Goal: Task Accomplishment & Management: Manage account settings

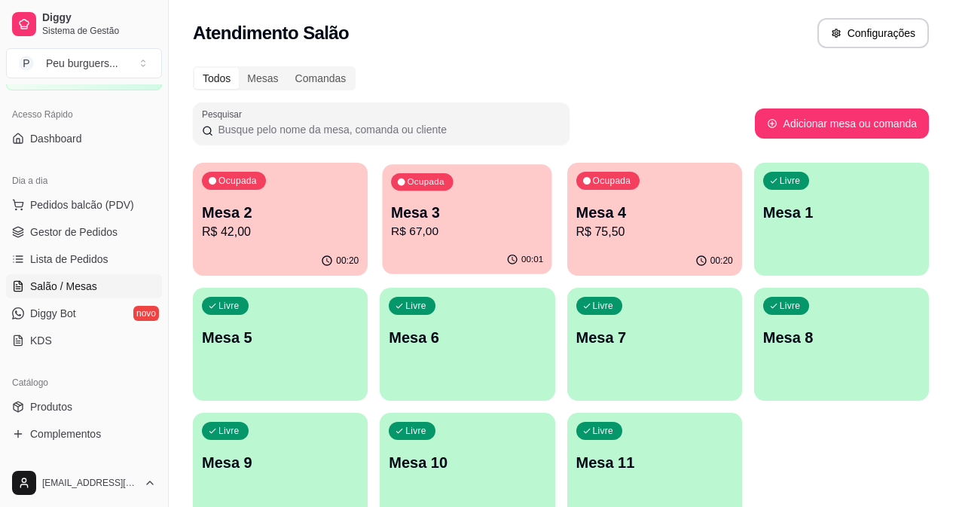
click at [414, 205] on p "Mesa 3" at bounding box center [467, 213] width 152 height 20
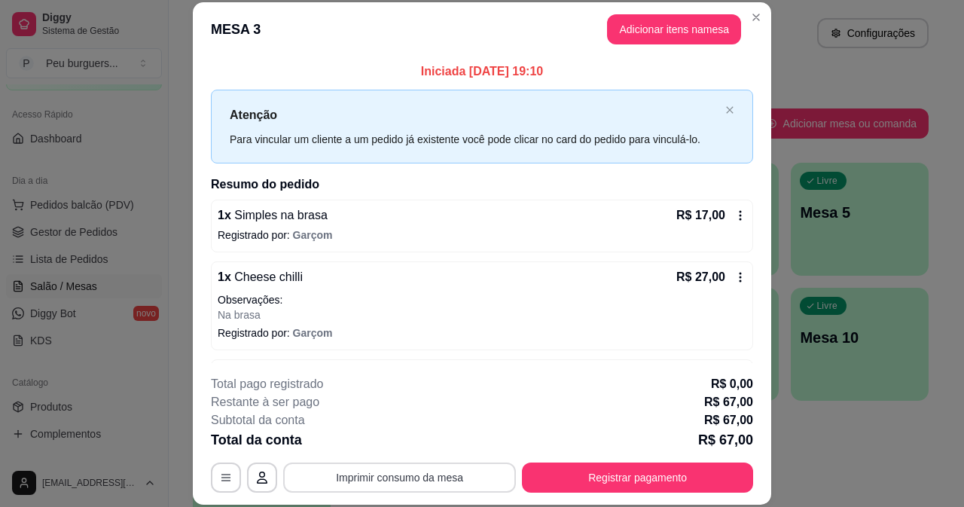
click at [402, 485] on button "Imprimir consumo da mesa" at bounding box center [399, 477] width 233 height 30
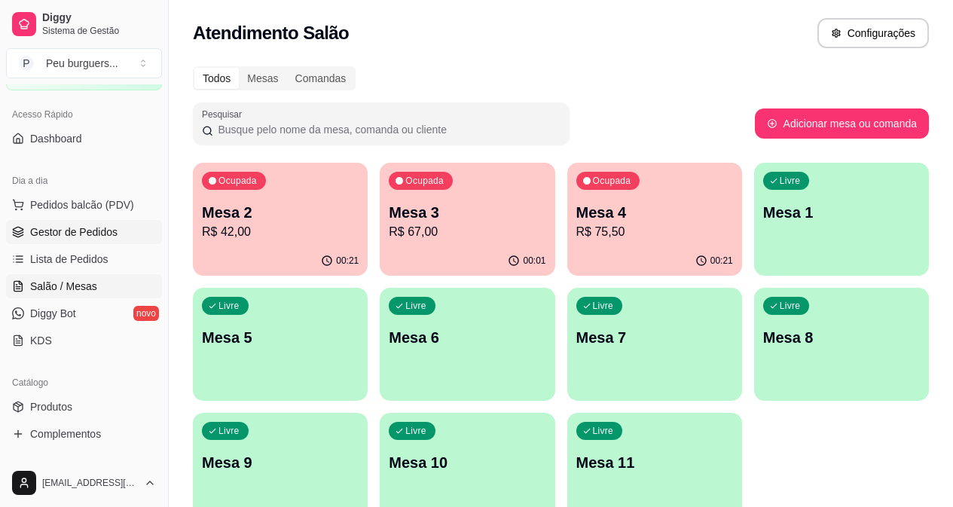
click at [96, 230] on span "Gestor de Pedidos" at bounding box center [73, 231] width 87 height 15
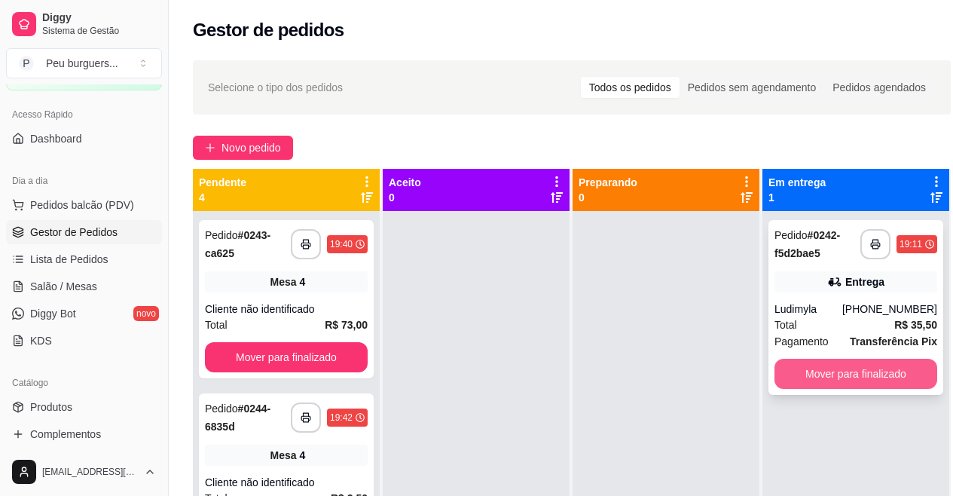
click at [850, 370] on button "Mover para finalizado" at bounding box center [855, 374] width 163 height 30
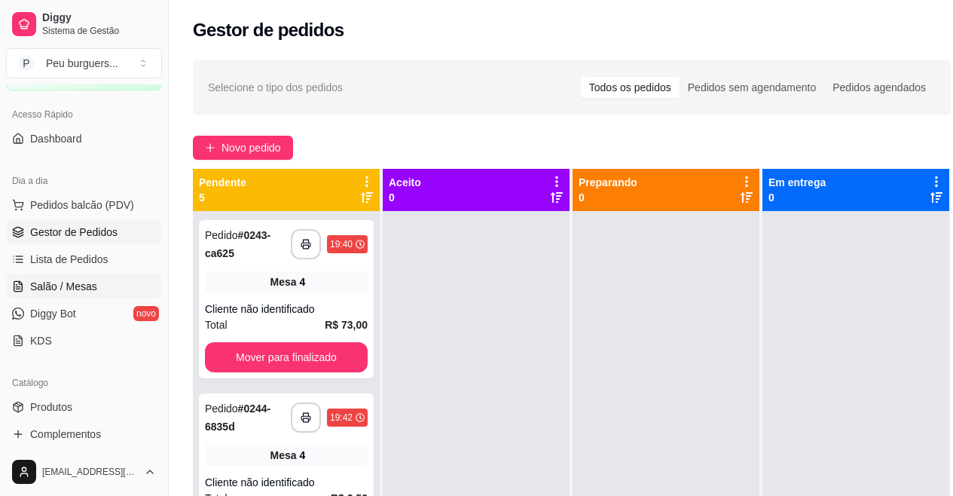
click at [68, 284] on span "Salão / Mesas" at bounding box center [63, 286] width 67 height 15
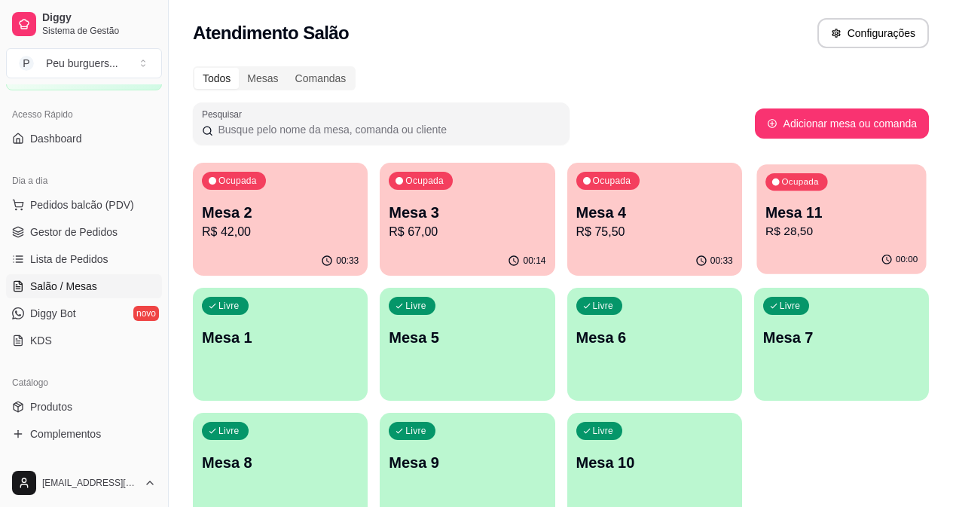
click at [765, 218] on p "Mesa 11" at bounding box center [841, 213] width 152 height 20
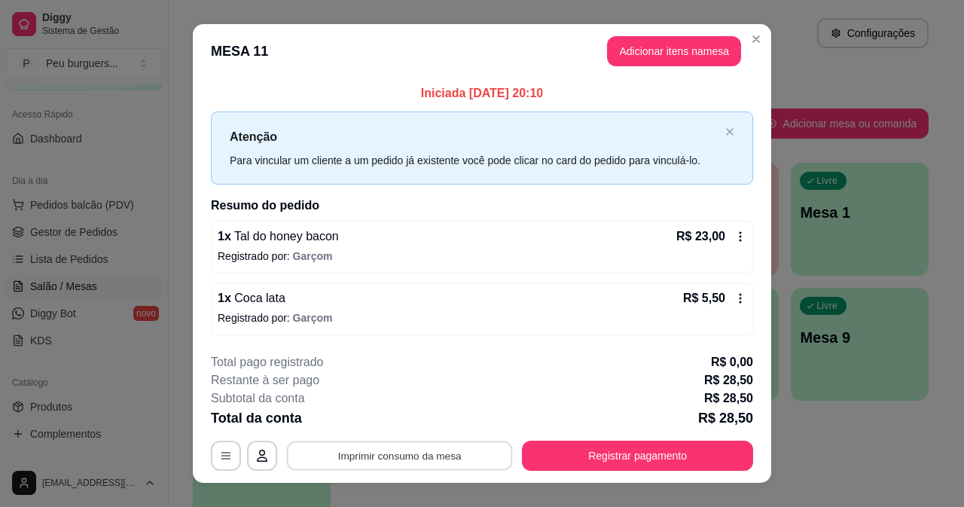
click at [432, 465] on button "Imprimir consumo da mesa" at bounding box center [400, 455] width 226 height 29
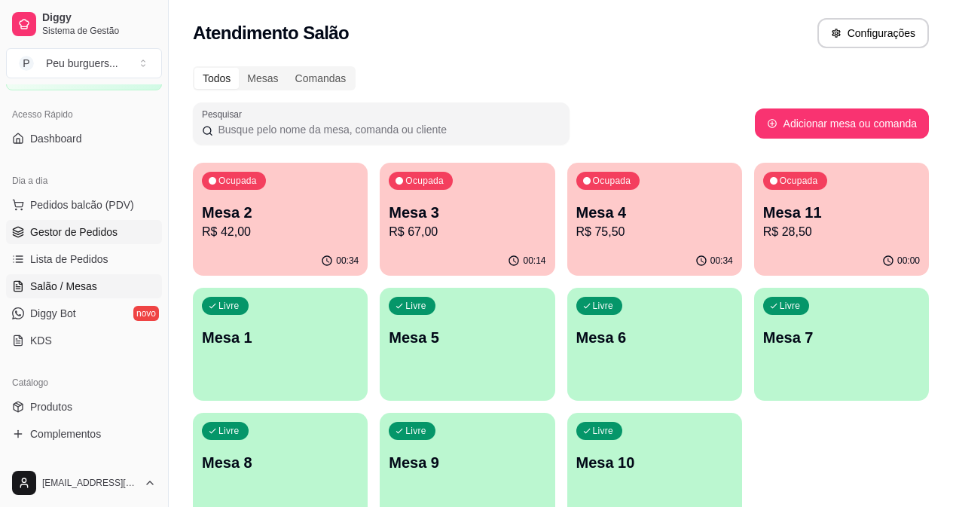
click at [93, 233] on span "Gestor de Pedidos" at bounding box center [73, 231] width 87 height 15
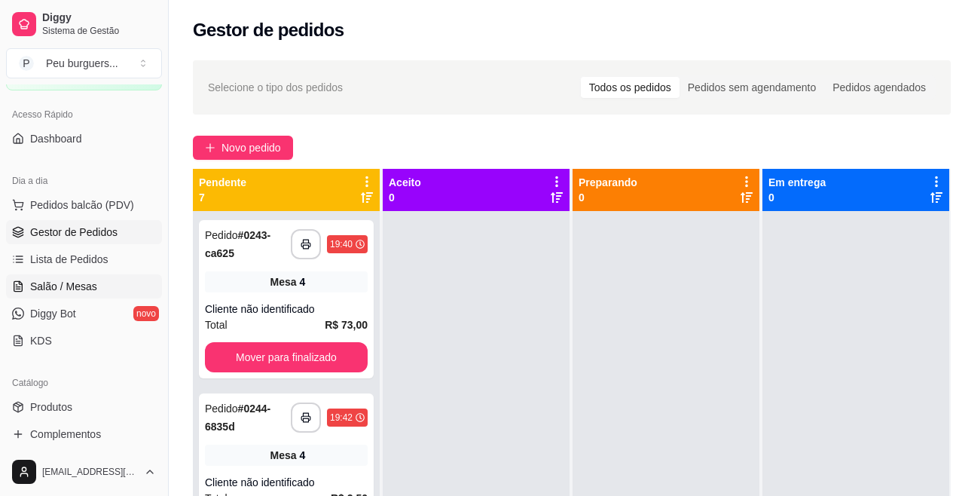
click at [66, 282] on span "Salão / Mesas" at bounding box center [63, 286] width 67 height 15
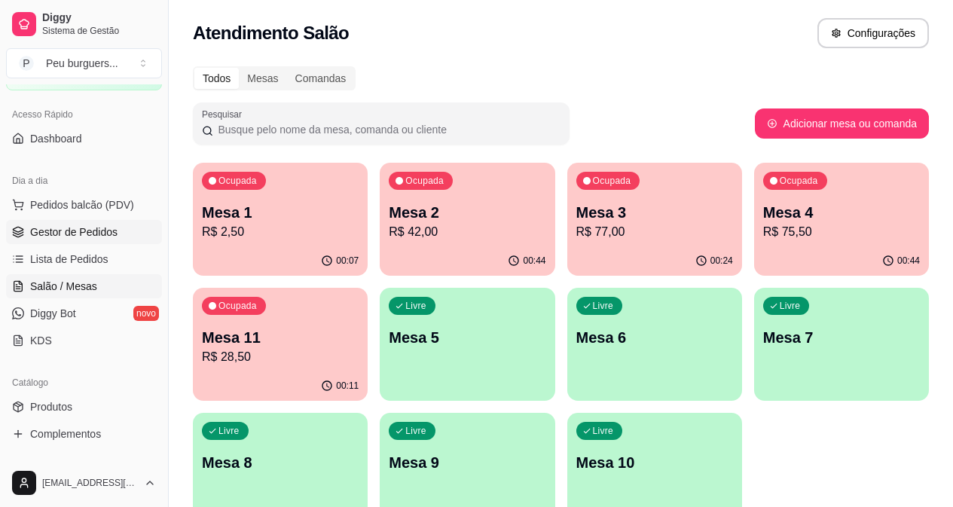
click at [57, 225] on span "Gestor de Pedidos" at bounding box center [73, 231] width 87 height 15
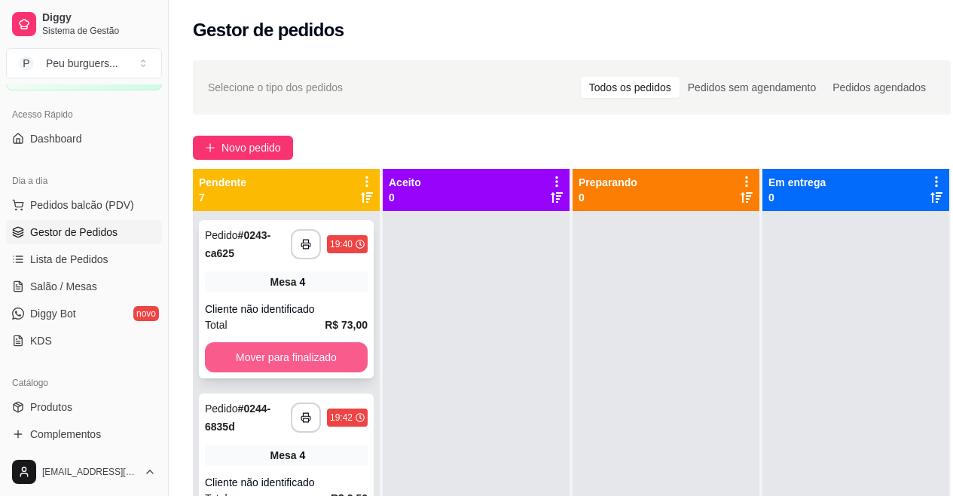
click at [290, 355] on button "Mover para finalizado" at bounding box center [286, 357] width 163 height 30
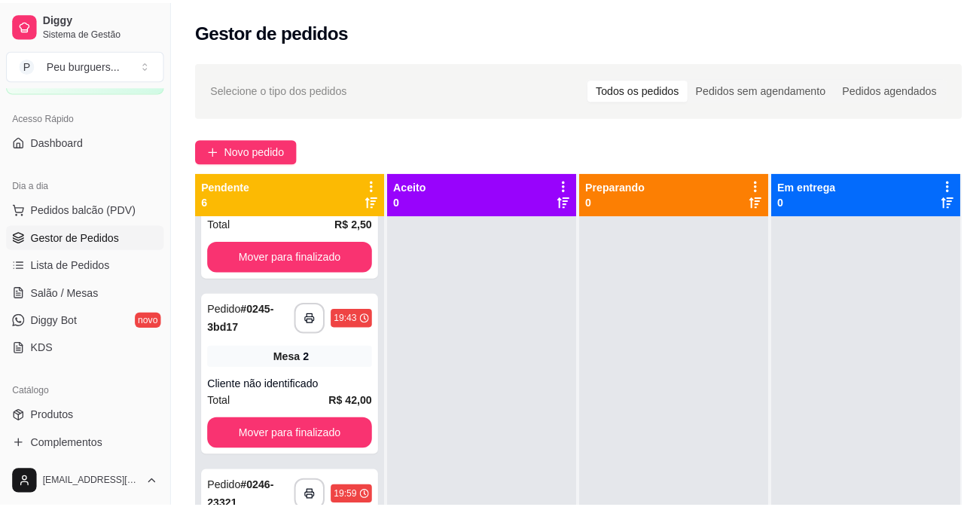
scroll to position [109, 0]
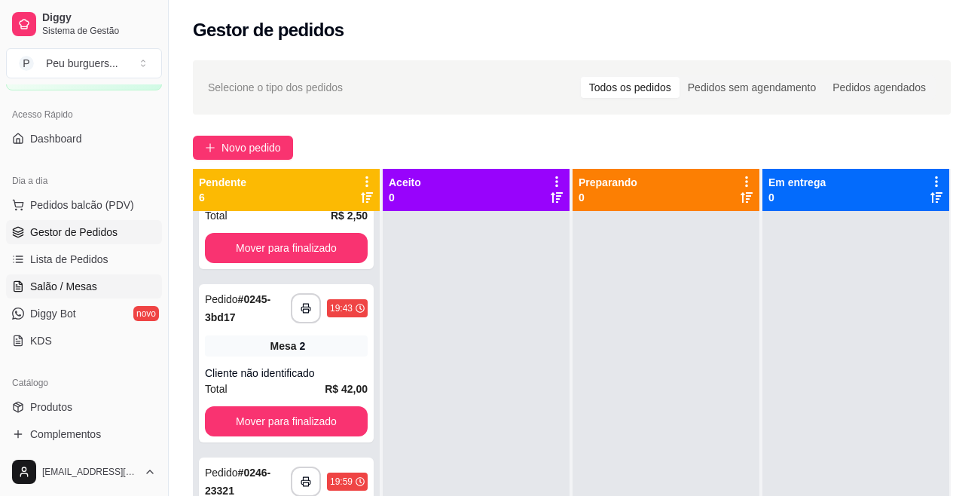
click at [84, 296] on link "Salão / Mesas" at bounding box center [84, 286] width 156 height 24
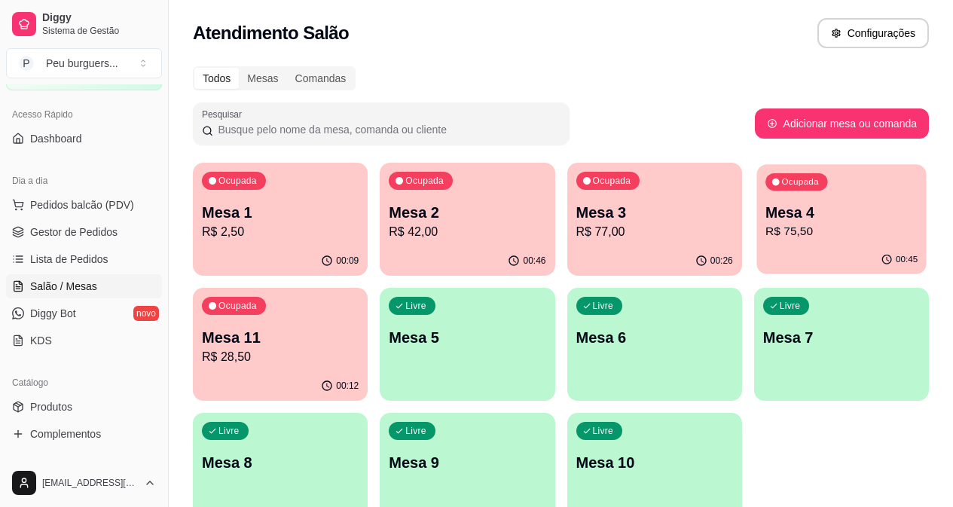
click at [765, 221] on div "Mesa 4 R$ 75,50" at bounding box center [841, 222] width 152 height 38
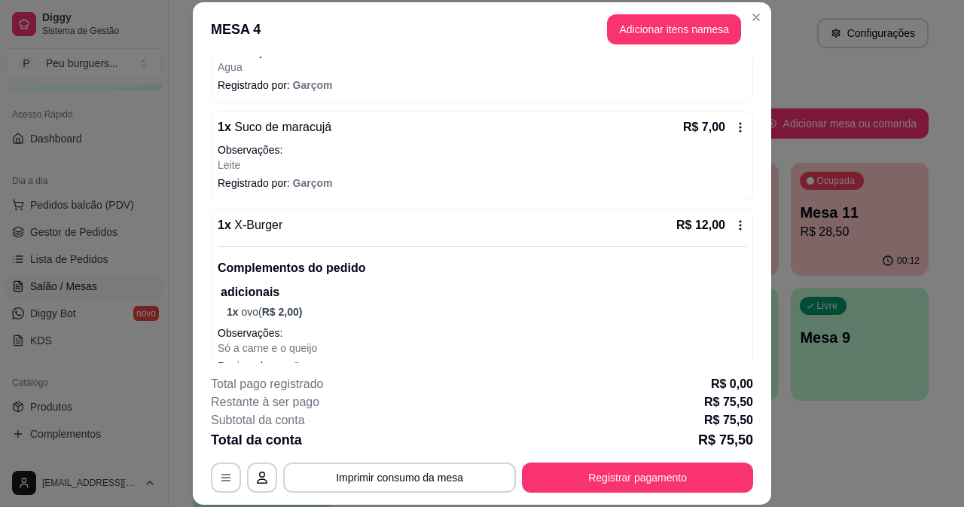
scroll to position [459, 0]
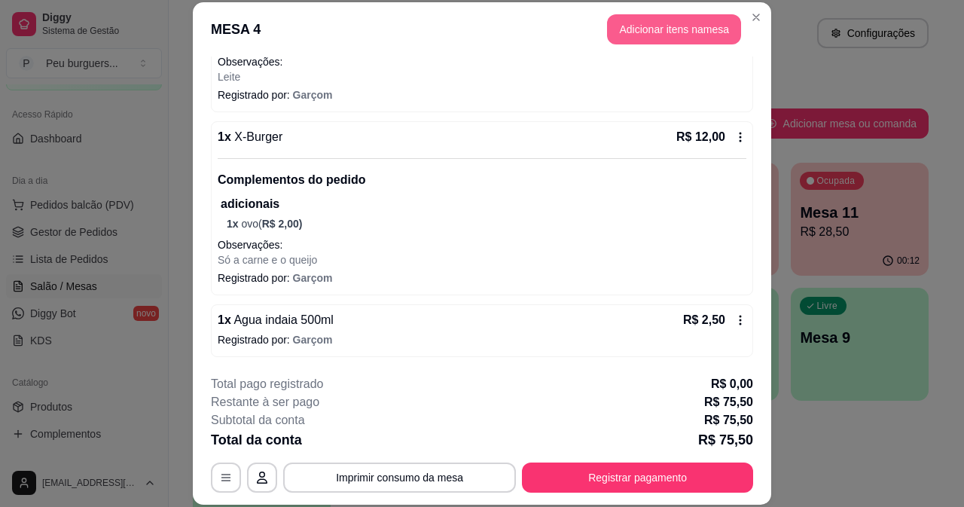
click at [704, 31] on button "Adicionar itens na mesa" at bounding box center [674, 29] width 134 height 30
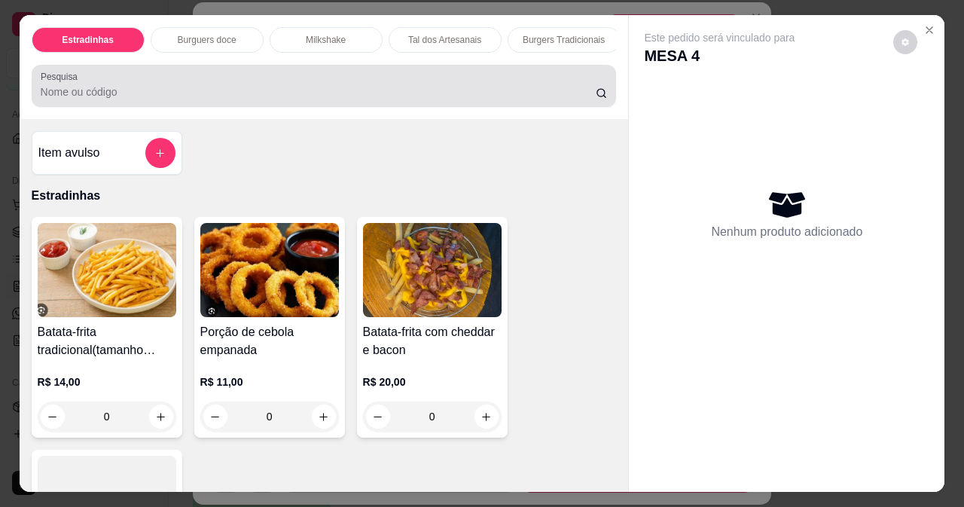
click at [125, 90] on input "Pesquisa" at bounding box center [318, 91] width 555 height 15
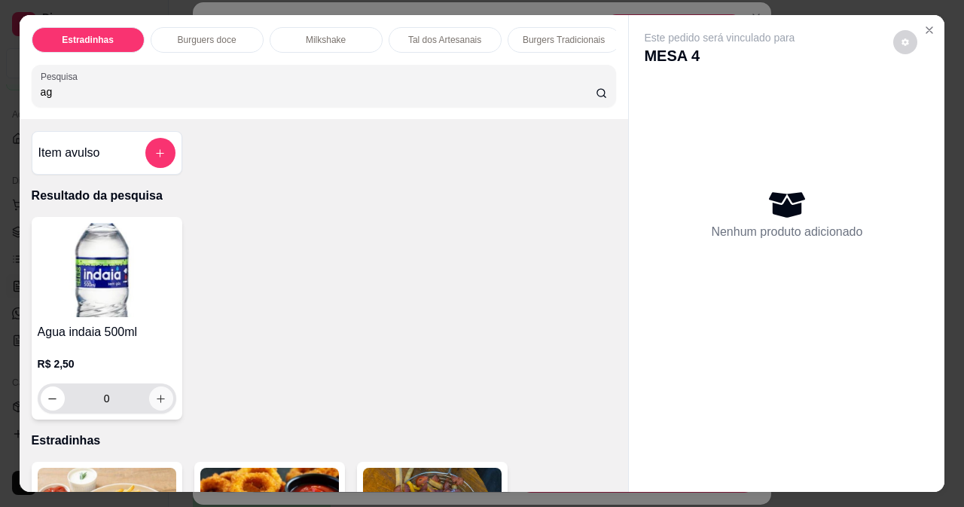
type input "ag"
click at [149, 409] on button "increase-product-quantity" at bounding box center [161, 398] width 24 height 24
type input "1"
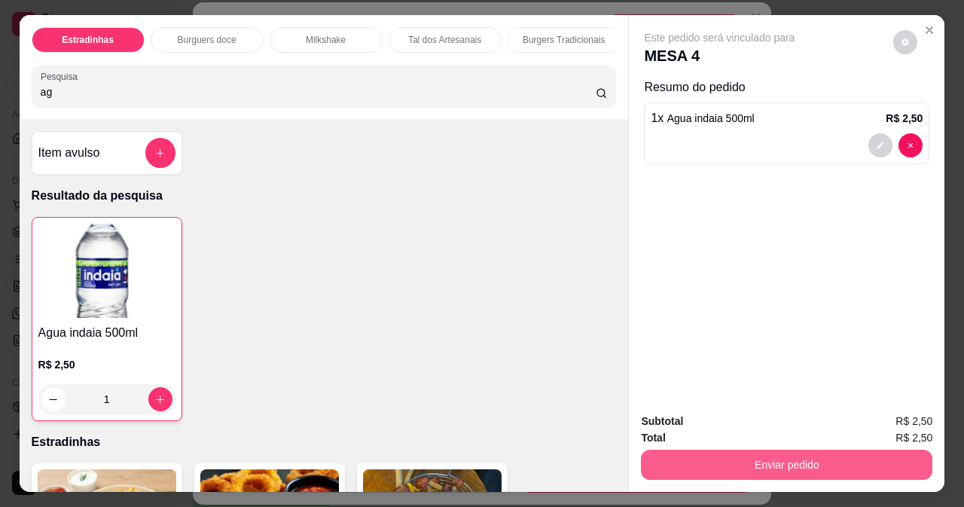
click at [809, 465] on button "Enviar pedido" at bounding box center [787, 465] width 292 height 30
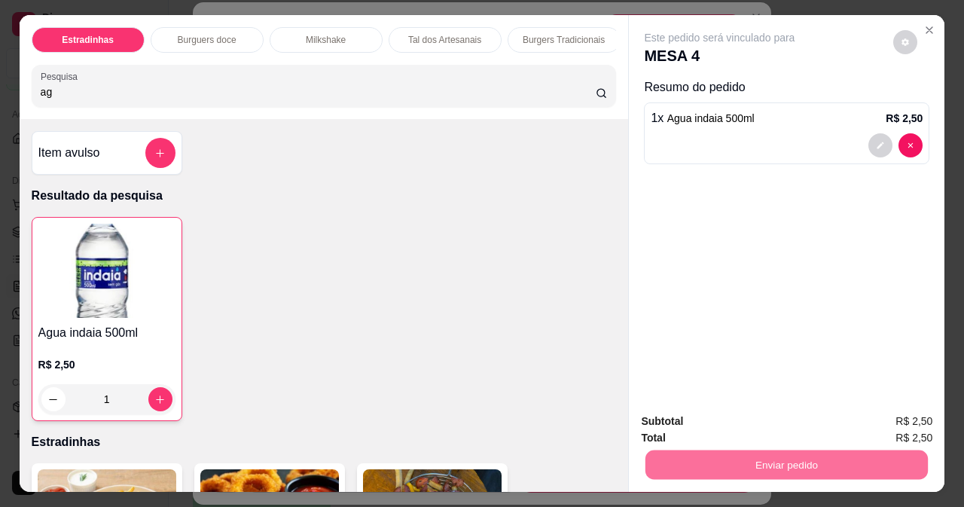
click at [907, 420] on button "Enviar pedido" at bounding box center [894, 422] width 83 height 28
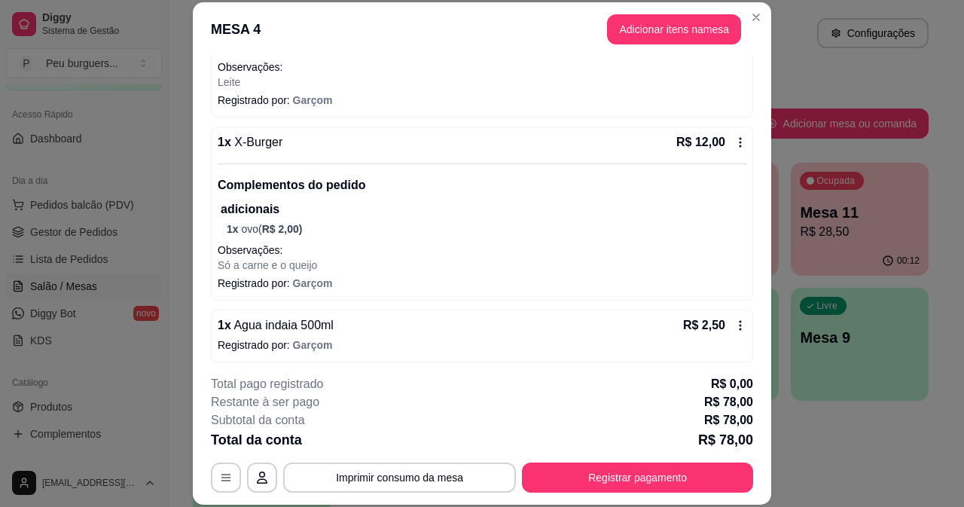
scroll to position [521, 0]
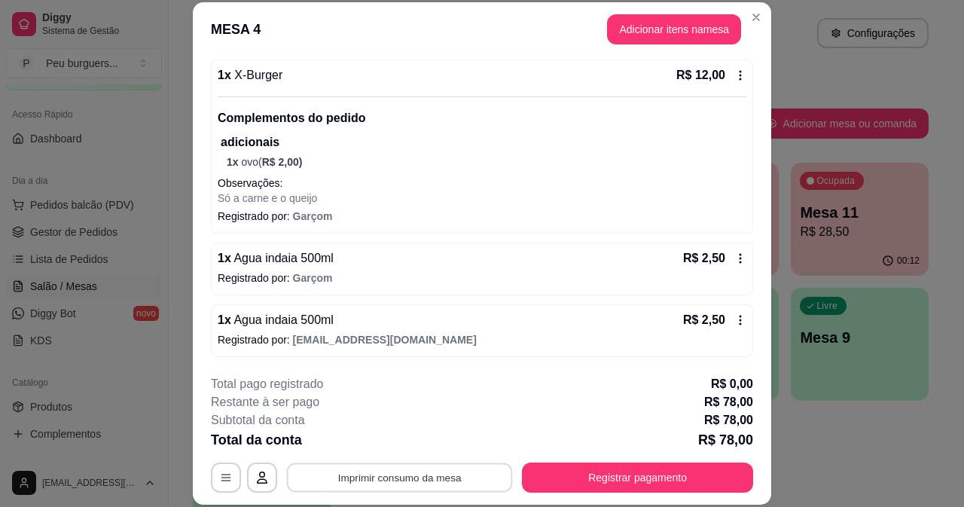
click at [395, 480] on button "Imprimir consumo da mesa" at bounding box center [400, 476] width 226 height 29
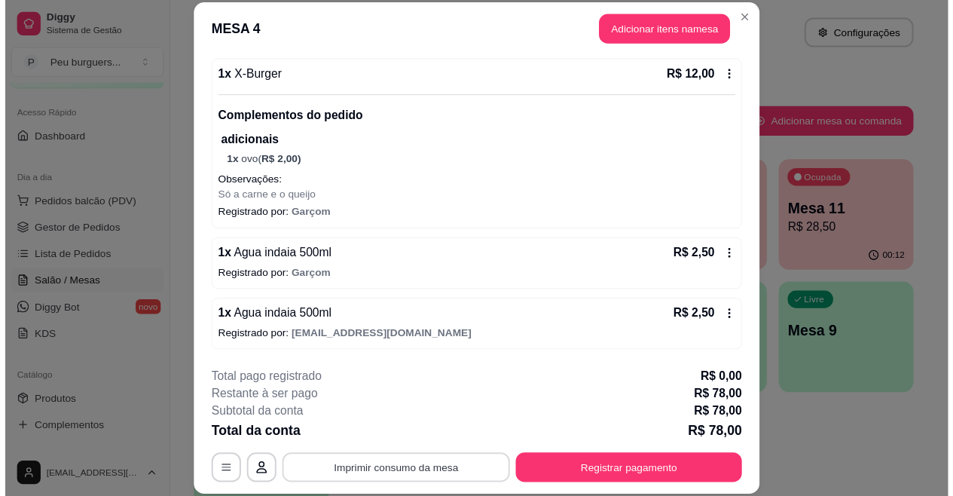
scroll to position [0, 0]
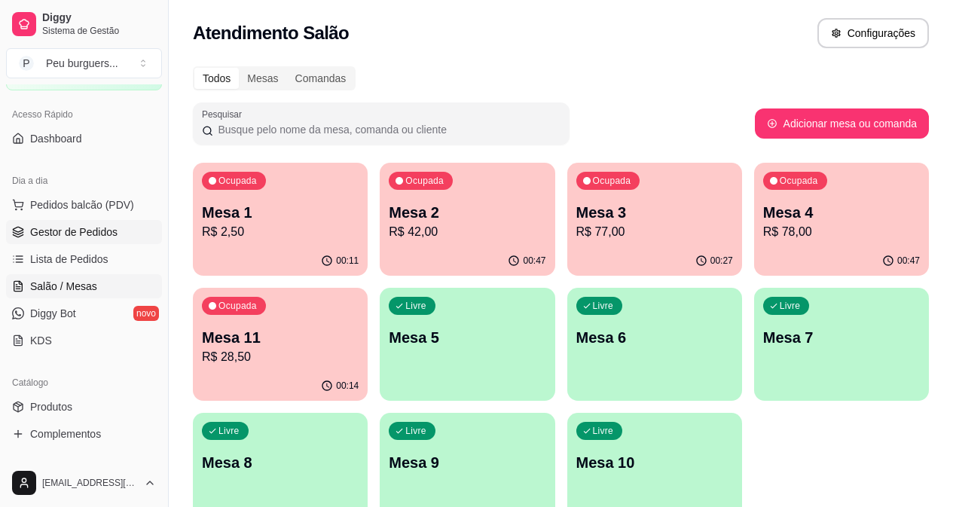
click at [90, 227] on span "Gestor de Pedidos" at bounding box center [73, 231] width 87 height 15
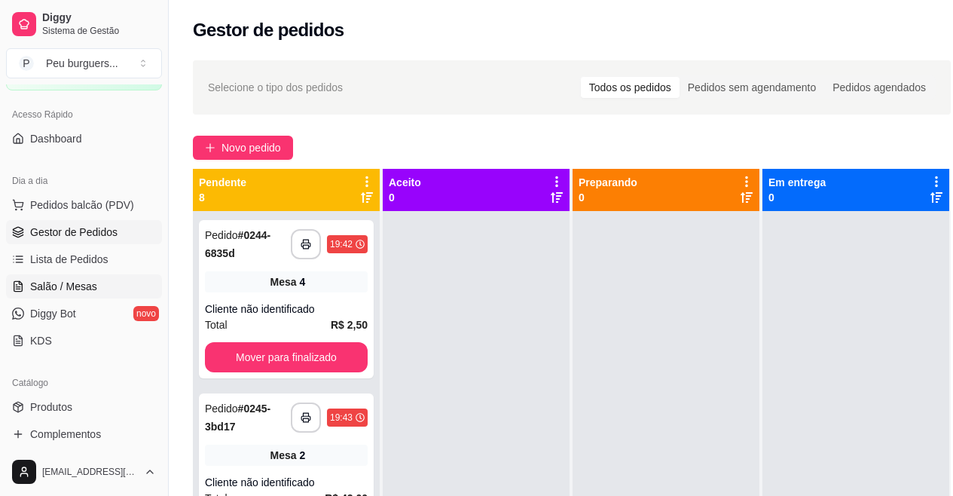
click at [91, 283] on span "Salão / Mesas" at bounding box center [63, 286] width 67 height 15
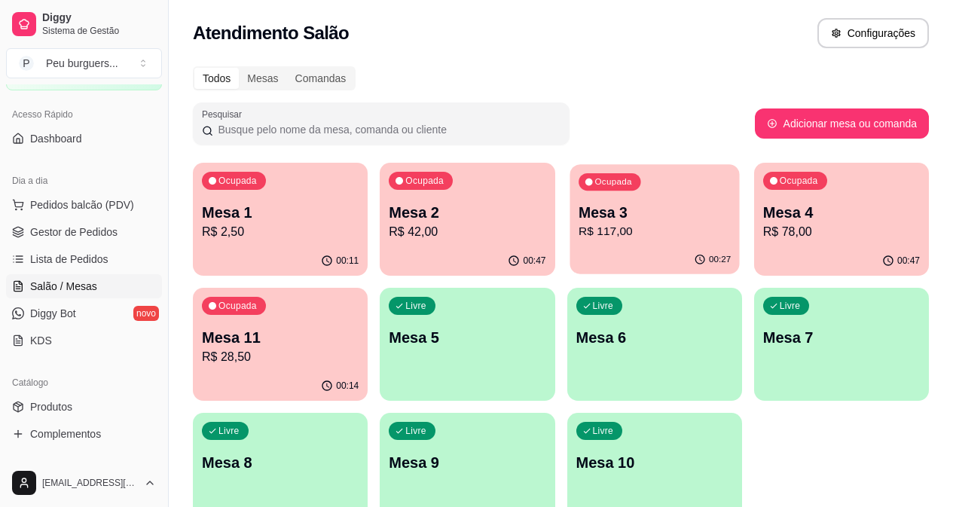
click at [578, 229] on p "R$ 117,00" at bounding box center [654, 231] width 152 height 17
click at [81, 231] on span "Gestor de Pedidos" at bounding box center [73, 231] width 87 height 15
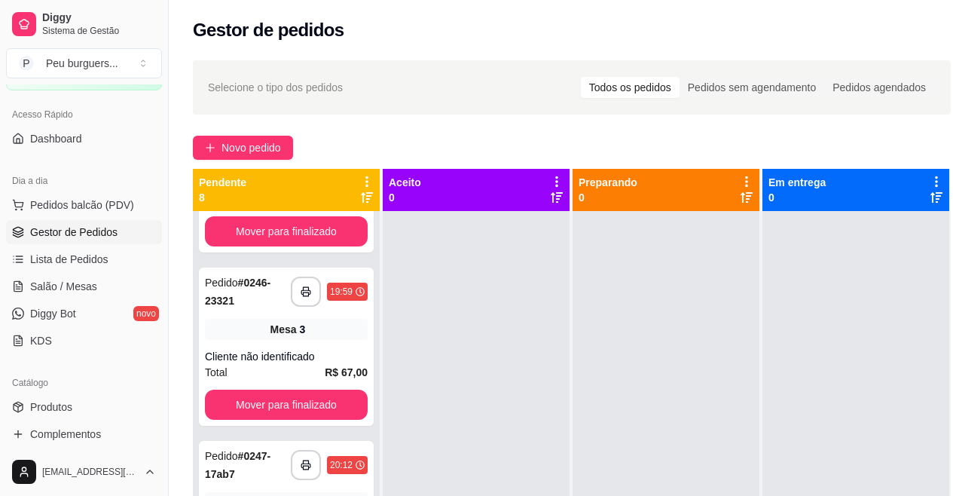
scroll to position [323, 0]
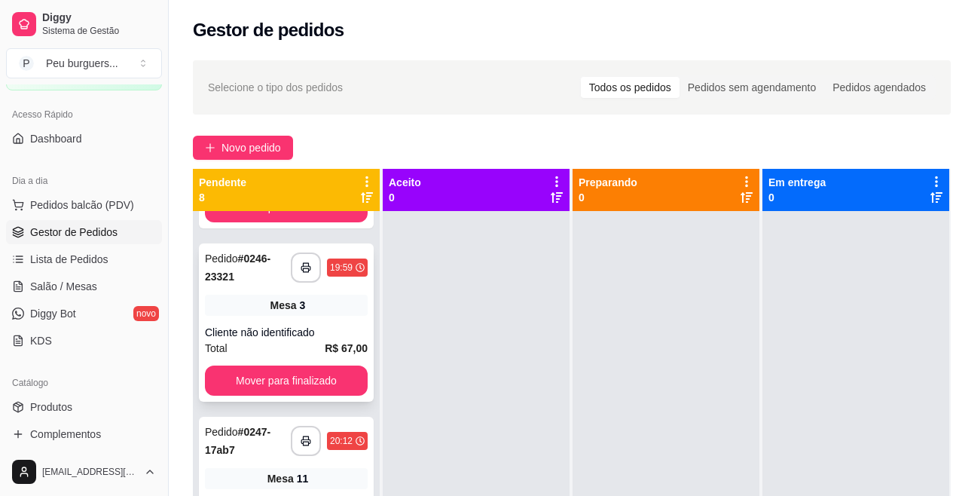
click at [255, 340] on div "Total R$ 67,00" at bounding box center [286, 348] width 163 height 17
click at [252, 385] on button "Mover para finalizado" at bounding box center [286, 380] width 163 height 30
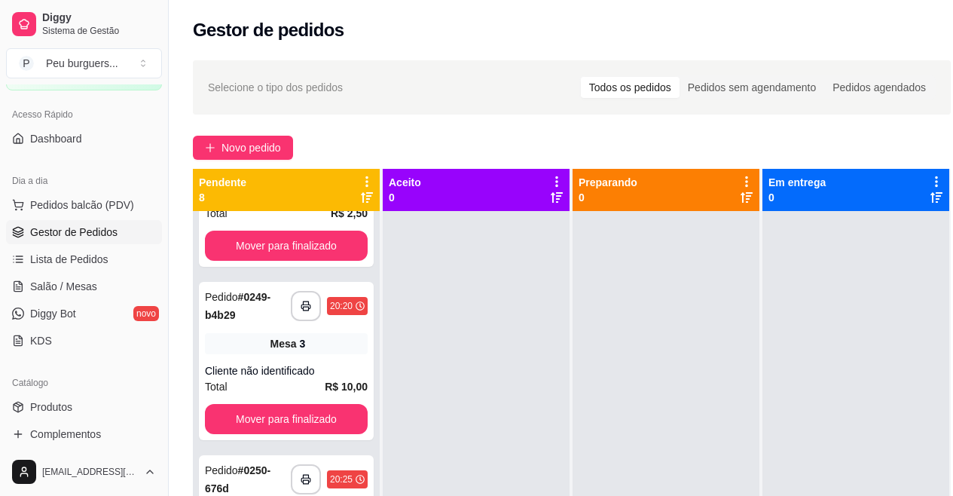
scroll to position [664, 0]
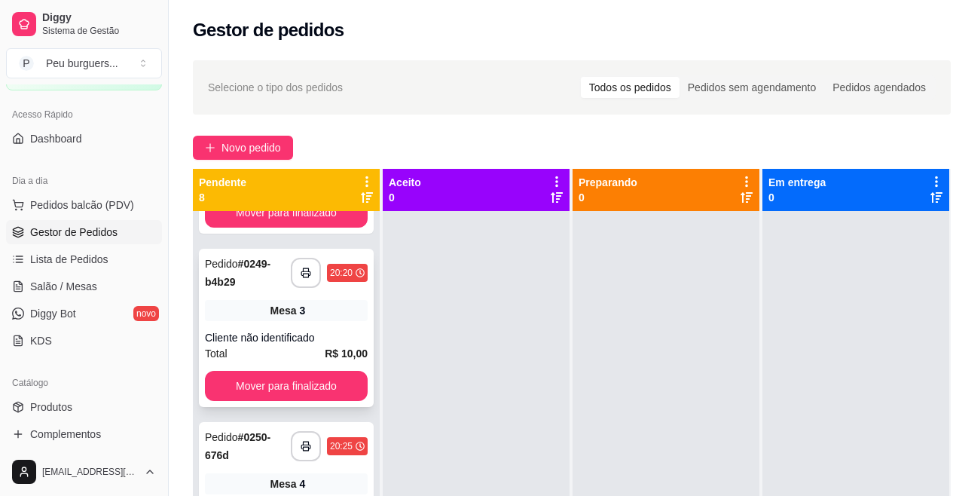
click at [296, 325] on div "**********" at bounding box center [286, 328] width 175 height 158
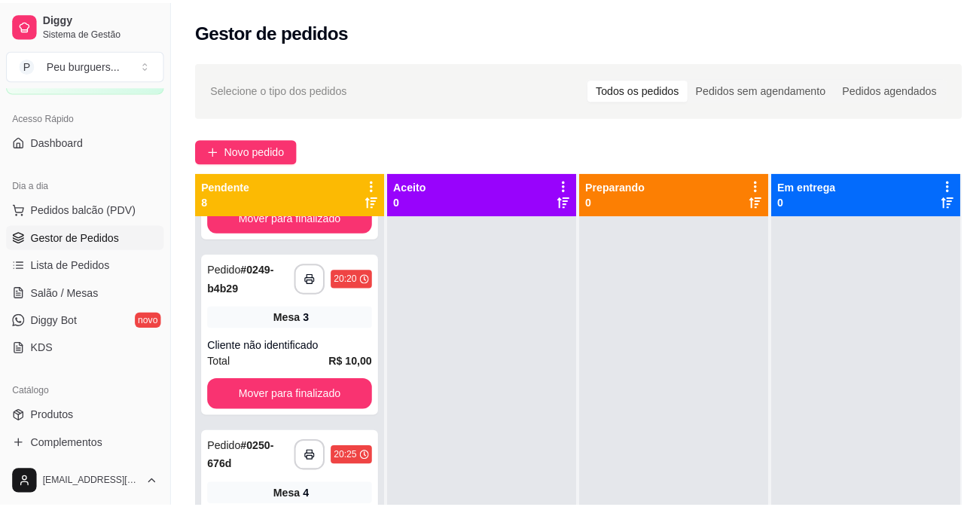
scroll to position [859, 0]
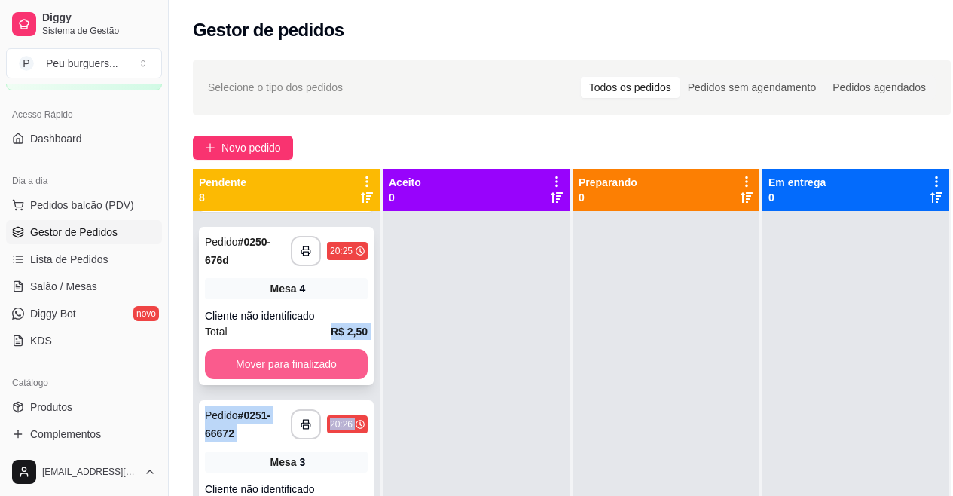
drag, startPoint x: 257, startPoint y: 453, endPoint x: 287, endPoint y: 328, distance: 128.6
click at [287, 328] on div "**********" at bounding box center [286, 459] width 187 height 496
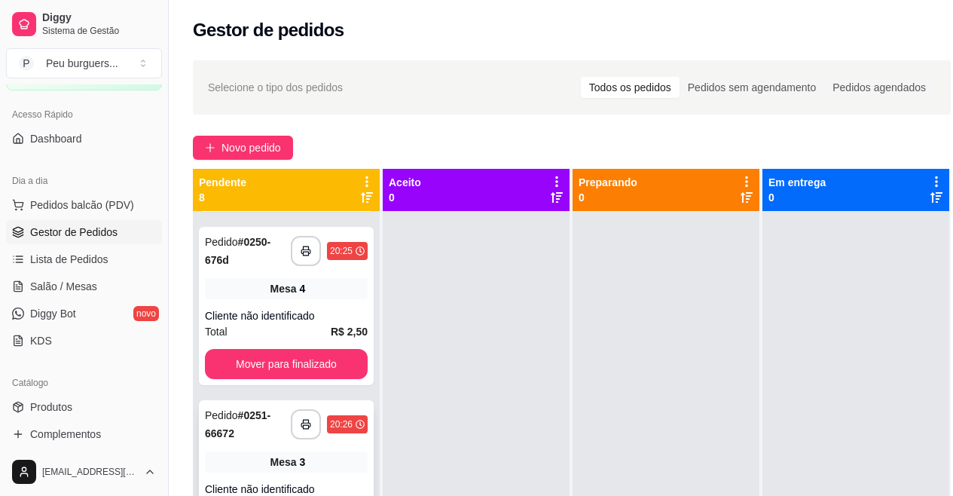
click at [254, 476] on div "**********" at bounding box center [286, 479] width 175 height 158
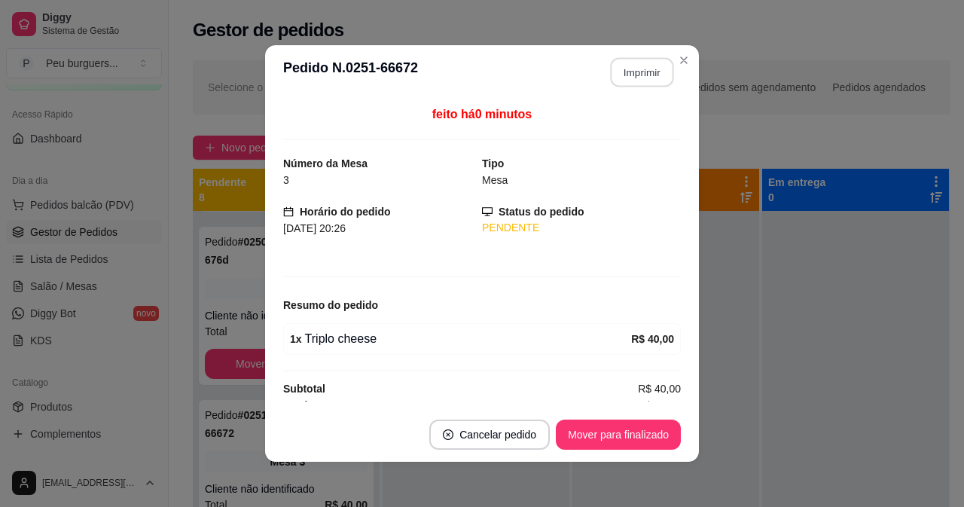
click at [638, 74] on button "Imprimir" at bounding box center [642, 72] width 63 height 29
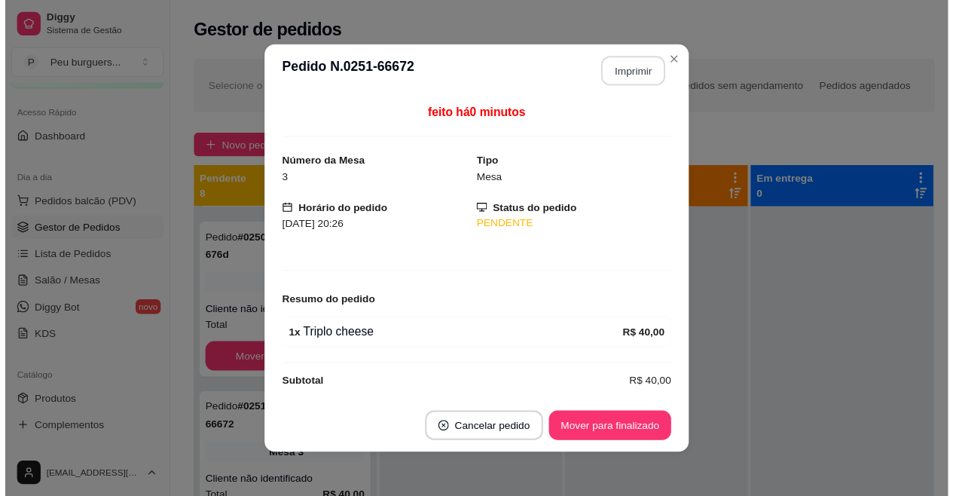
scroll to position [0, 0]
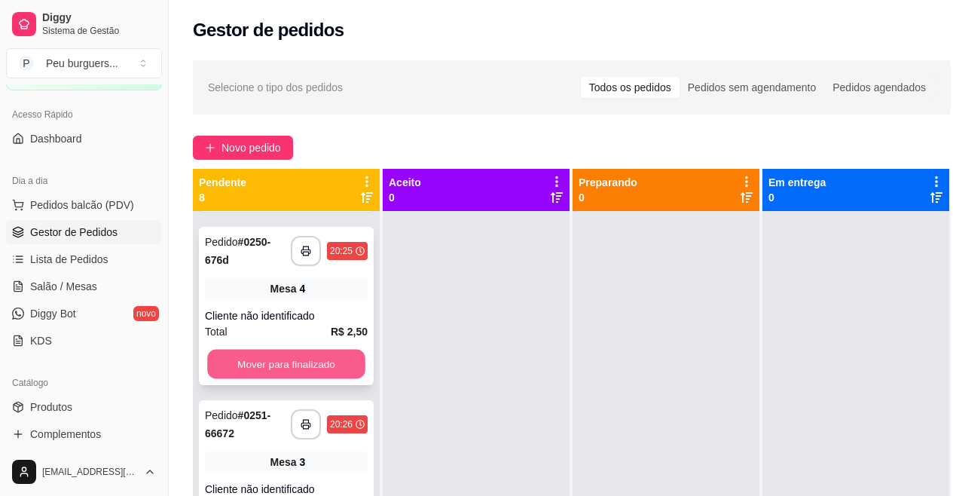
click at [269, 356] on button "Mover para finalizado" at bounding box center [286, 364] width 158 height 29
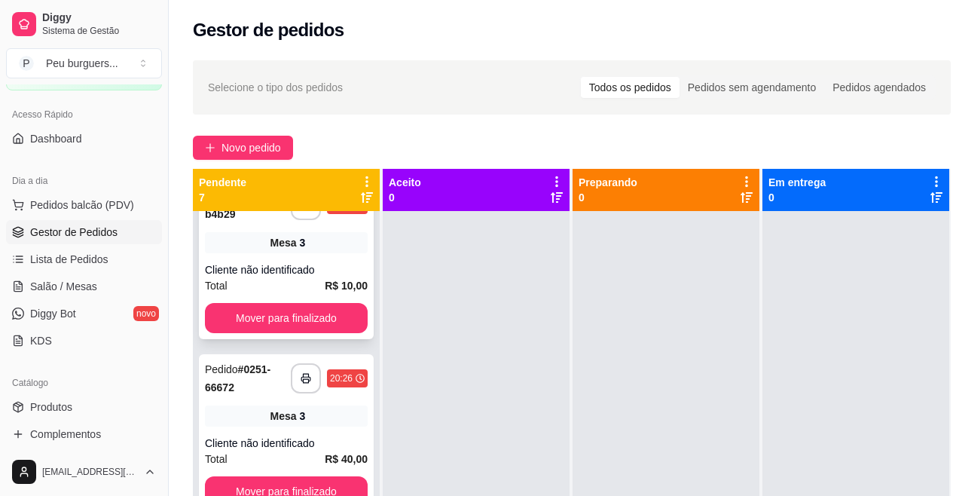
scroll to position [721, 0]
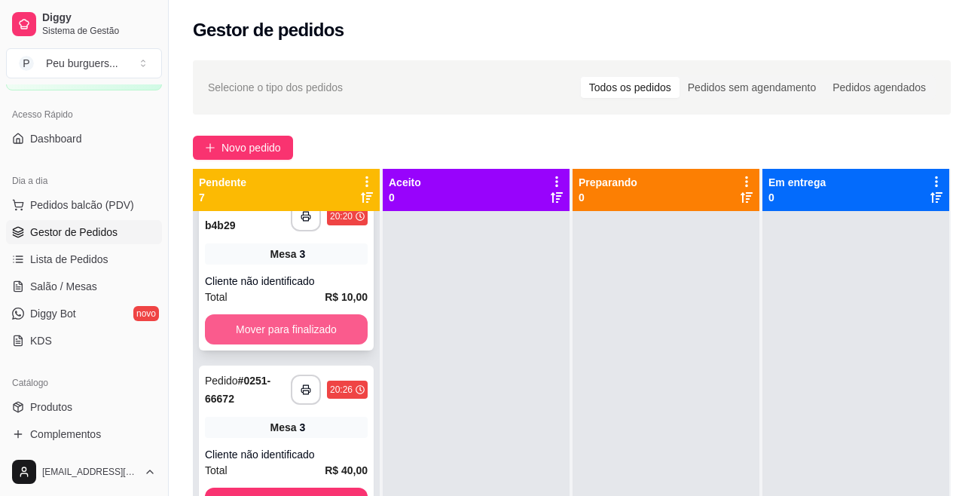
click at [293, 321] on button "Mover para finalizado" at bounding box center [286, 329] width 163 height 30
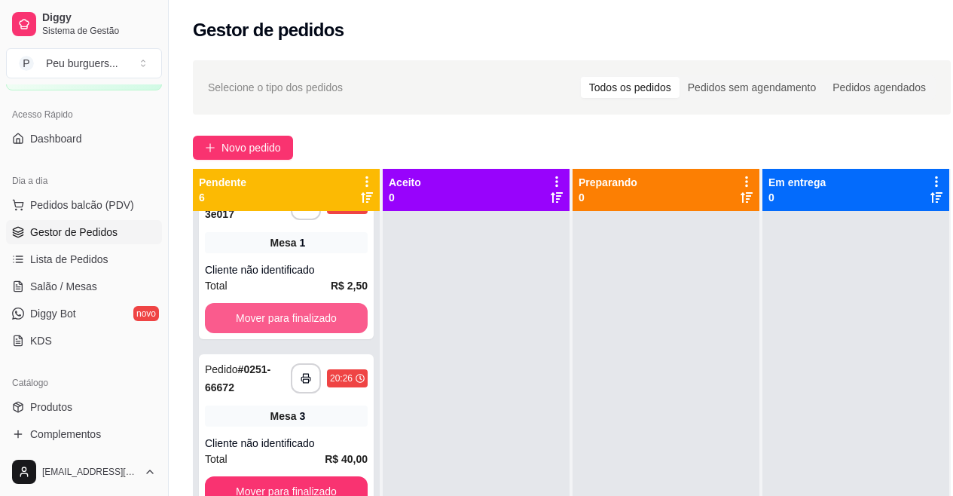
scroll to position [548, 0]
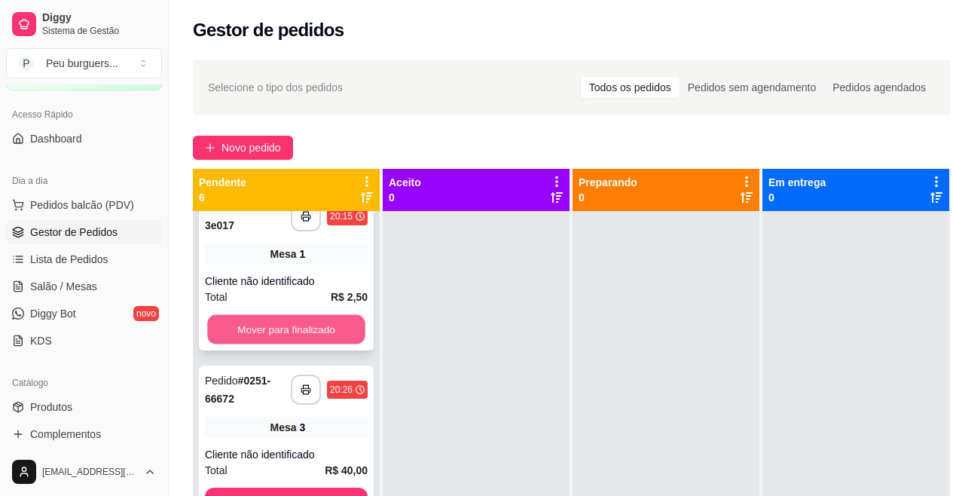
click at [290, 322] on button "Mover para finalizado" at bounding box center [286, 329] width 158 height 29
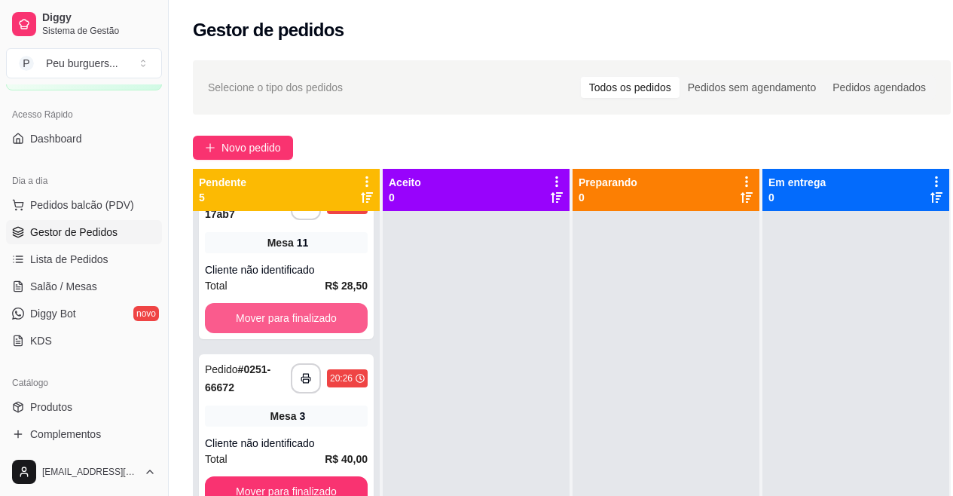
scroll to position [374, 0]
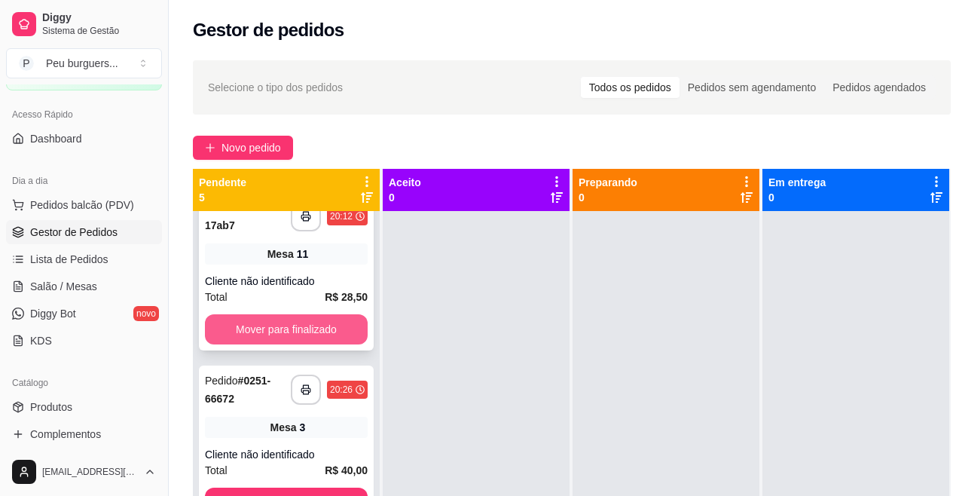
click at [292, 325] on button "Mover para finalizado" at bounding box center [286, 329] width 163 height 30
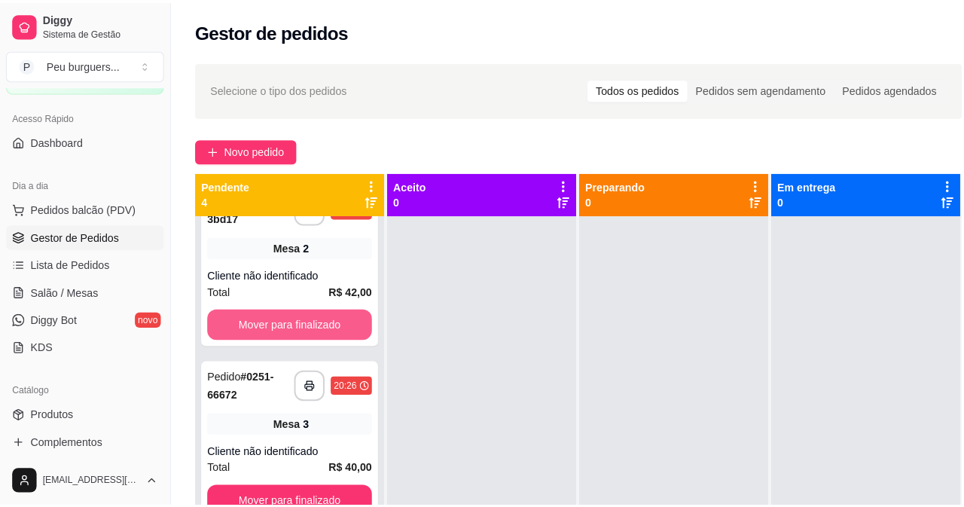
scroll to position [201, 0]
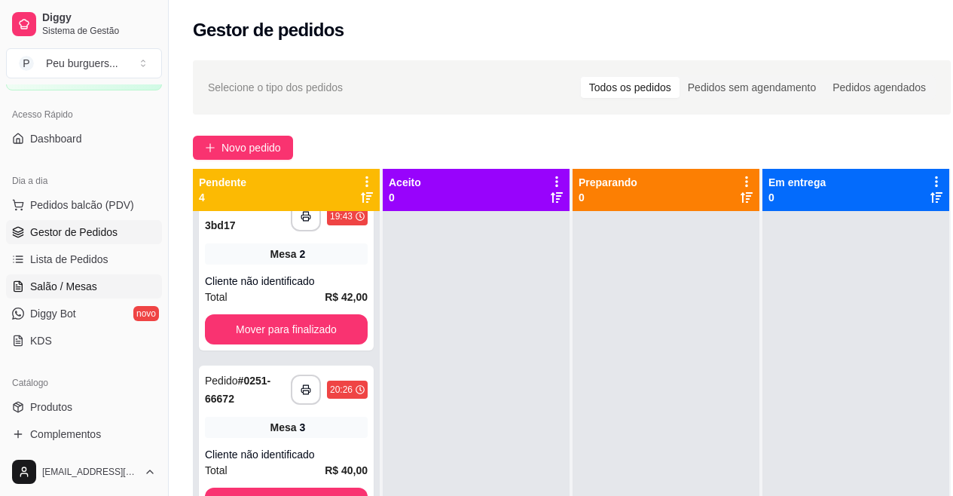
click at [91, 289] on span "Salão / Mesas" at bounding box center [63, 286] width 67 height 15
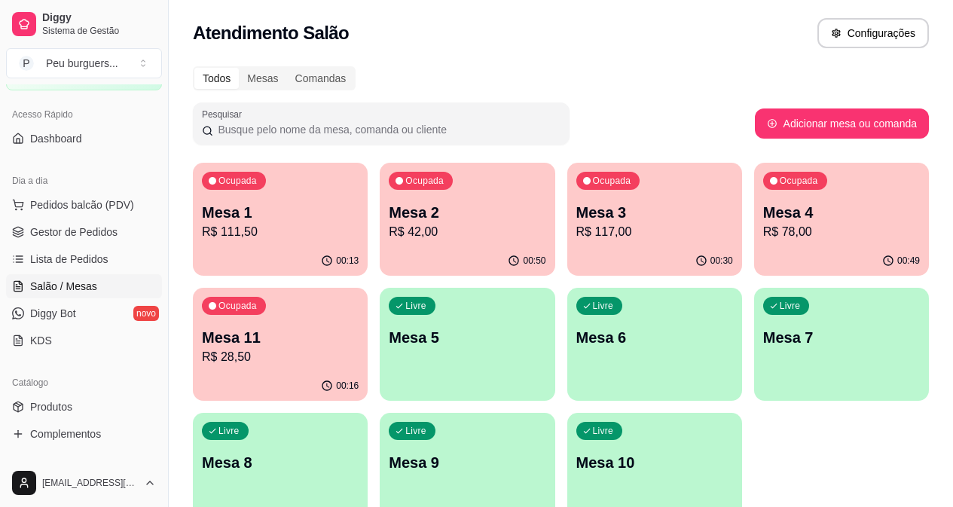
click at [433, 223] on p "R$ 42,00" at bounding box center [467, 232] width 157 height 18
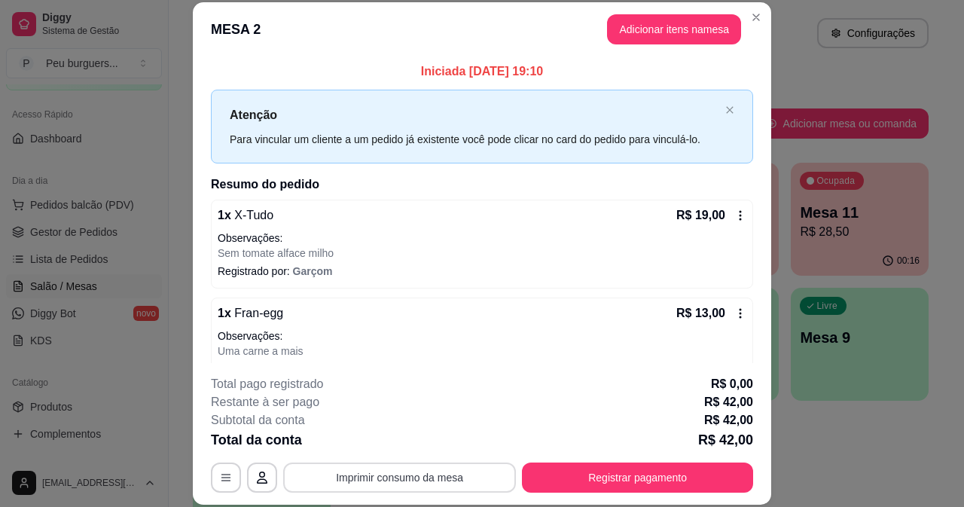
click at [377, 478] on button "Imprimir consumo da mesa" at bounding box center [399, 477] width 233 height 30
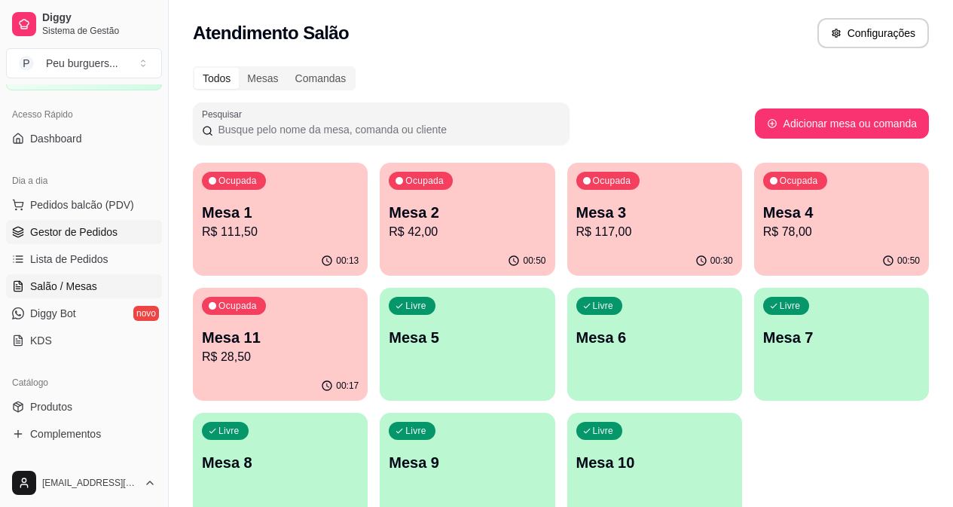
click at [81, 227] on span "Gestor de Pedidos" at bounding box center [73, 231] width 87 height 15
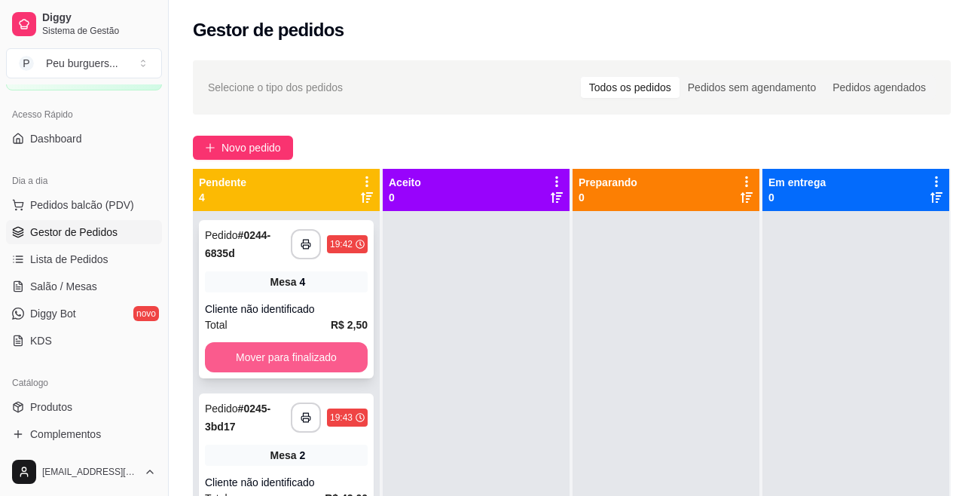
click at [268, 365] on button "Mover para finalizado" at bounding box center [286, 357] width 163 height 30
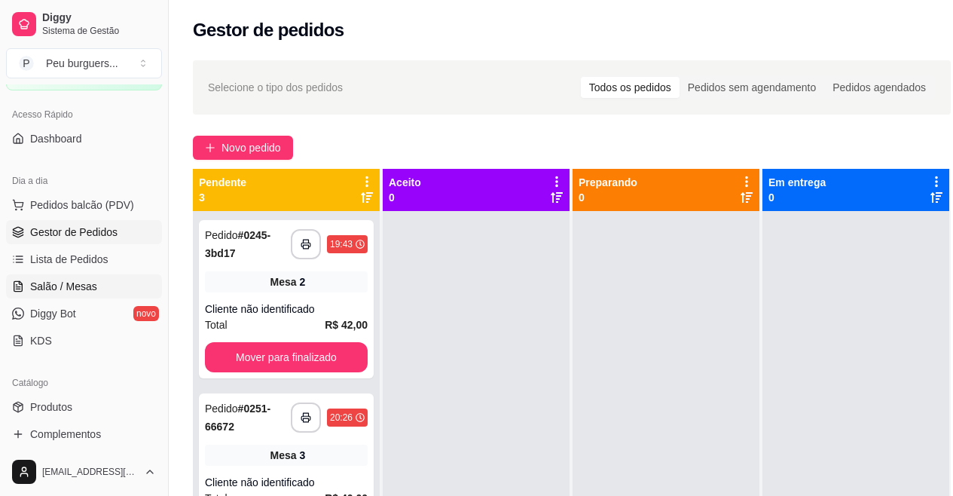
click at [98, 285] on link "Salão / Mesas" at bounding box center [84, 286] width 156 height 24
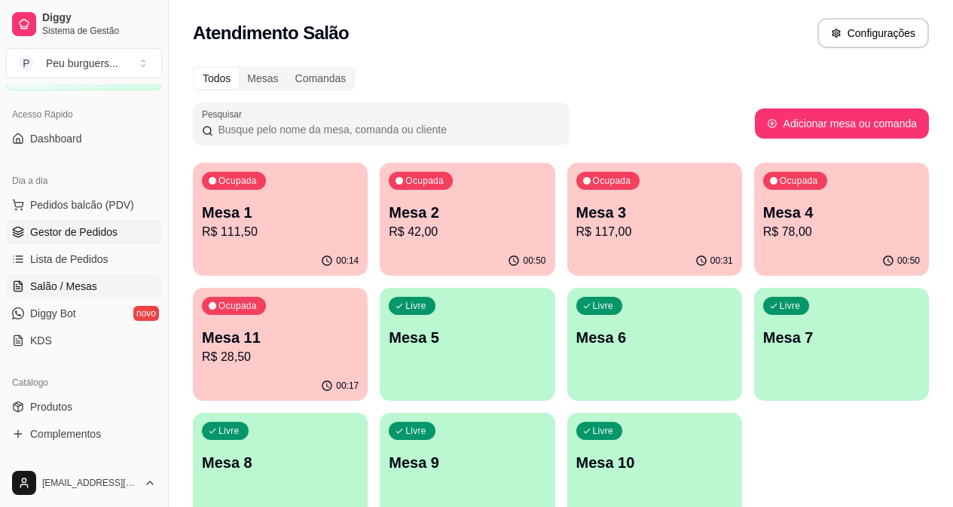
click at [72, 235] on span "Gestor de Pedidos" at bounding box center [73, 231] width 87 height 15
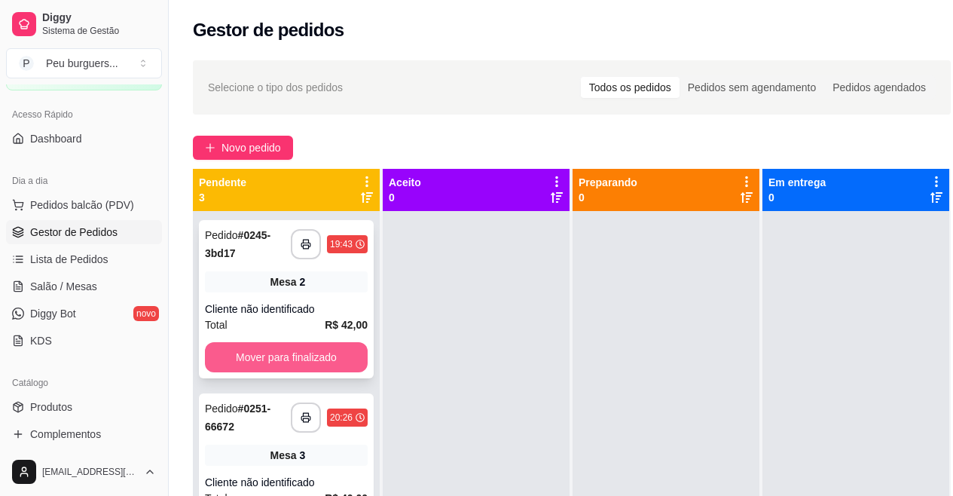
click at [290, 354] on button "Mover para finalizado" at bounding box center [286, 357] width 163 height 30
click at [298, 346] on button "Mover para finalizado" at bounding box center [286, 357] width 158 height 29
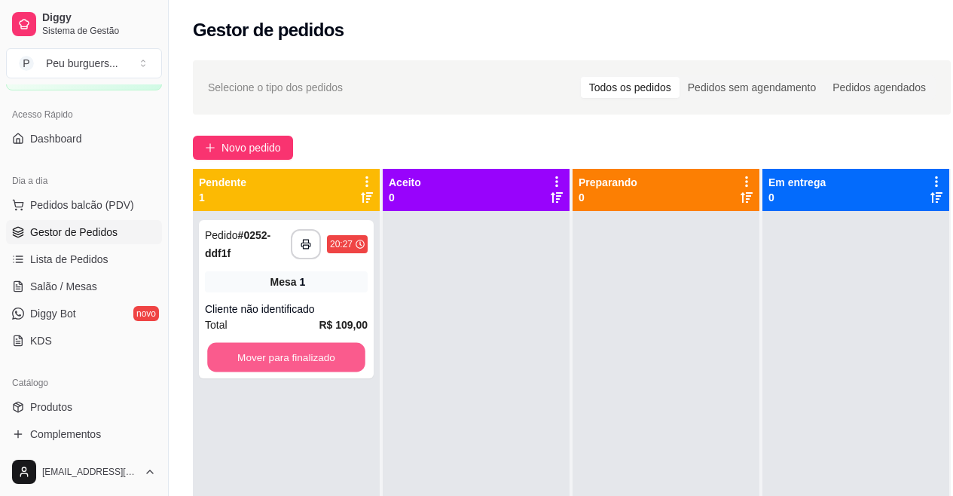
click at [298, 346] on button "Mover para finalizado" at bounding box center [286, 357] width 158 height 29
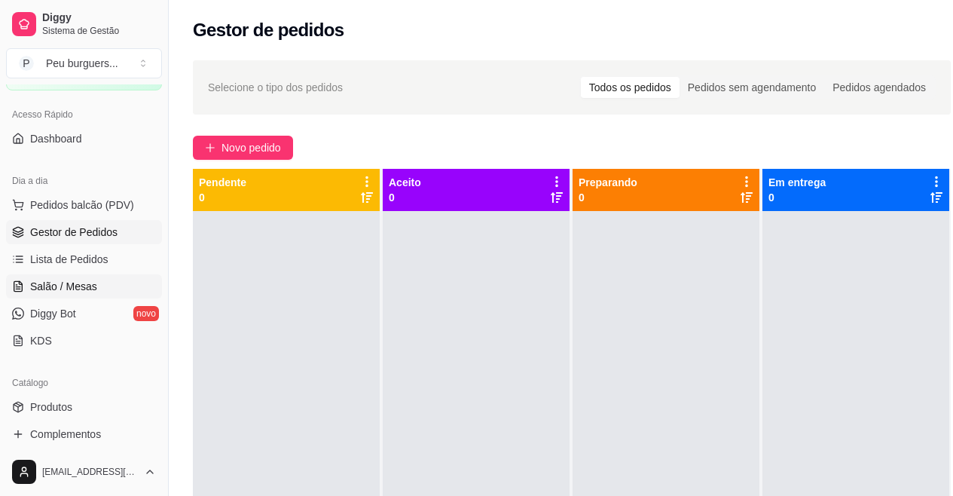
click at [88, 291] on span "Salão / Mesas" at bounding box center [63, 286] width 67 height 15
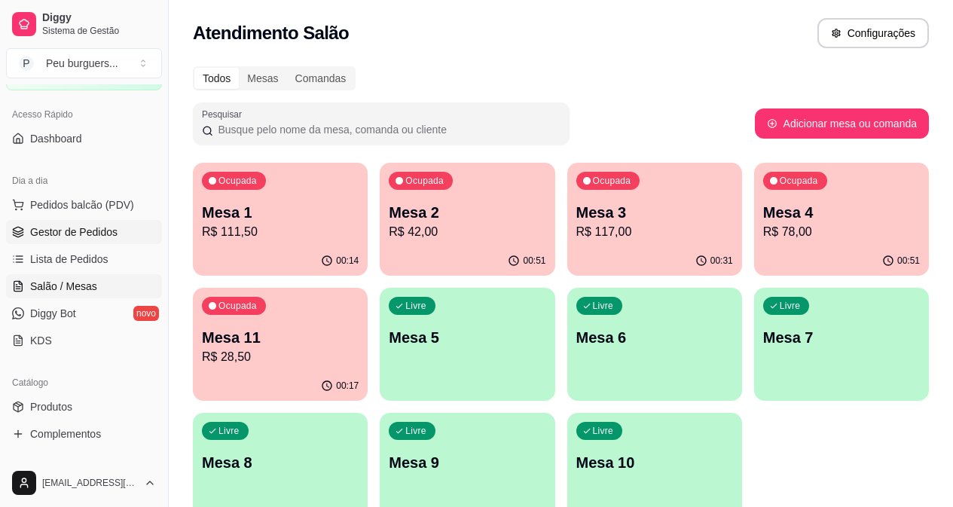
click at [56, 237] on span "Gestor de Pedidos" at bounding box center [73, 231] width 87 height 15
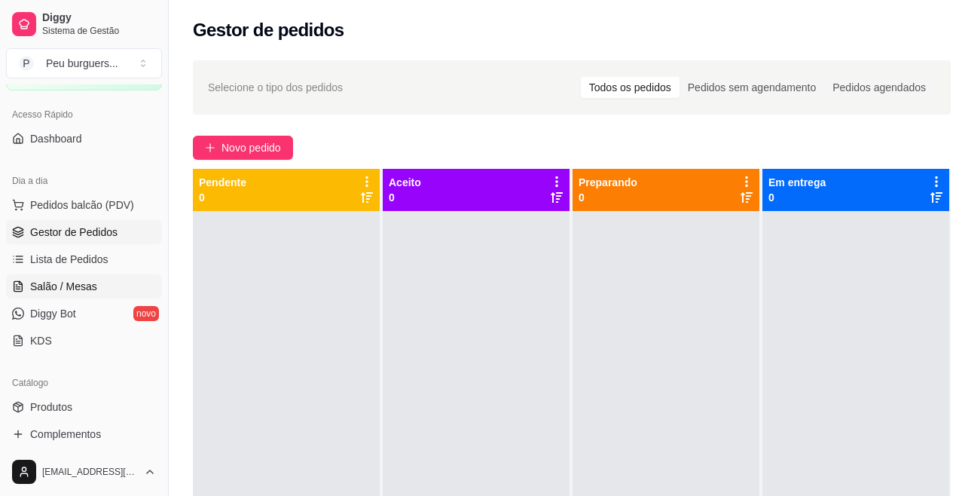
drag, startPoint x: 47, startPoint y: 285, endPoint x: 66, endPoint y: 274, distance: 22.2
click at [47, 282] on span "Salão / Mesas" at bounding box center [63, 286] width 67 height 15
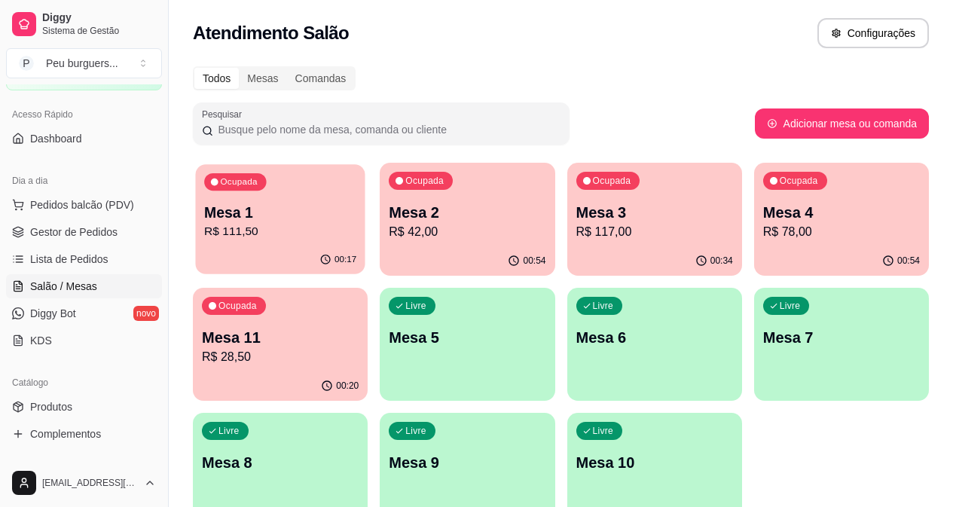
click at [264, 234] on p "R$ 111,50" at bounding box center [280, 231] width 152 height 17
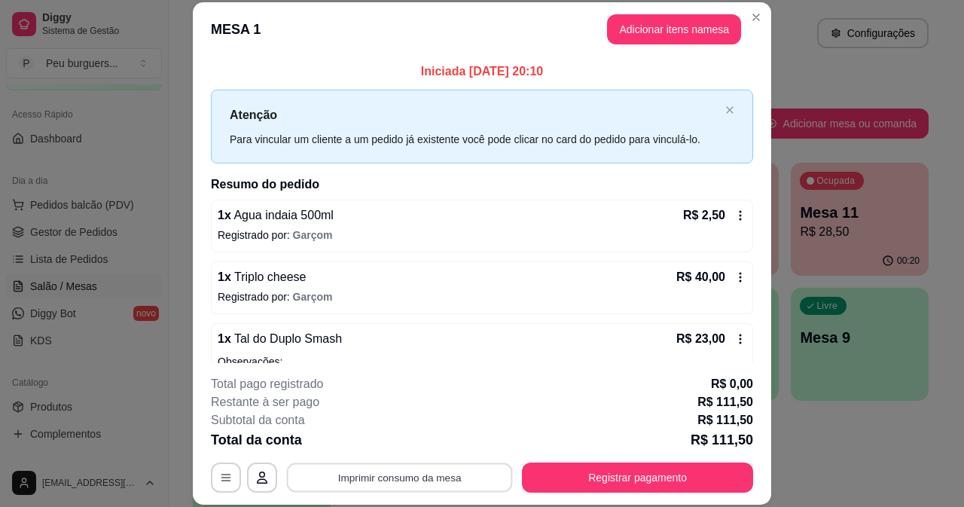
click at [381, 475] on button "Imprimir consumo da mesa" at bounding box center [400, 476] width 226 height 29
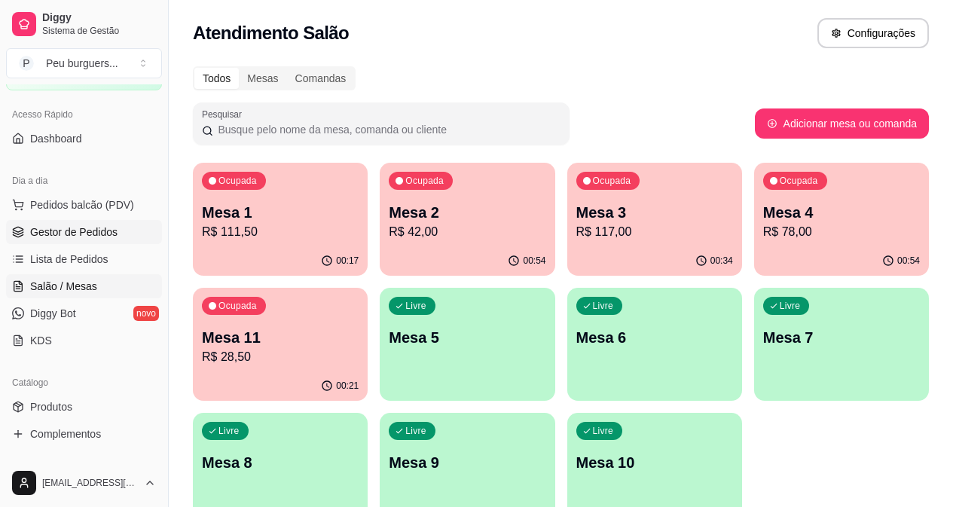
click at [80, 224] on span "Gestor de Pedidos" at bounding box center [73, 231] width 87 height 15
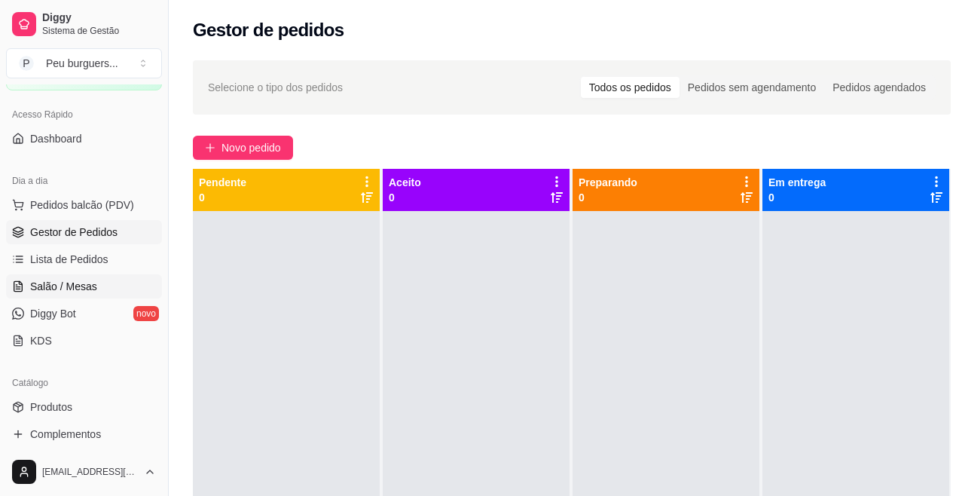
click at [69, 276] on link "Salão / Mesas" at bounding box center [84, 286] width 156 height 24
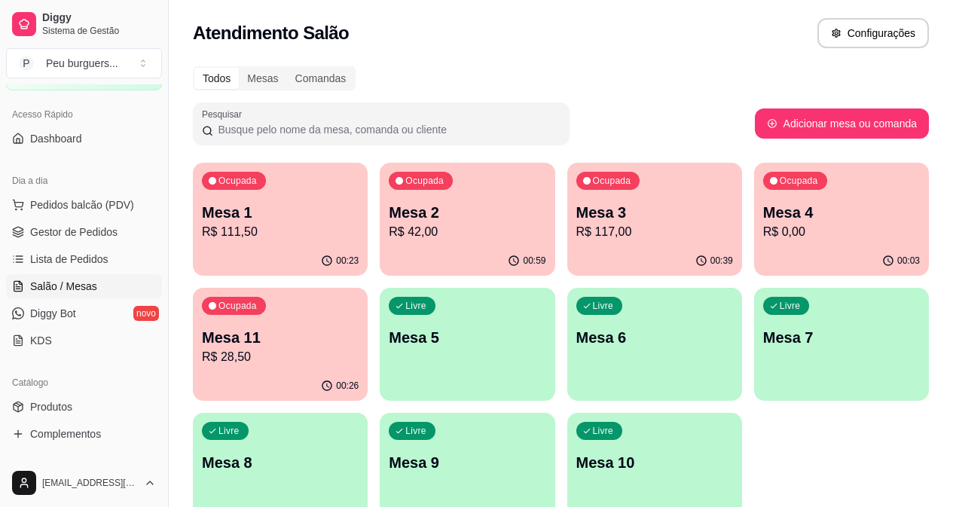
click at [576, 231] on p "R$ 117,00" at bounding box center [654, 232] width 157 height 18
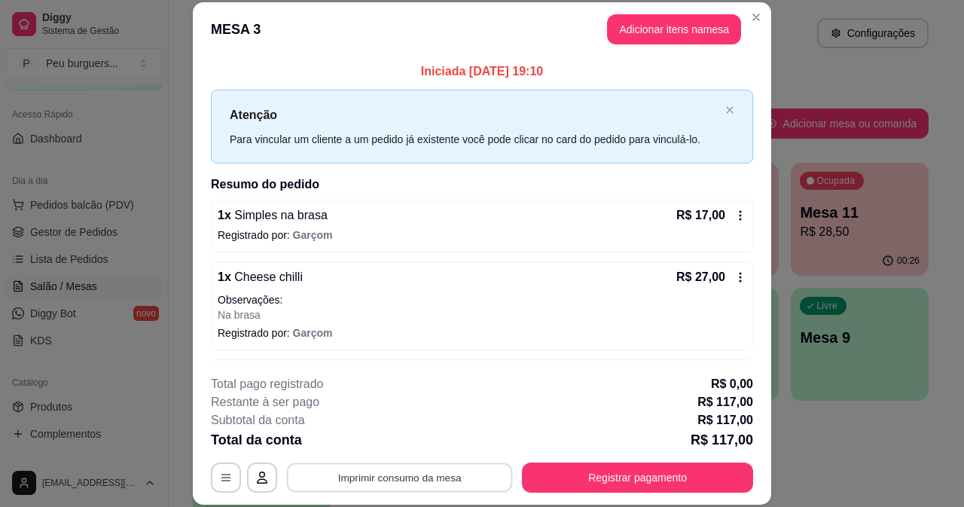
click at [395, 477] on button "Imprimir consumo da mesa" at bounding box center [400, 476] width 226 height 29
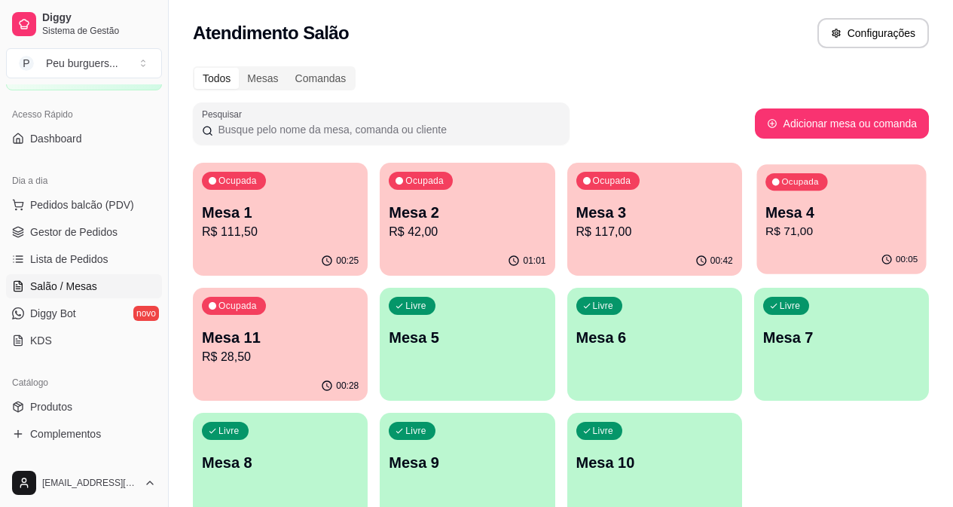
click at [756, 201] on div "Ocupada Mesa 4 R$ 71,00" at bounding box center [840, 204] width 169 height 81
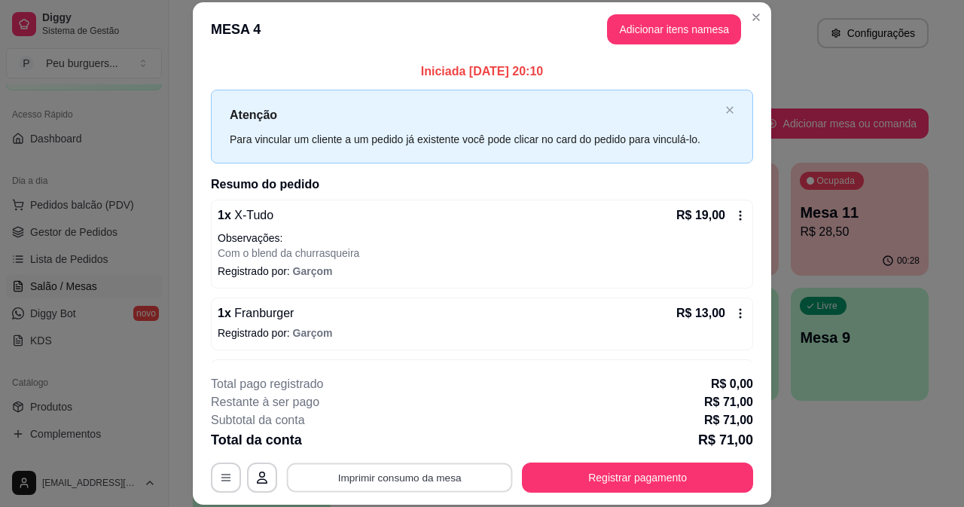
click at [395, 466] on button "Imprimir consumo da mesa" at bounding box center [400, 476] width 226 height 29
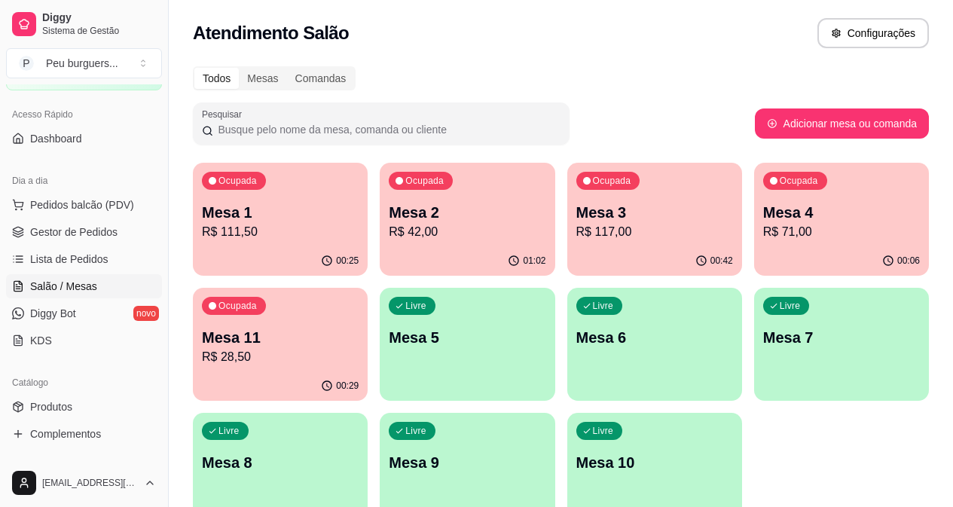
click at [763, 211] on p "Mesa 4" at bounding box center [841, 212] width 157 height 21
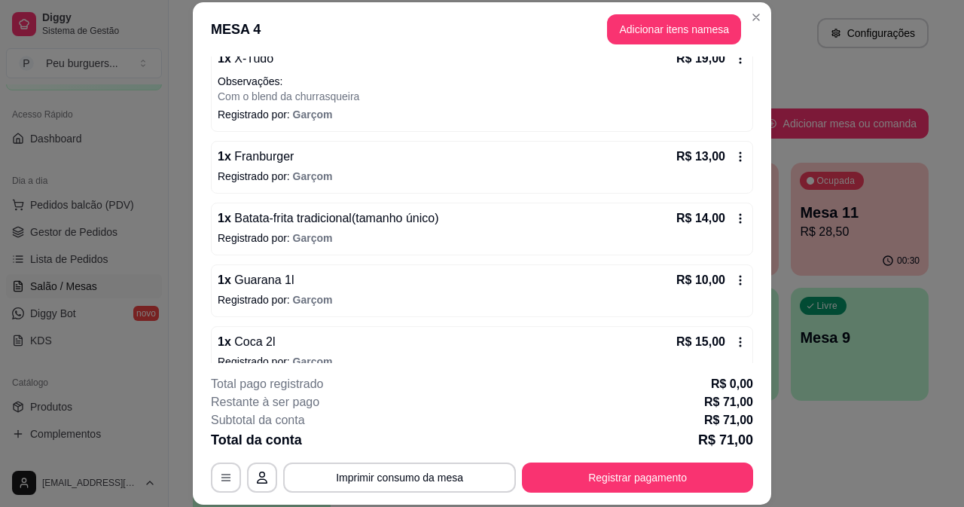
scroll to position [179, 0]
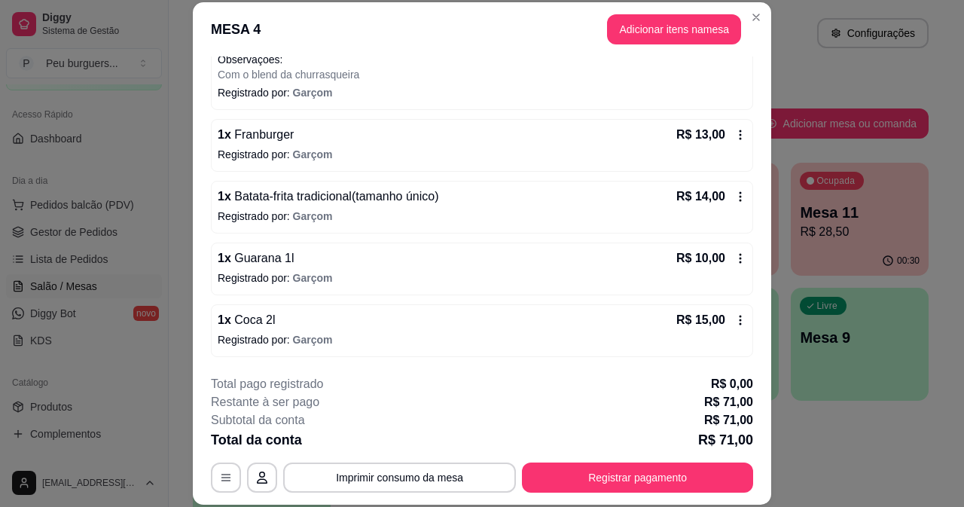
click at [734, 261] on icon at bounding box center [740, 258] width 12 height 12
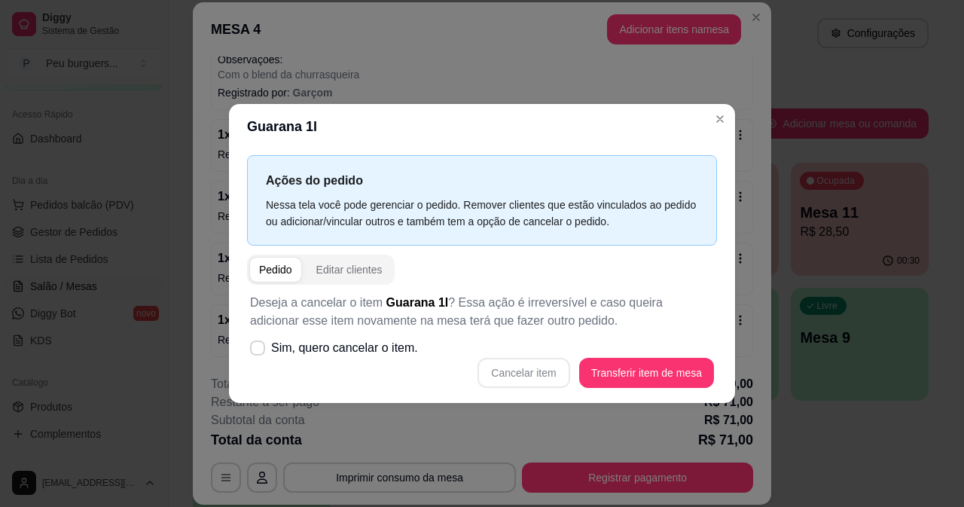
click at [527, 370] on div "Cancelar item Transferir item de mesa" at bounding box center [482, 373] width 464 height 30
click at [265, 351] on label "Sim, quero cancelar o item." at bounding box center [334, 348] width 180 height 30
click at [259, 351] on input "Sim, quero cancelar o item." at bounding box center [254, 355] width 10 height 10
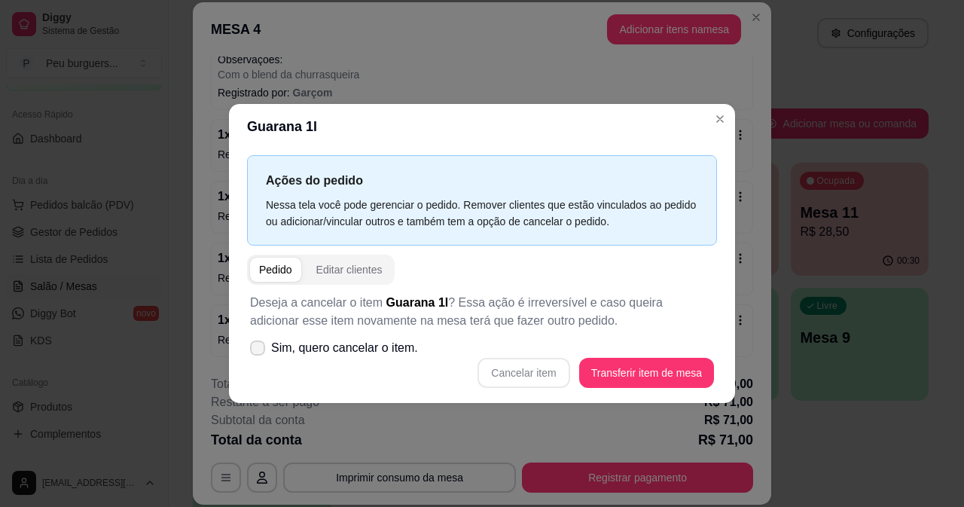
checkbox input "true"
click at [513, 377] on button "Cancelar item" at bounding box center [524, 372] width 90 height 29
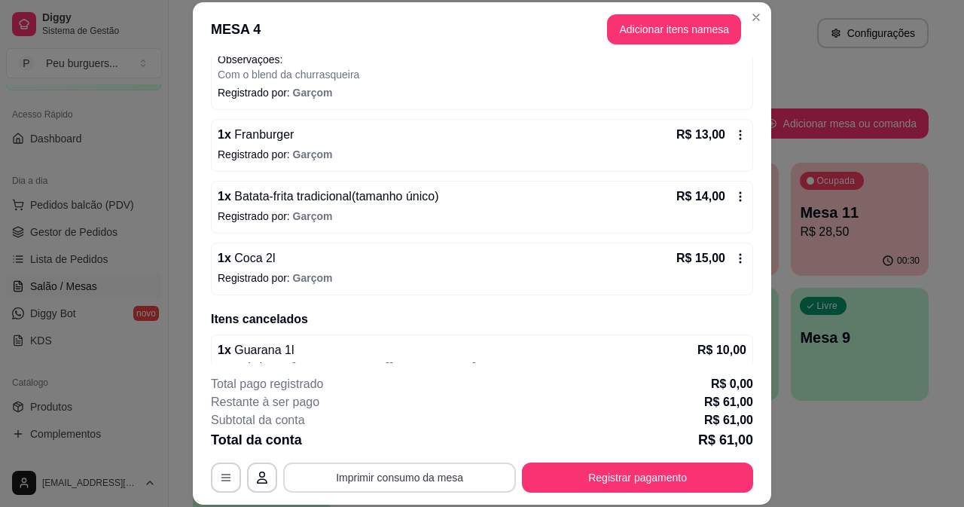
click at [420, 475] on button "Imprimir consumo da mesa" at bounding box center [399, 477] width 233 height 30
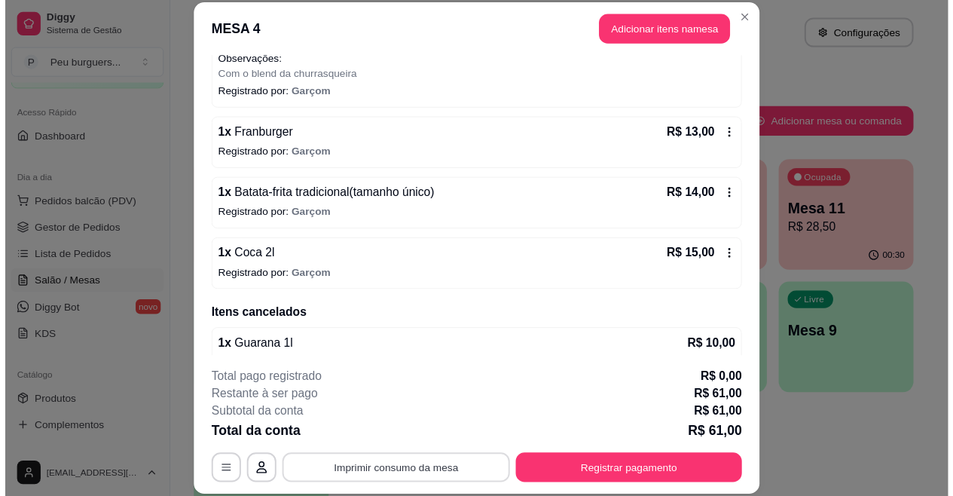
scroll to position [0, 0]
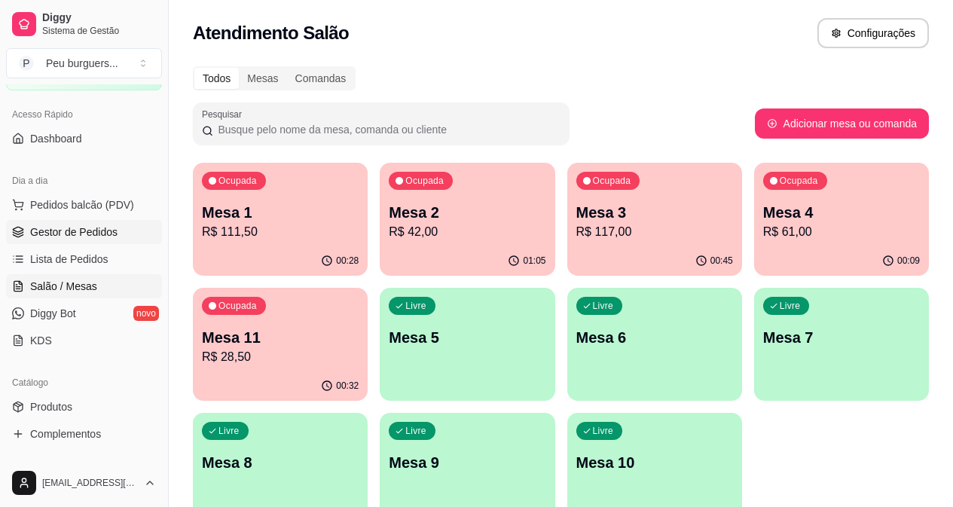
click at [63, 228] on span "Gestor de Pedidos" at bounding box center [73, 231] width 87 height 15
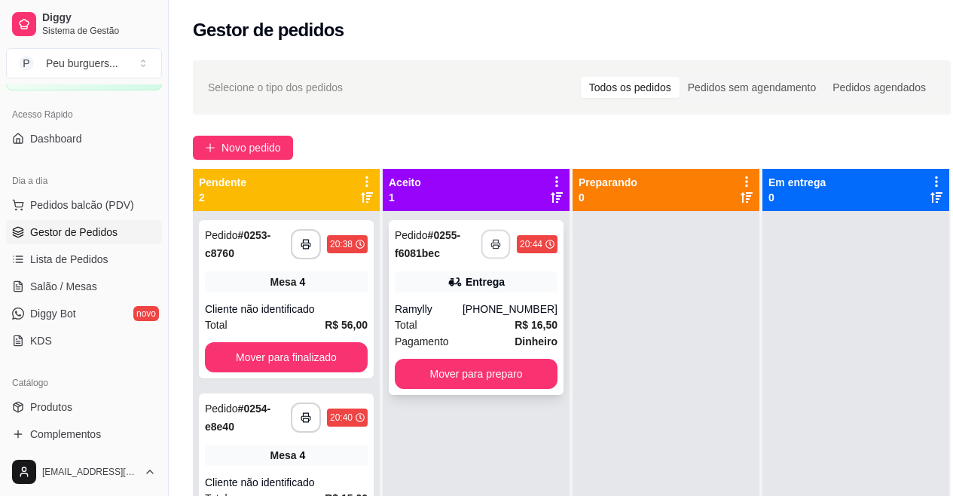
click at [490, 245] on button "button" at bounding box center [495, 244] width 29 height 29
click at [475, 365] on button "Mover para preparo" at bounding box center [476, 373] width 158 height 29
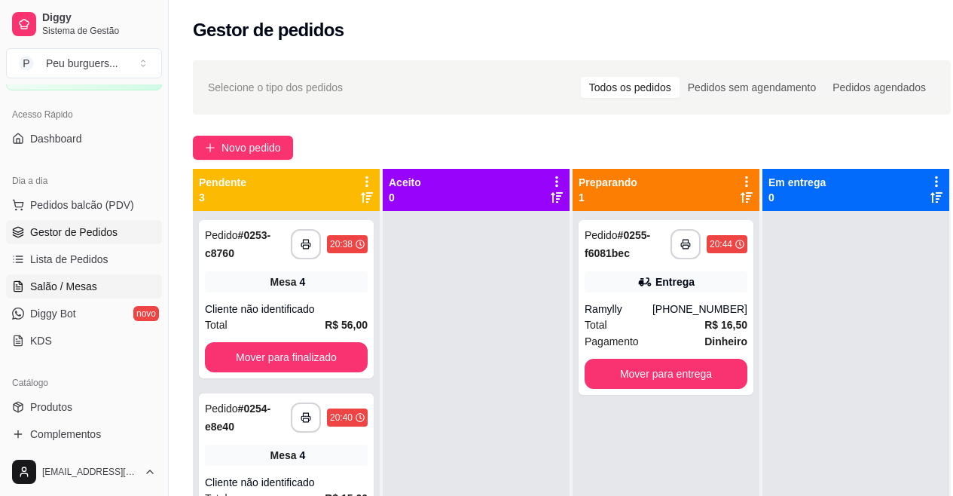
click at [84, 283] on span "Salão / Mesas" at bounding box center [63, 286] width 67 height 15
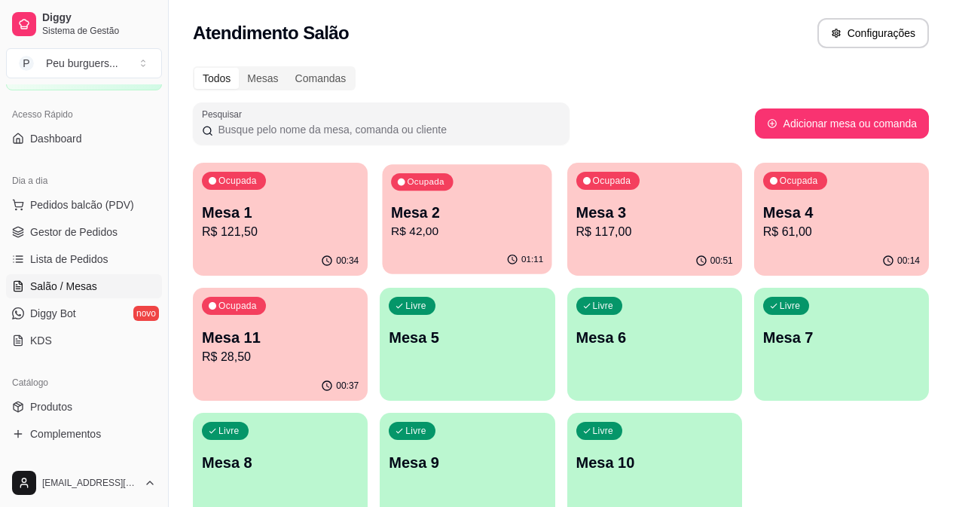
click at [408, 215] on p "Mesa 2" at bounding box center [467, 213] width 152 height 20
click at [90, 235] on span "Gestor de Pedidos" at bounding box center [73, 231] width 87 height 15
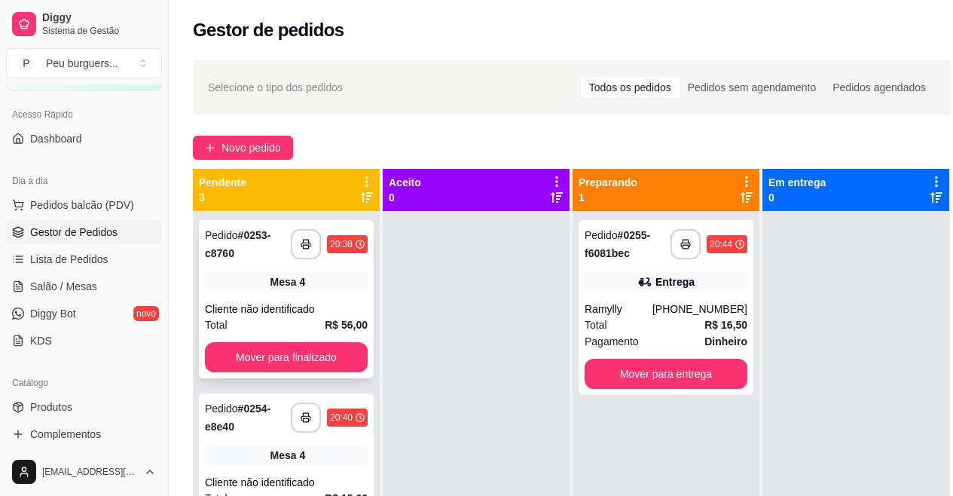
click at [314, 298] on div "**********" at bounding box center [286, 299] width 175 height 158
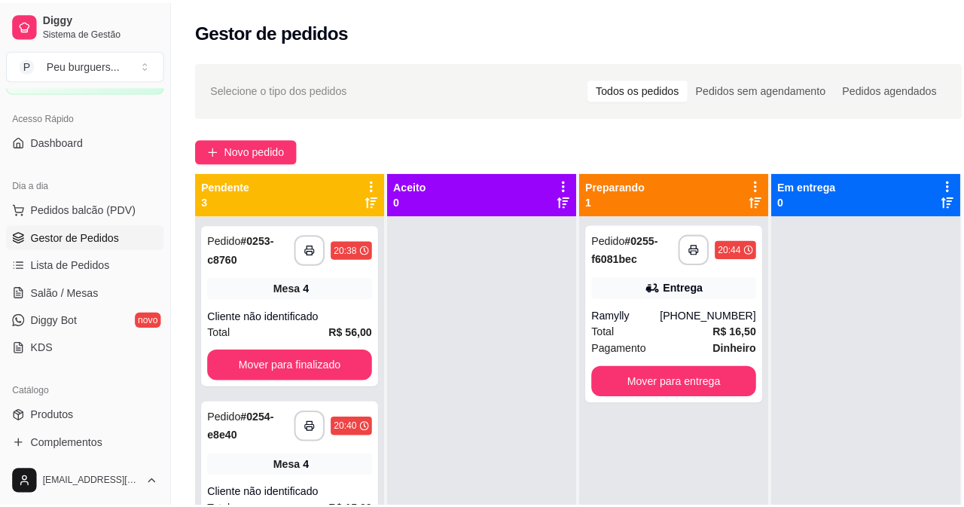
scroll to position [28, 0]
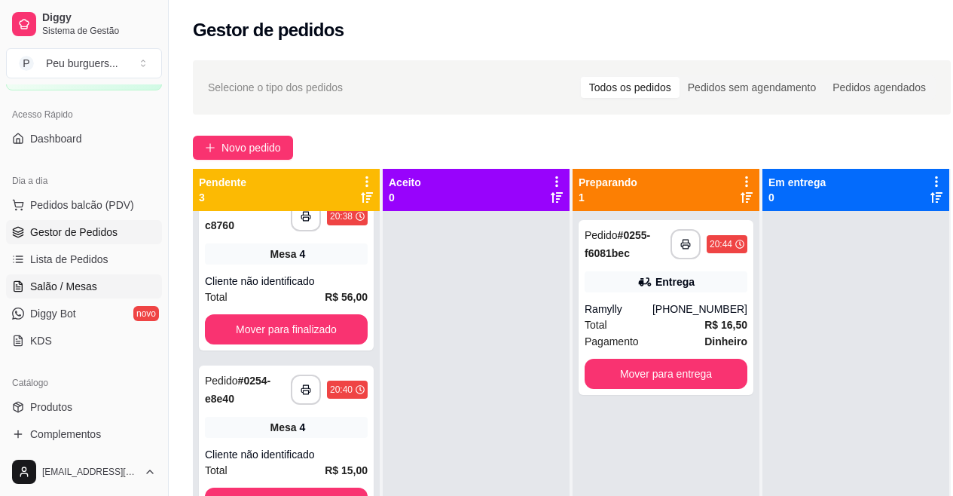
click at [47, 288] on span "Salão / Mesas" at bounding box center [63, 286] width 67 height 15
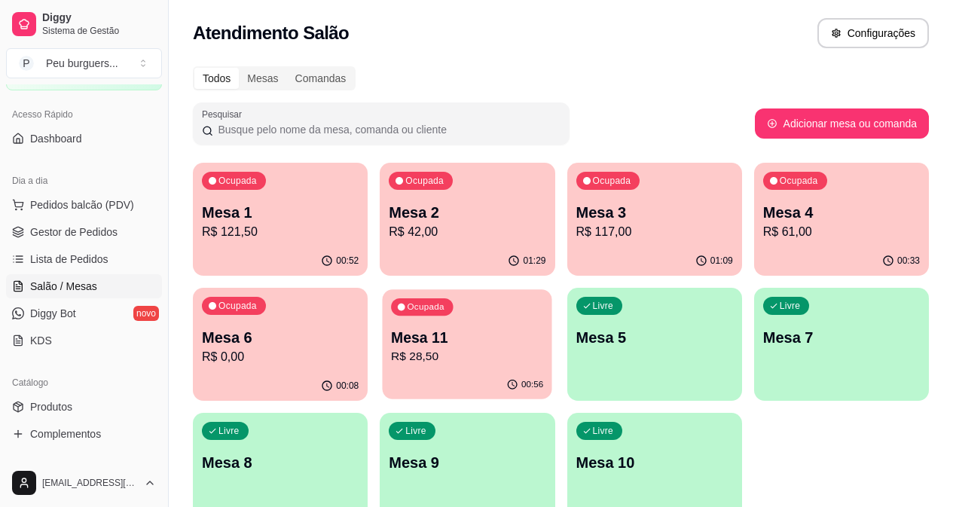
click at [391, 356] on p "R$ 28,50" at bounding box center [467, 356] width 152 height 17
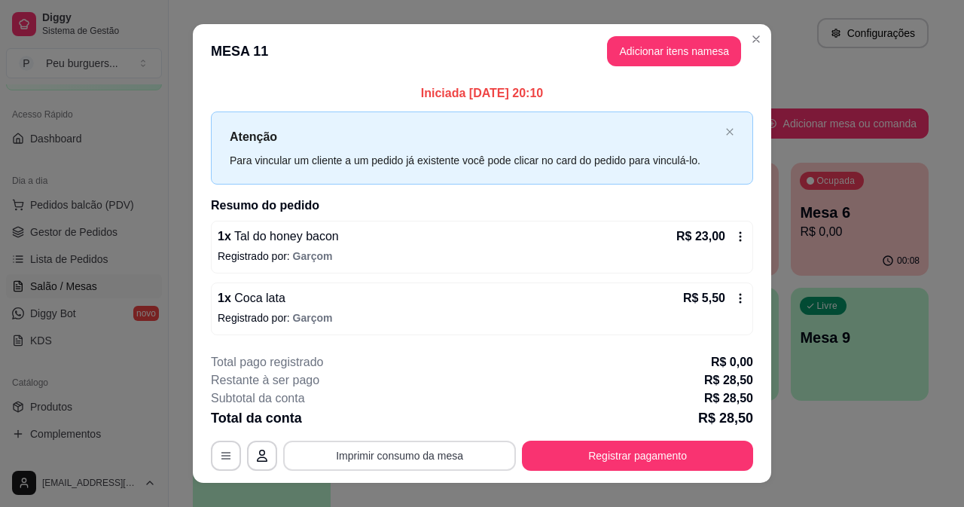
click at [379, 463] on button "Imprimir consumo da mesa" at bounding box center [399, 456] width 233 height 30
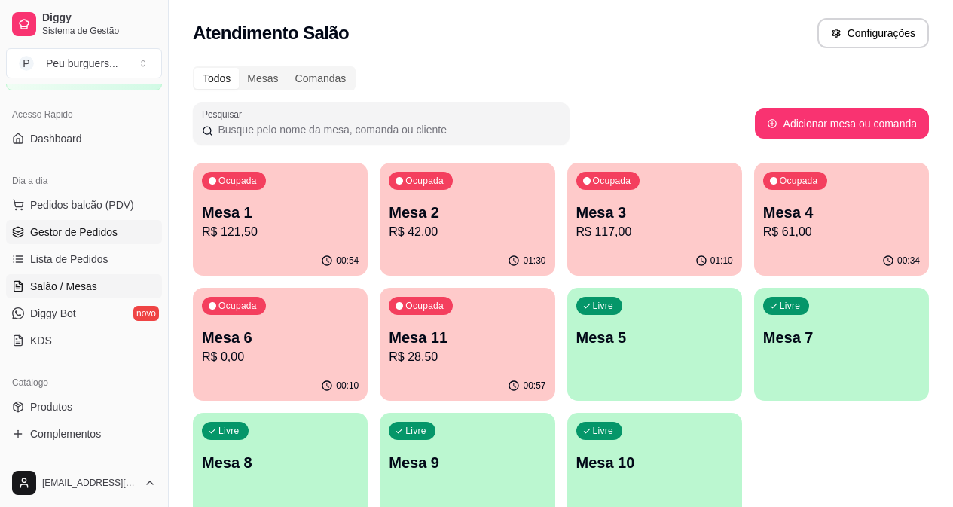
click at [90, 224] on link "Gestor de Pedidos" at bounding box center [84, 232] width 156 height 24
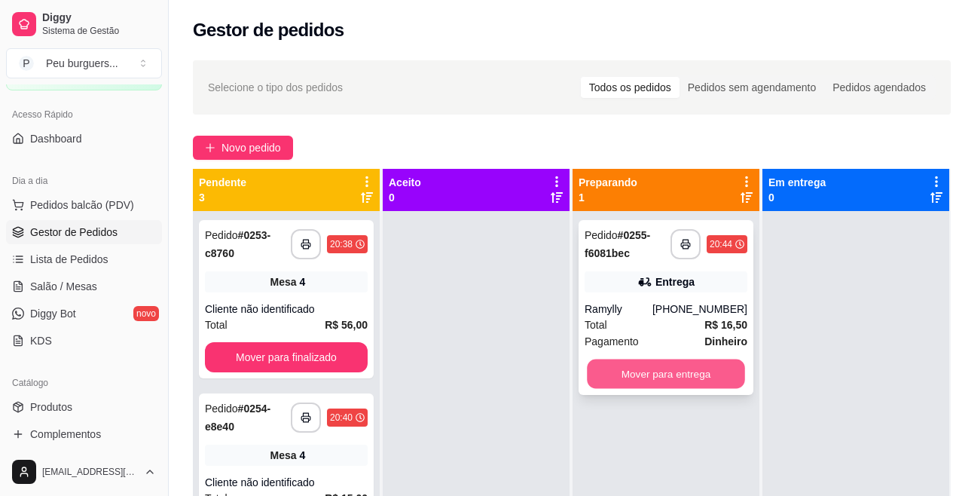
click at [665, 376] on button "Mover para entrega" at bounding box center [666, 373] width 158 height 29
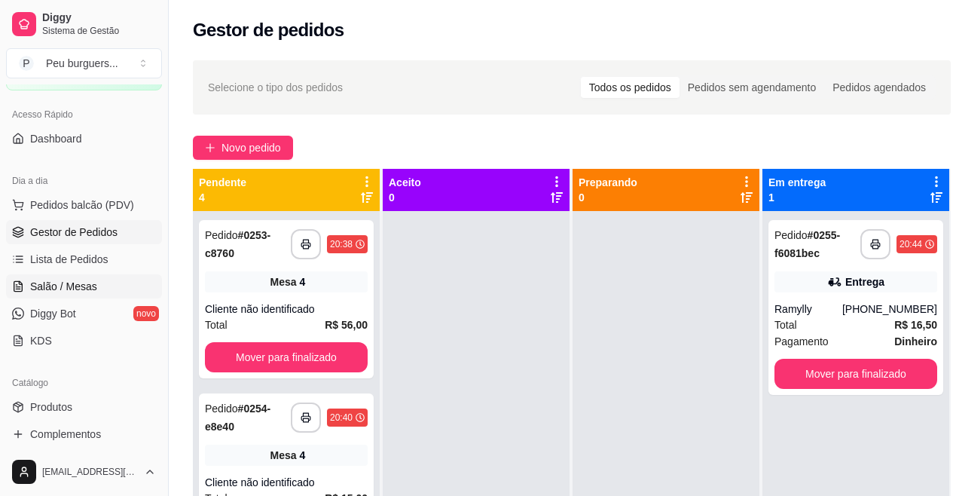
click at [63, 287] on span "Salão / Mesas" at bounding box center [63, 286] width 67 height 15
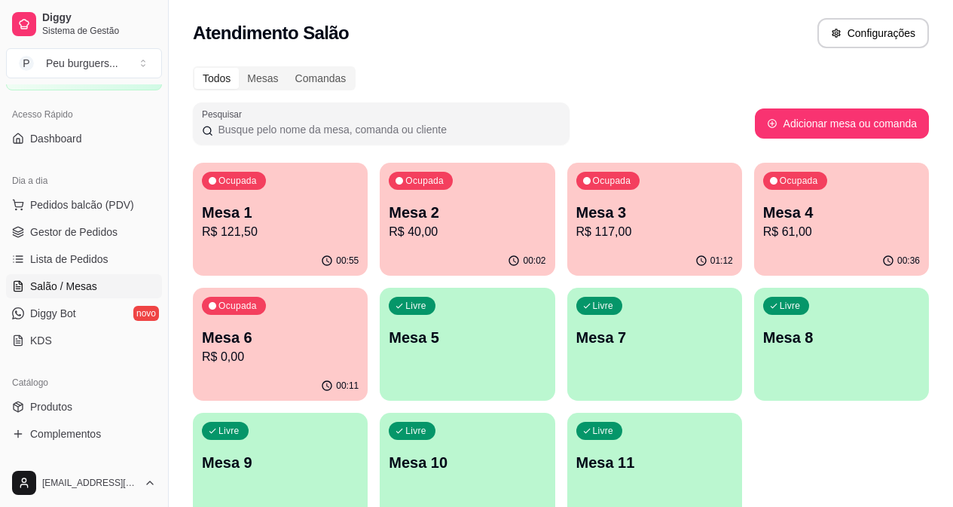
click at [437, 215] on p "Mesa 2" at bounding box center [467, 212] width 157 height 21
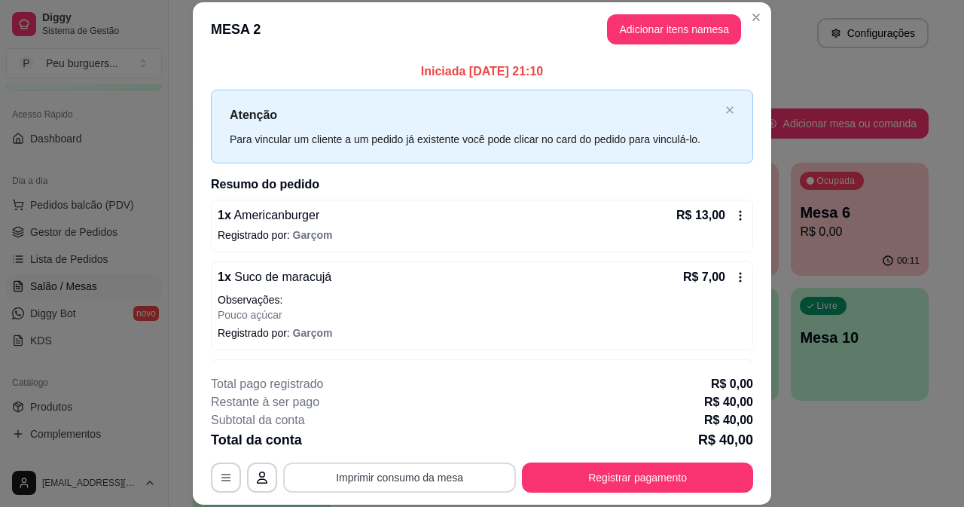
click at [417, 483] on button "Imprimir consumo da mesa" at bounding box center [399, 477] width 233 height 30
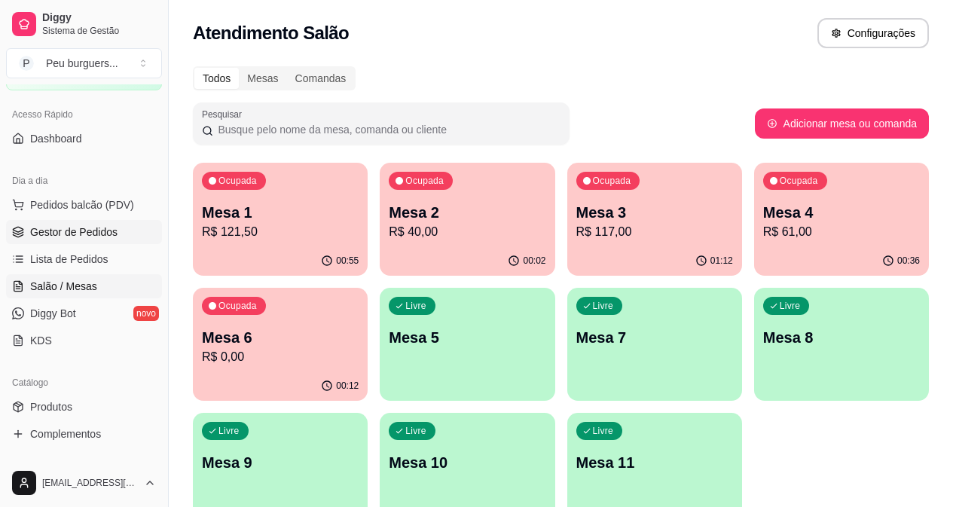
click at [79, 224] on link "Gestor de Pedidos" at bounding box center [84, 232] width 156 height 24
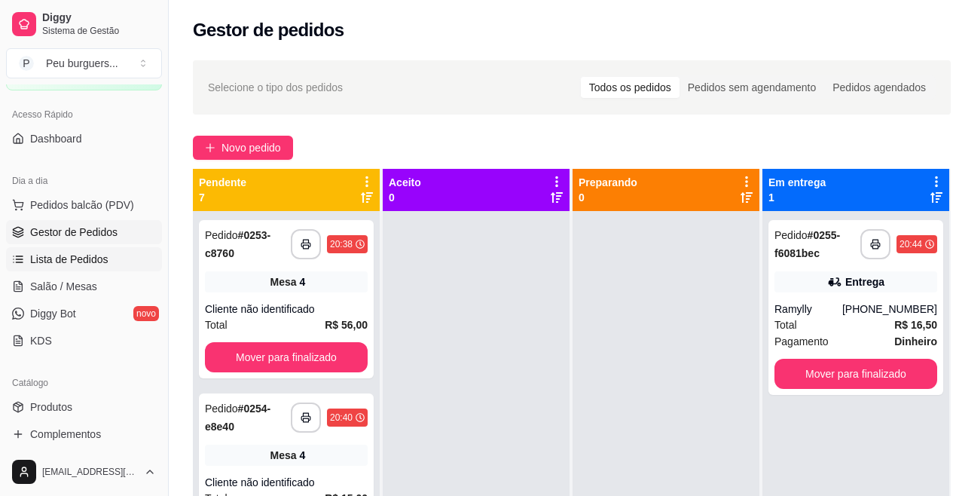
click at [76, 248] on link "Lista de Pedidos" at bounding box center [84, 259] width 156 height 24
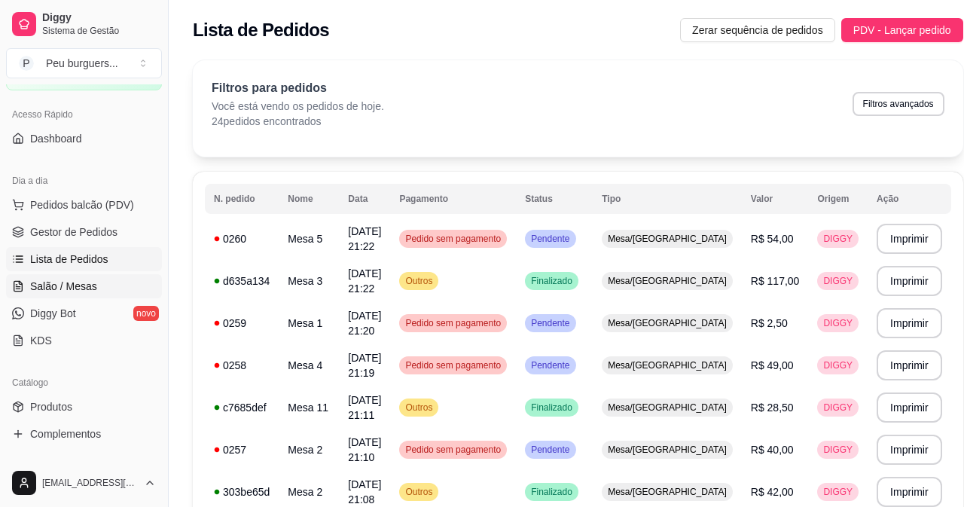
click at [49, 287] on span "Salão / Mesas" at bounding box center [63, 286] width 67 height 15
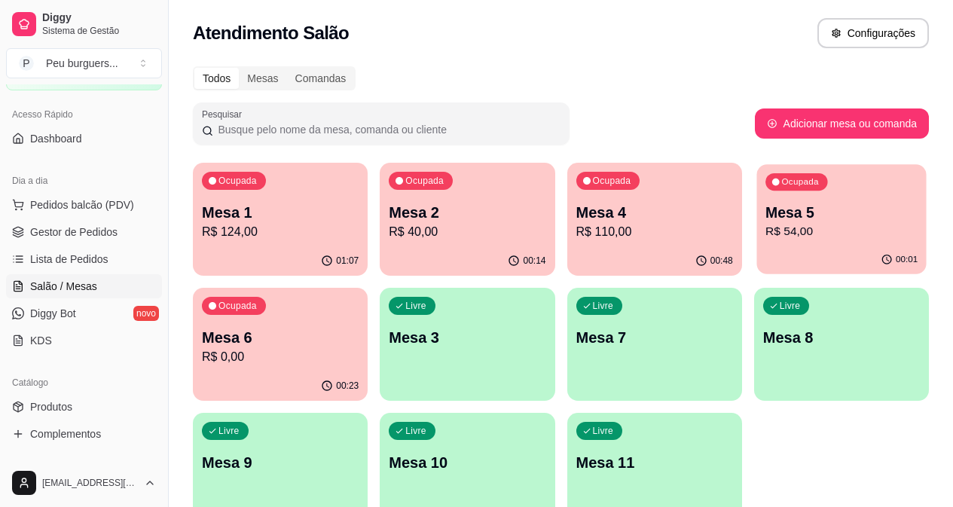
click at [765, 221] on p "Mesa 5" at bounding box center [841, 213] width 152 height 20
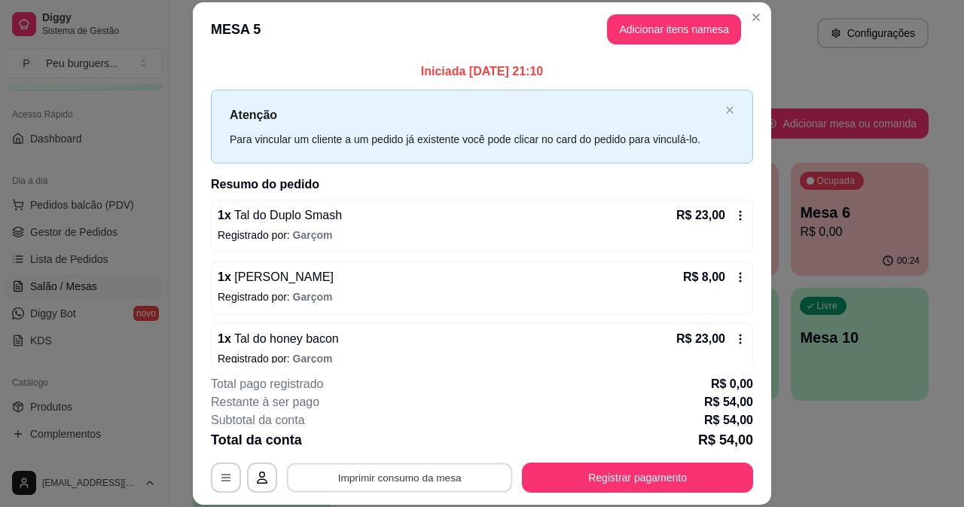
click at [394, 474] on button "Imprimir consumo da mesa" at bounding box center [400, 476] width 226 height 29
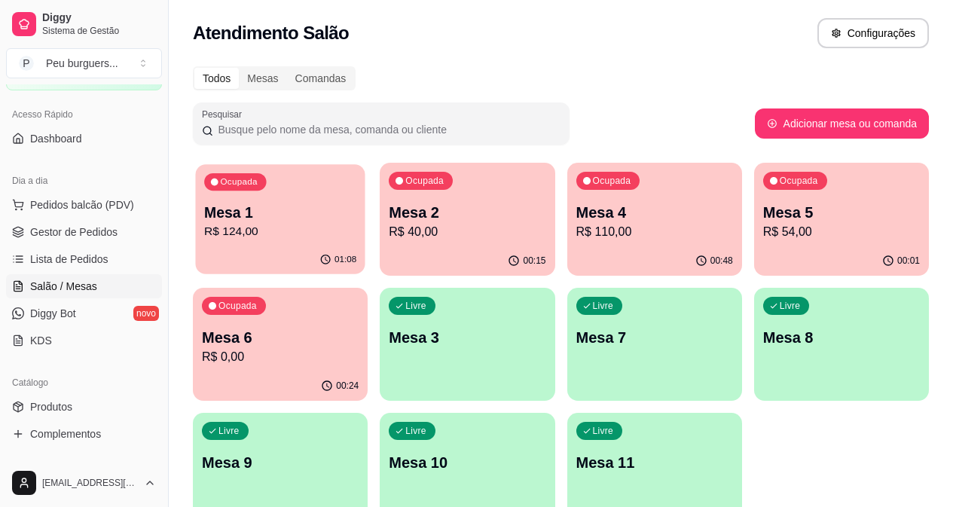
click at [266, 212] on p "Mesa 1" at bounding box center [280, 213] width 152 height 20
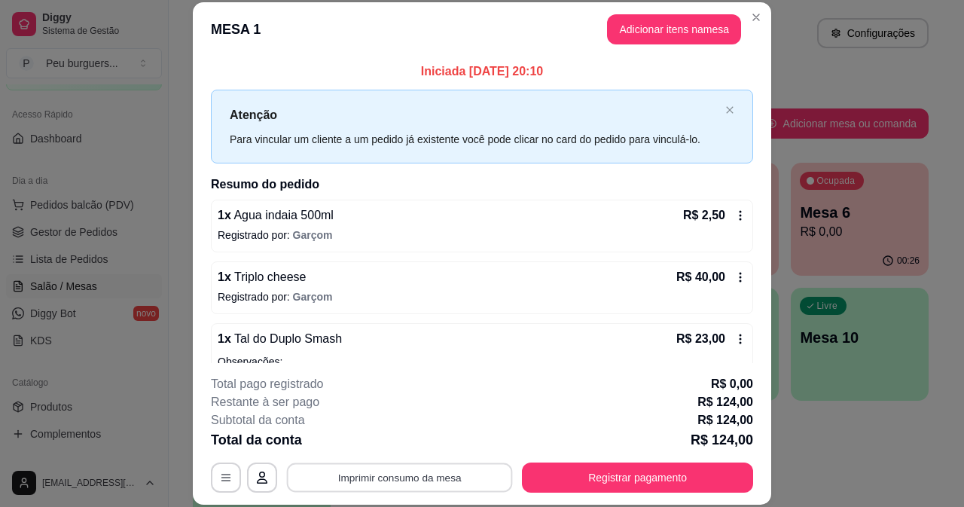
click at [377, 471] on button "Imprimir consumo da mesa" at bounding box center [400, 476] width 226 height 29
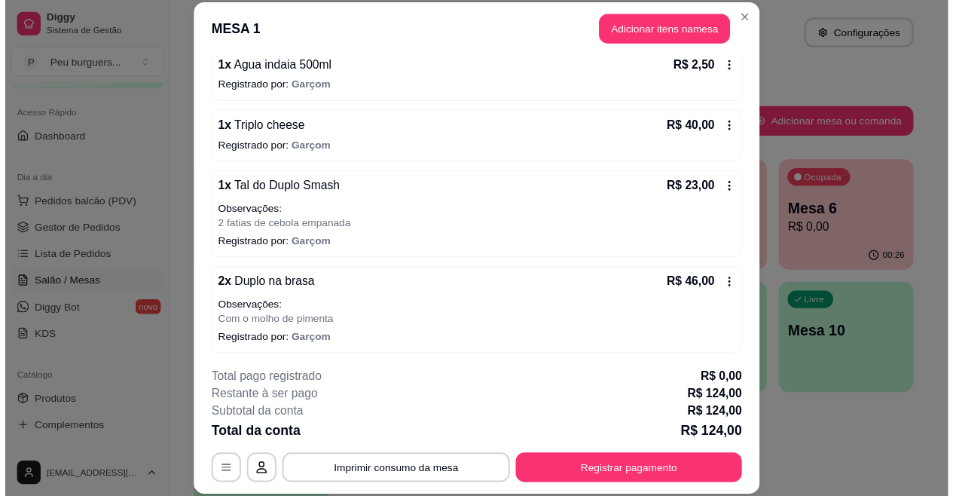
scroll to position [276, 0]
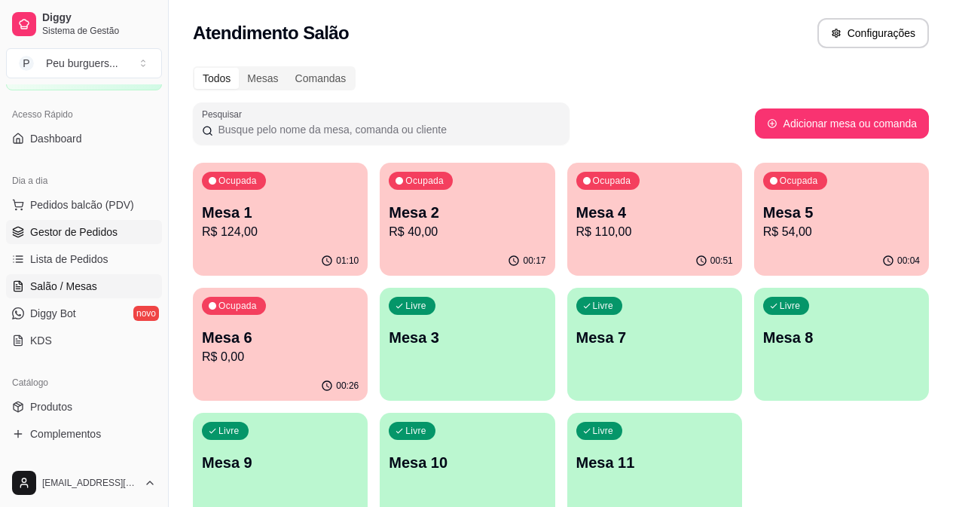
click at [76, 237] on span "Gestor de Pedidos" at bounding box center [73, 231] width 87 height 15
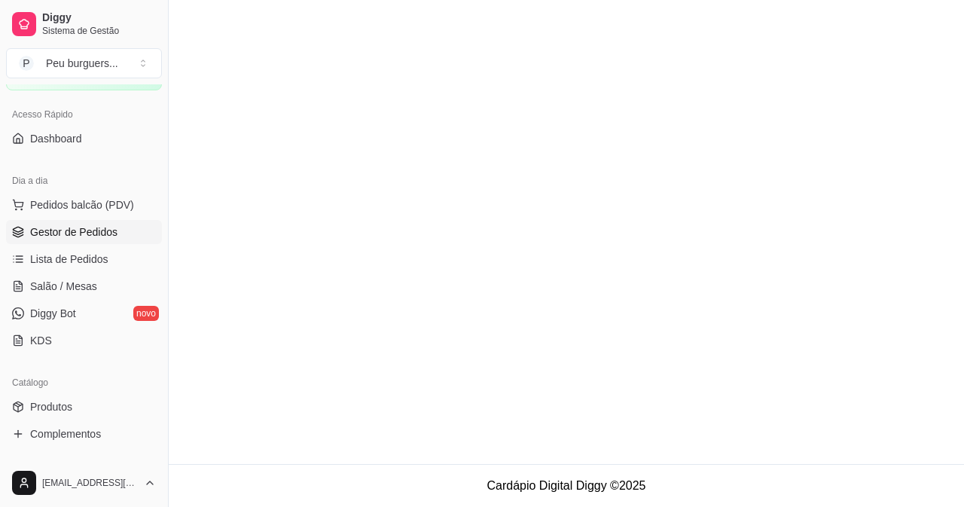
click at [55, 234] on span "Gestor de Pedidos" at bounding box center [73, 231] width 87 height 15
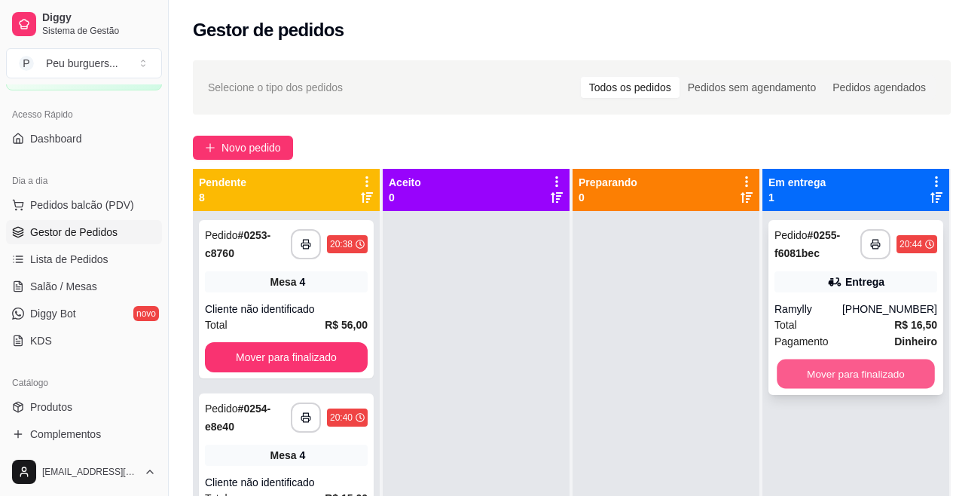
click at [847, 367] on button "Mover para finalizado" at bounding box center [856, 373] width 158 height 29
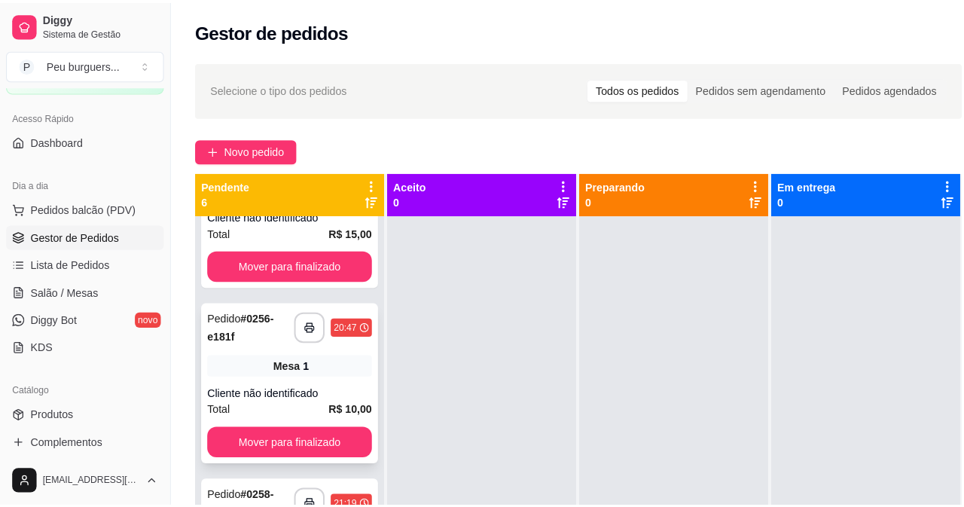
scroll to position [268, 0]
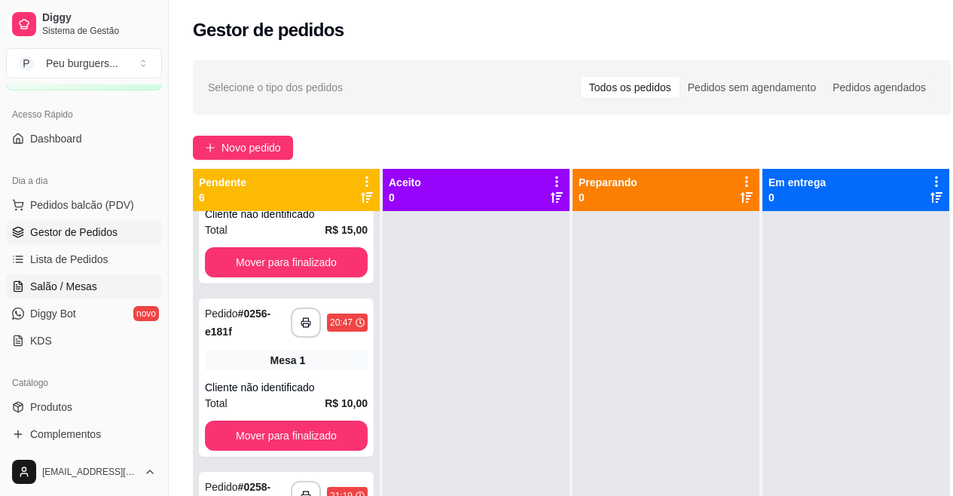
click at [97, 292] on link "Salão / Mesas" at bounding box center [84, 286] width 156 height 24
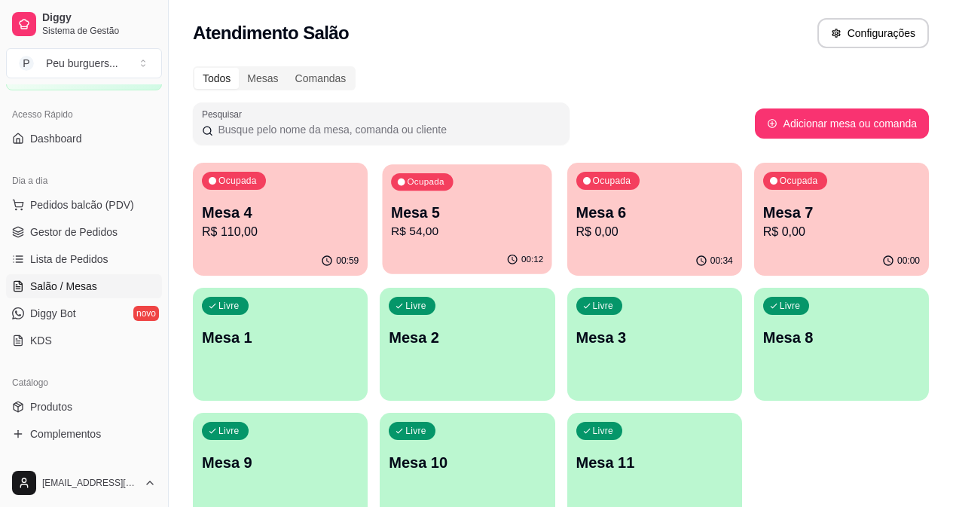
click at [417, 220] on p "Mesa 5" at bounding box center [467, 213] width 152 height 20
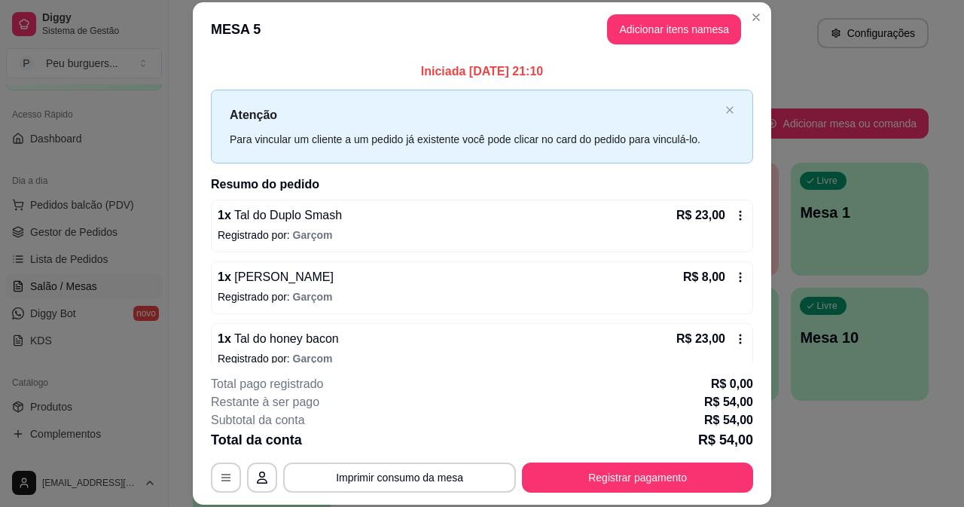
scroll to position [5, 0]
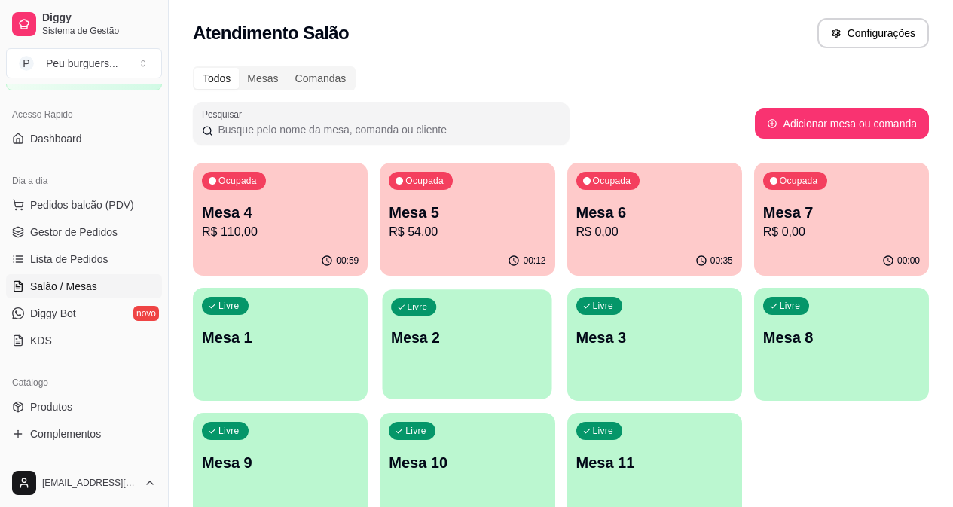
click at [383, 351] on div "Livre Mesa 2" at bounding box center [467, 335] width 169 height 92
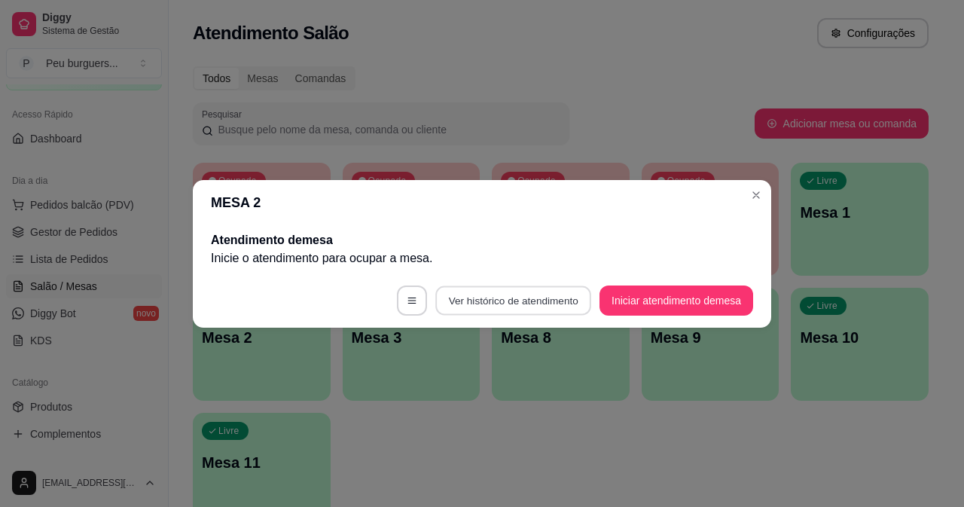
click at [507, 300] on button "Ver histórico de atendimento" at bounding box center [513, 299] width 156 height 29
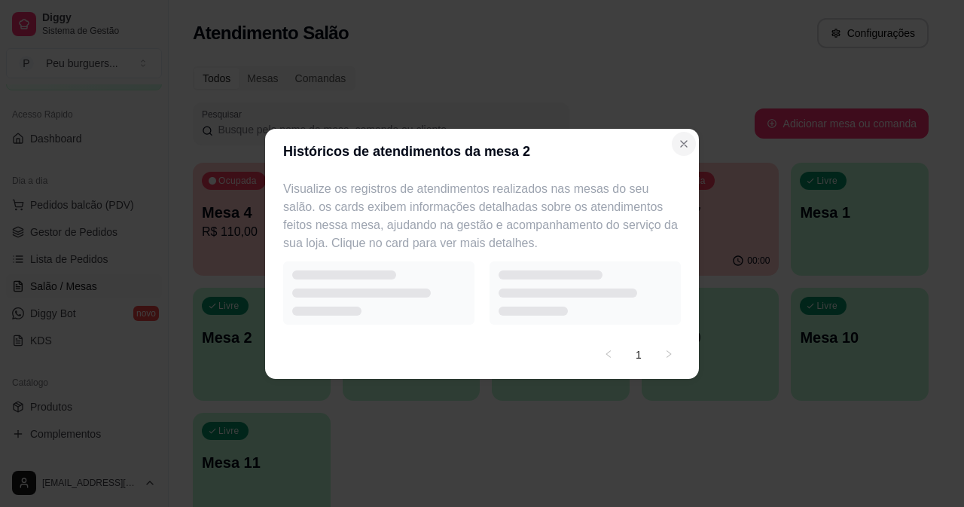
select select "7"
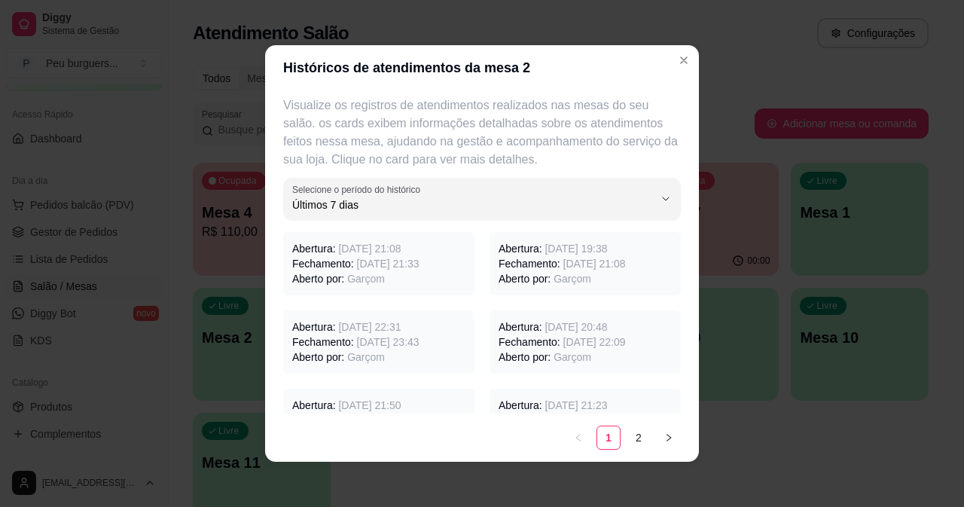
click at [374, 264] on span "[DATE] 21:33" at bounding box center [388, 264] width 63 height 12
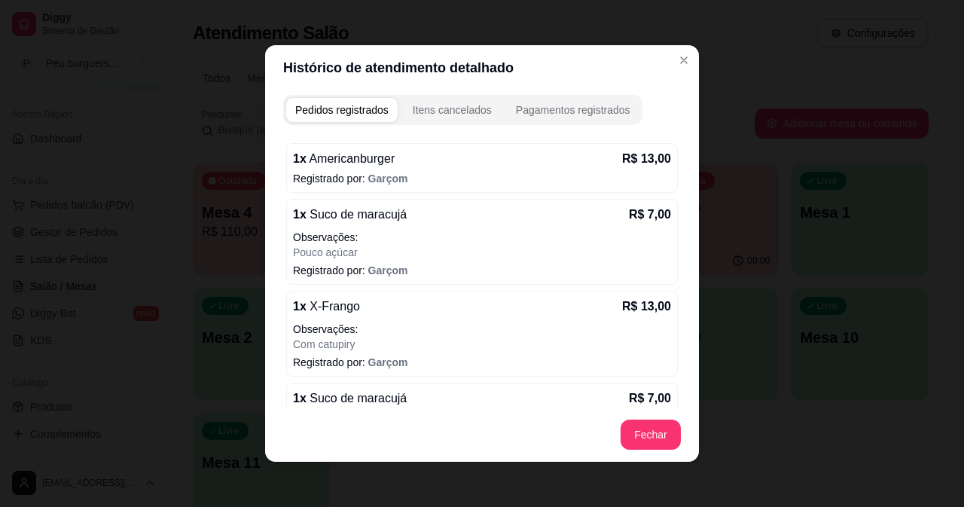
scroll to position [0, 0]
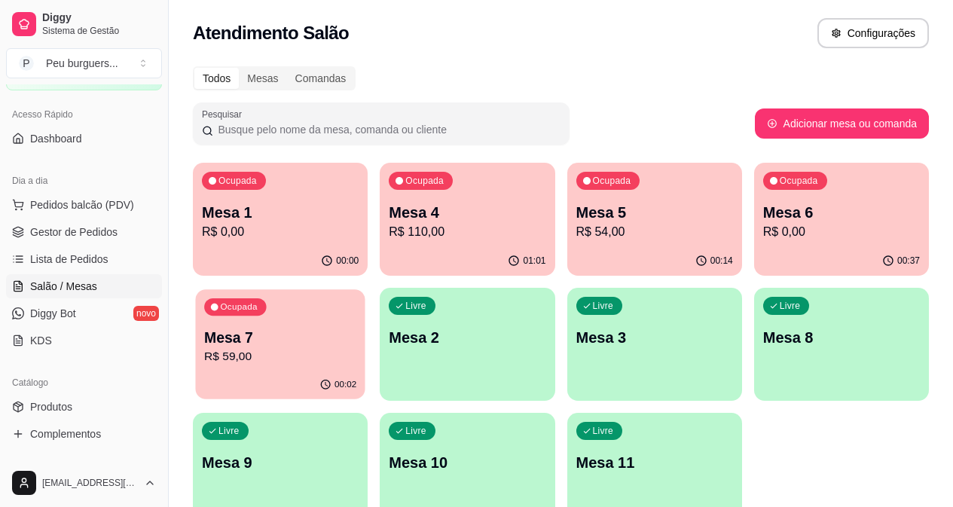
click at [356, 328] on p "Mesa 7" at bounding box center [280, 338] width 152 height 20
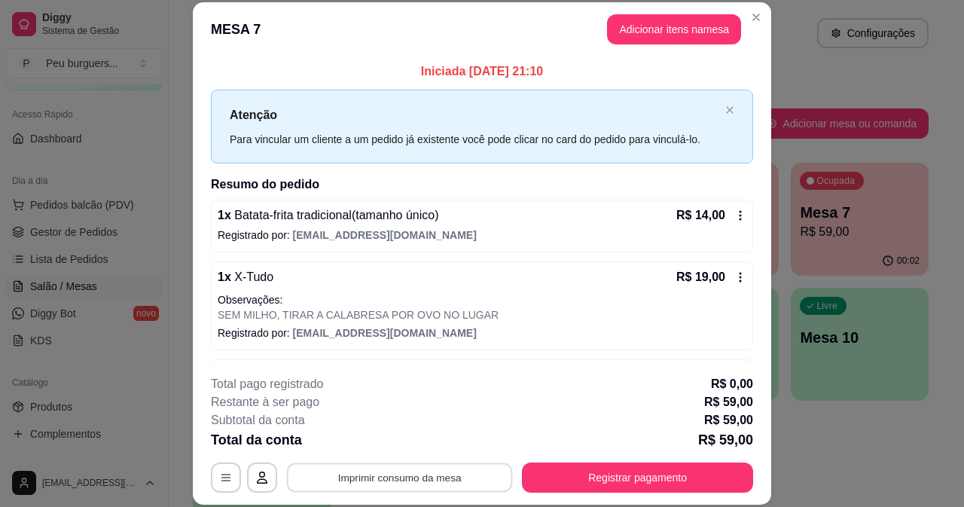
click at [365, 480] on button "Imprimir consumo da mesa" at bounding box center [400, 476] width 226 height 29
drag, startPoint x: 399, startPoint y: 424, endPoint x: 472, endPoint y: 328, distance: 121.0
click at [472, 328] on section "**********" at bounding box center [482, 253] width 578 height 502
click at [468, 194] on div "Iniciada [DATE] 21:10 Atenção Para vincular um cliente a um pedido já existente…" at bounding box center [482, 304] width 542 height 483
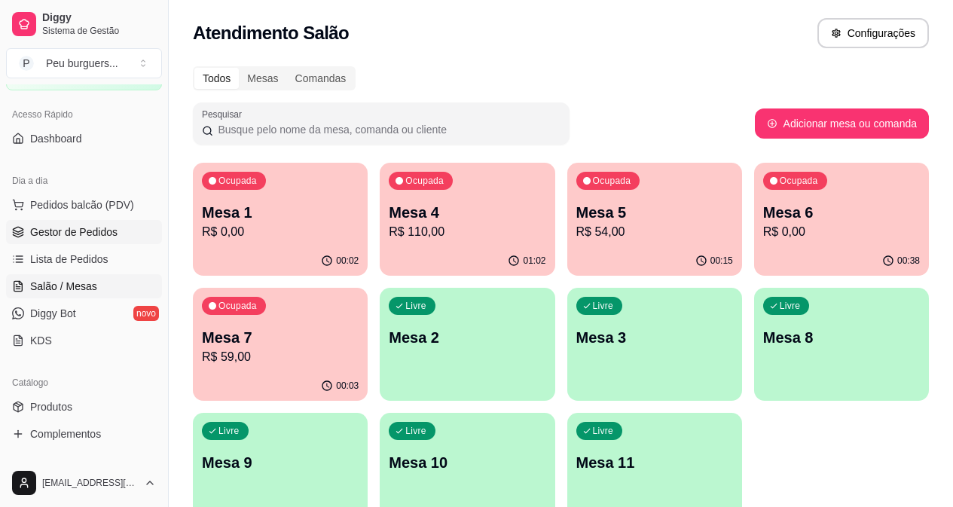
click at [87, 240] on link "Gestor de Pedidos" at bounding box center [84, 232] width 156 height 24
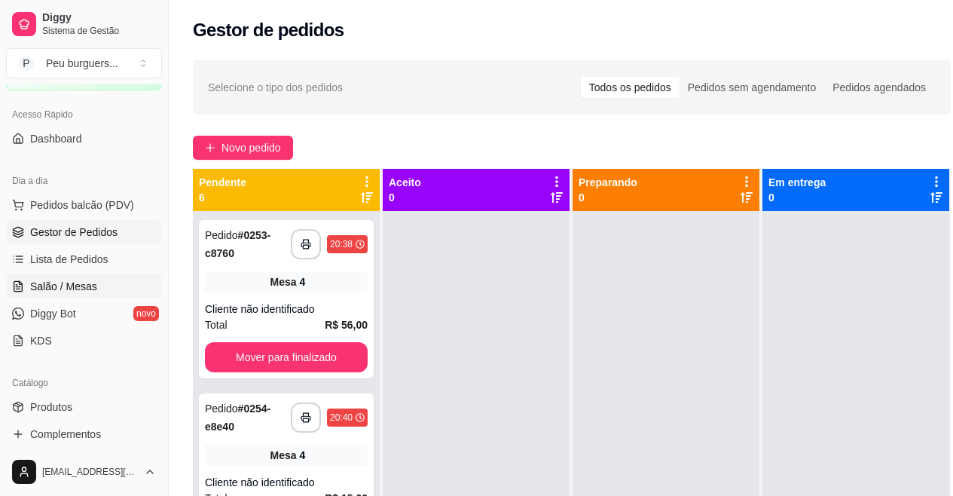
click at [88, 281] on span "Salão / Mesas" at bounding box center [63, 286] width 67 height 15
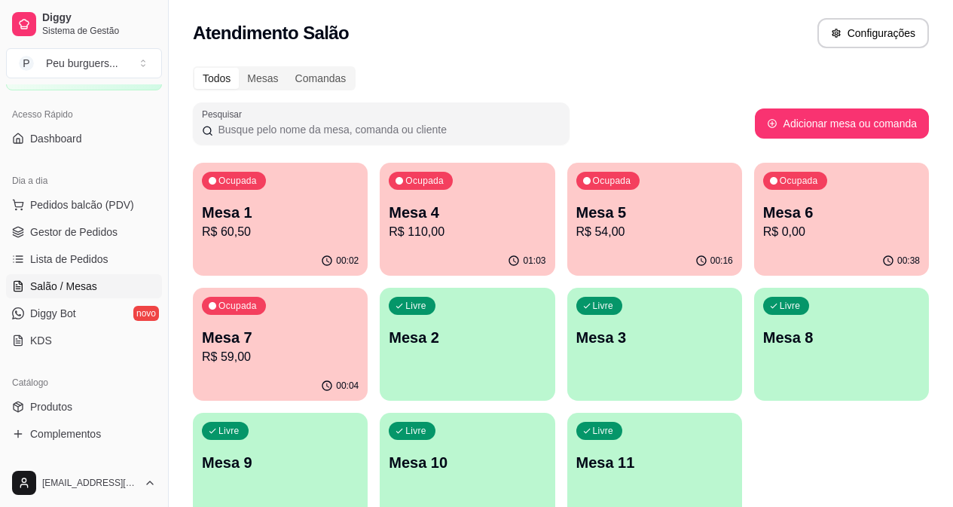
click at [281, 212] on p "Mesa 1" at bounding box center [280, 212] width 157 height 21
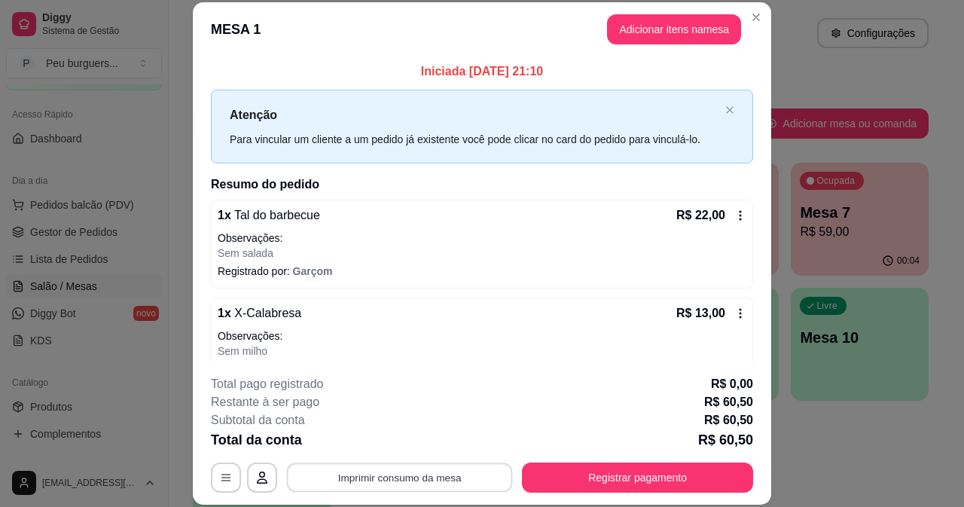
click at [371, 475] on button "Imprimir consumo da mesa" at bounding box center [400, 476] width 226 height 29
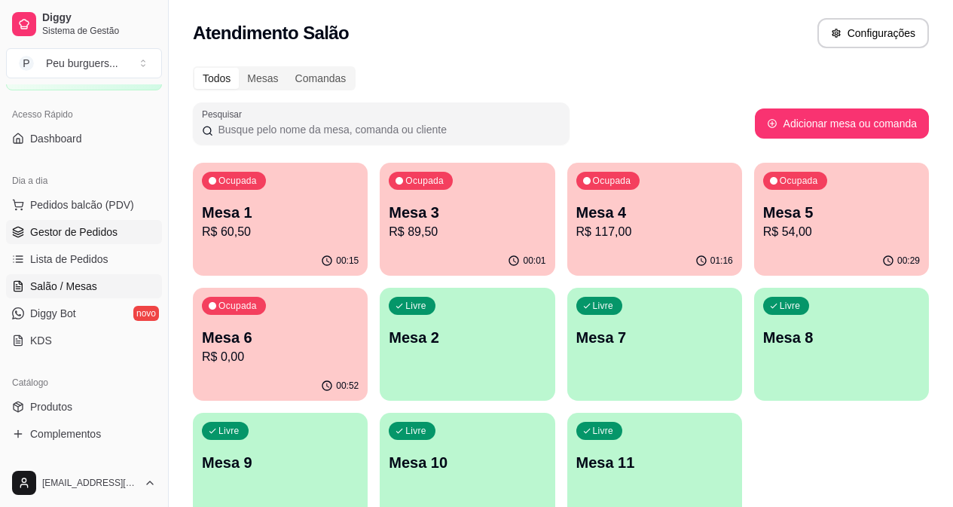
click at [90, 234] on span "Gestor de Pedidos" at bounding box center [73, 231] width 87 height 15
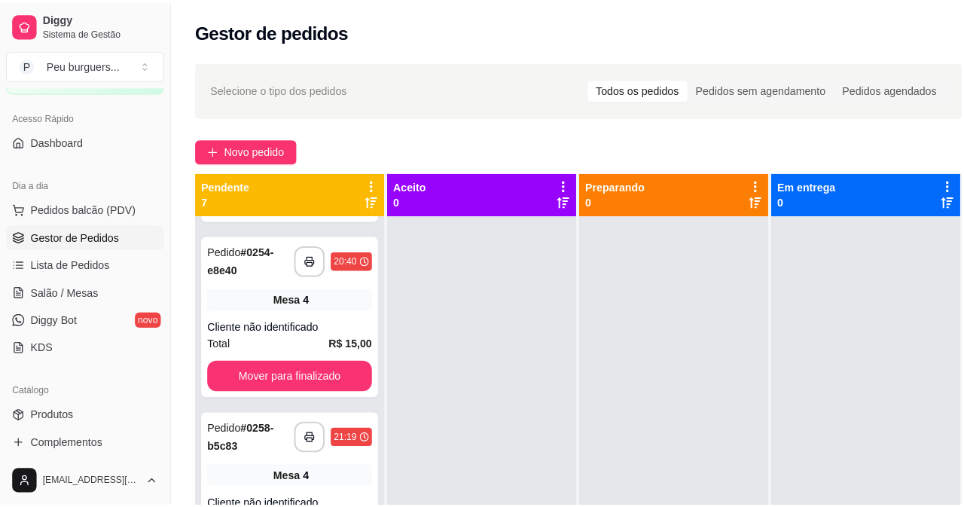
scroll to position [8, 0]
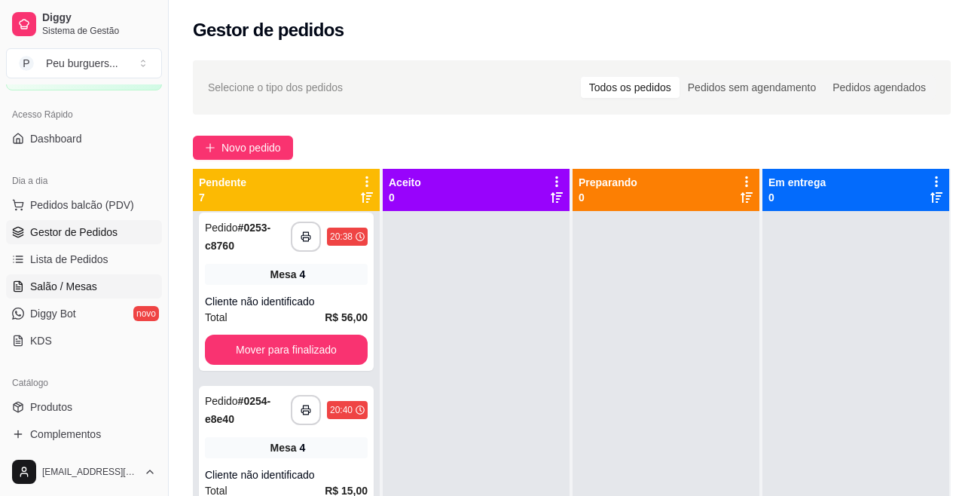
click at [81, 284] on span "Salão / Mesas" at bounding box center [63, 286] width 67 height 15
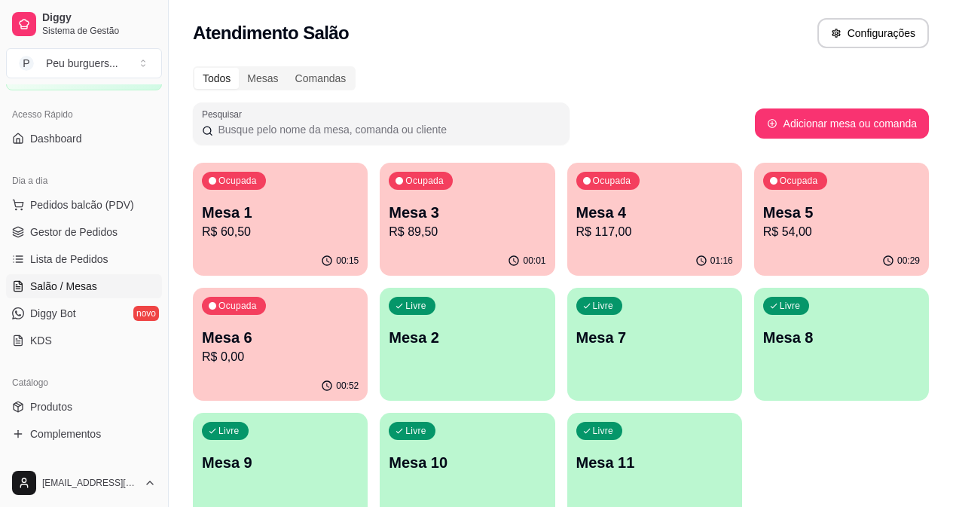
click at [432, 236] on p "R$ 89,50" at bounding box center [467, 232] width 157 height 18
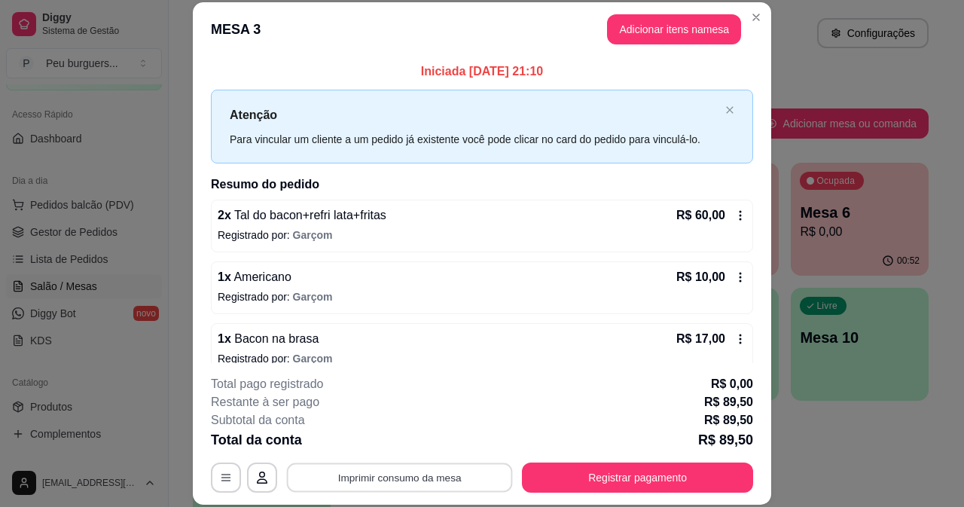
click at [419, 466] on button "Imprimir consumo da mesa" at bounding box center [400, 476] width 226 height 29
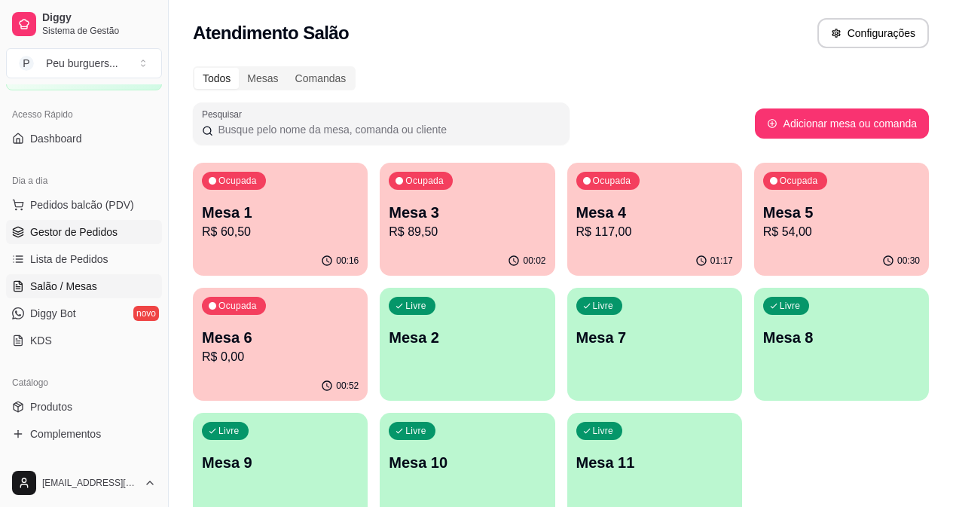
click at [96, 227] on span "Gestor de Pedidos" at bounding box center [73, 231] width 87 height 15
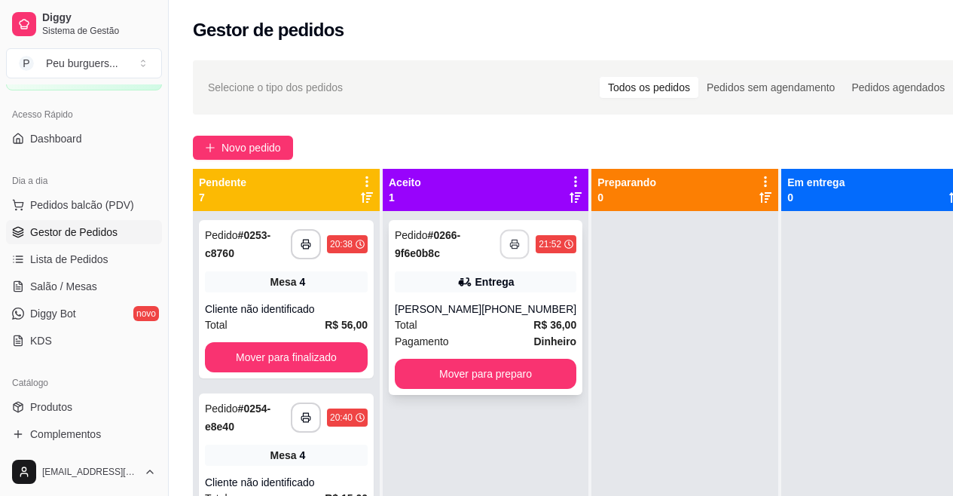
click at [505, 242] on button "button" at bounding box center [514, 244] width 29 height 29
click at [71, 292] on span "Salão / Mesas" at bounding box center [63, 286] width 67 height 15
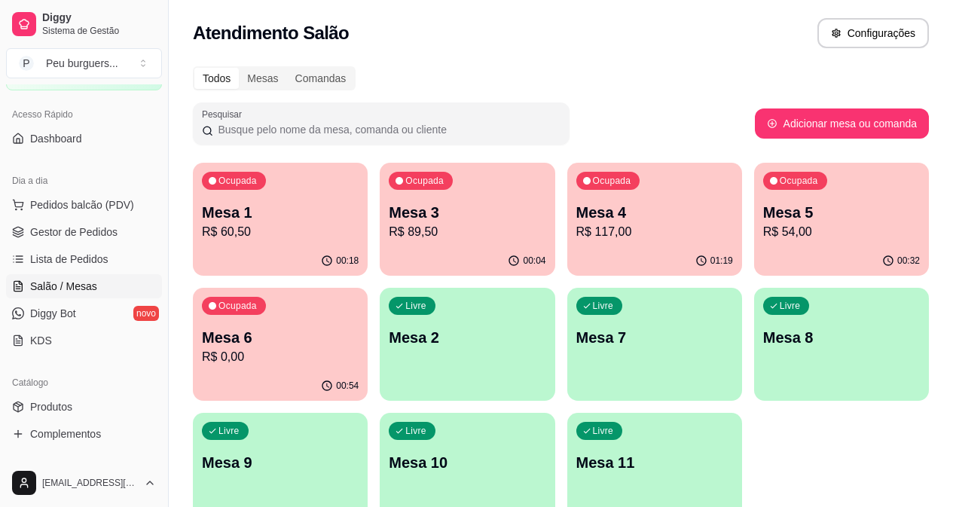
click at [586, 203] on p "Mesa 4" at bounding box center [654, 212] width 157 height 21
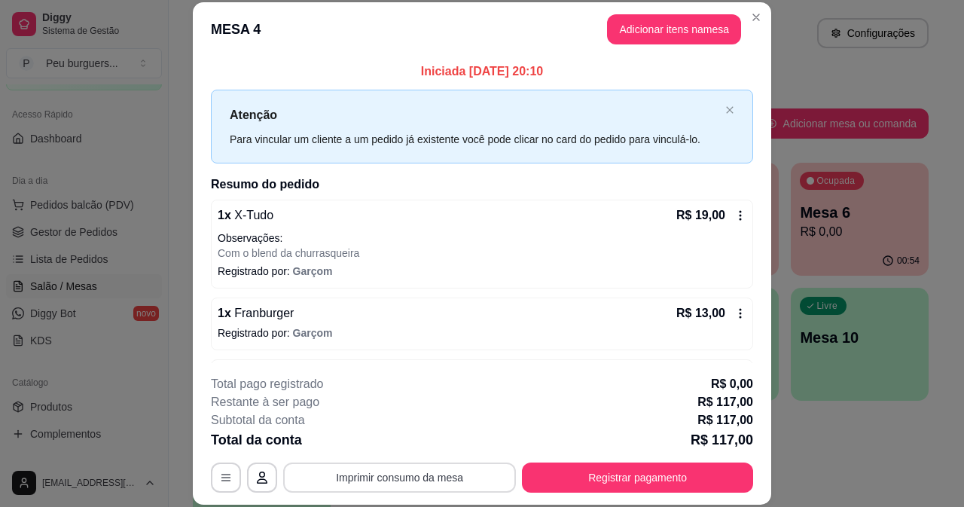
click at [369, 475] on button "Imprimir consumo da mesa" at bounding box center [399, 477] width 233 height 30
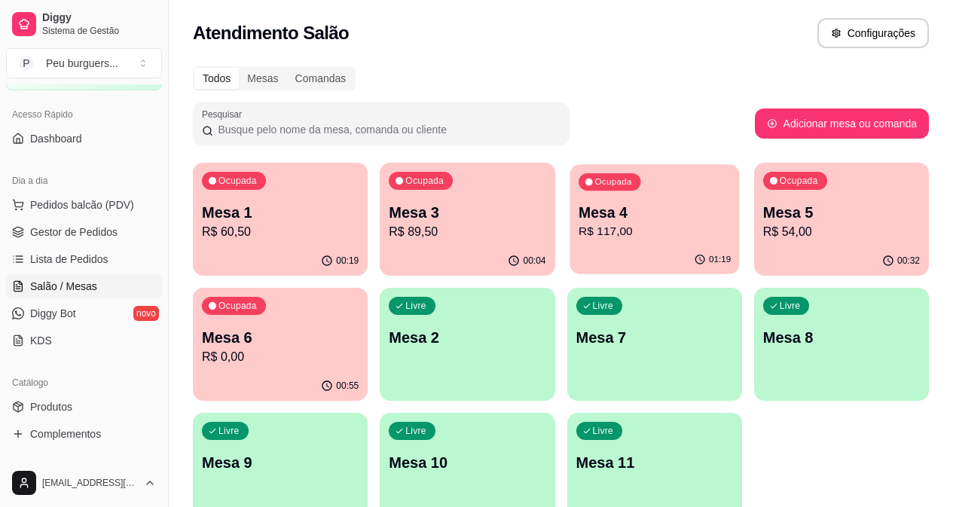
click at [578, 221] on p "Mesa 4" at bounding box center [654, 213] width 152 height 20
click at [92, 225] on span "Gestor de Pedidos" at bounding box center [73, 231] width 87 height 15
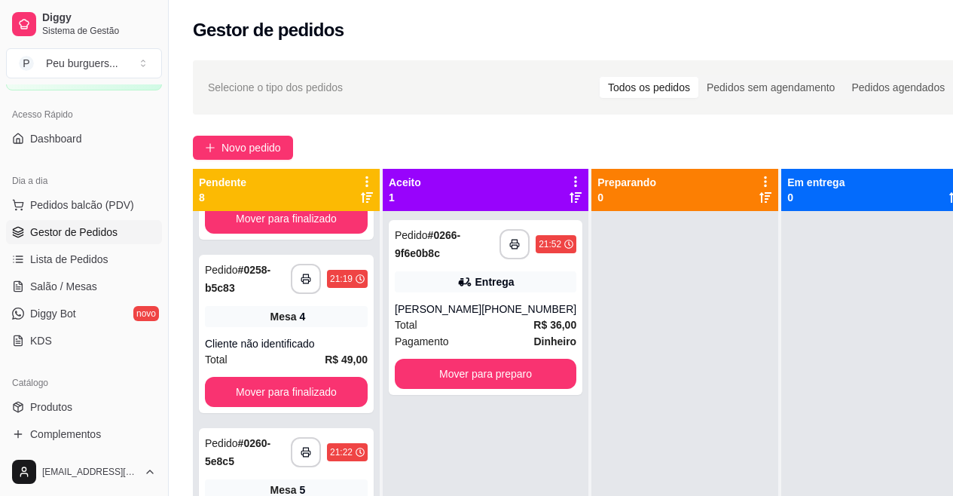
scroll to position [321, 0]
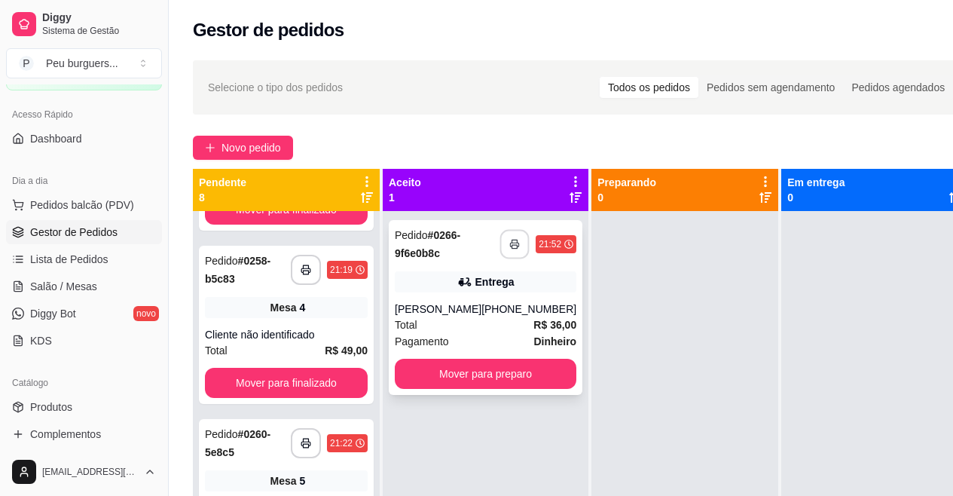
click at [509, 242] on icon "button" at bounding box center [514, 244] width 11 height 11
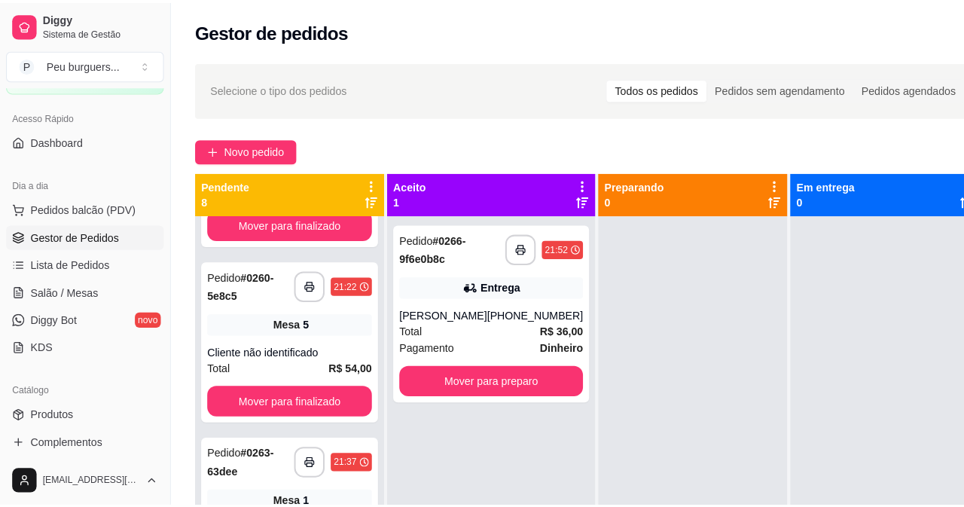
scroll to position [486, 0]
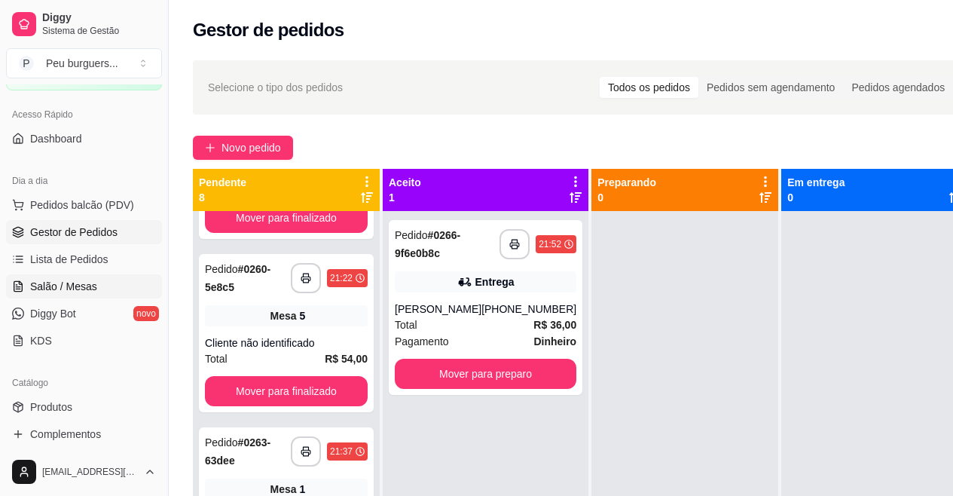
click at [75, 292] on span "Salão / Mesas" at bounding box center [63, 286] width 67 height 15
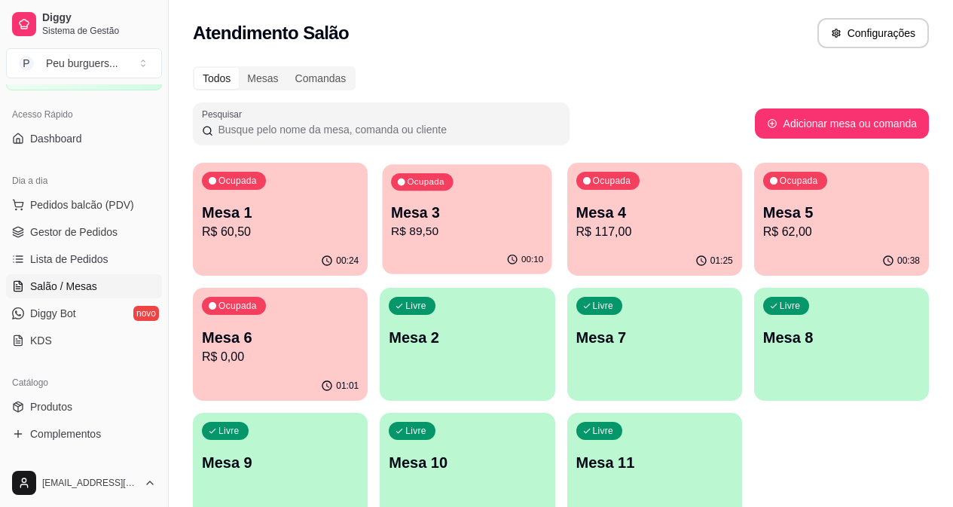
click at [402, 230] on p "R$ 89,50" at bounding box center [467, 231] width 152 height 17
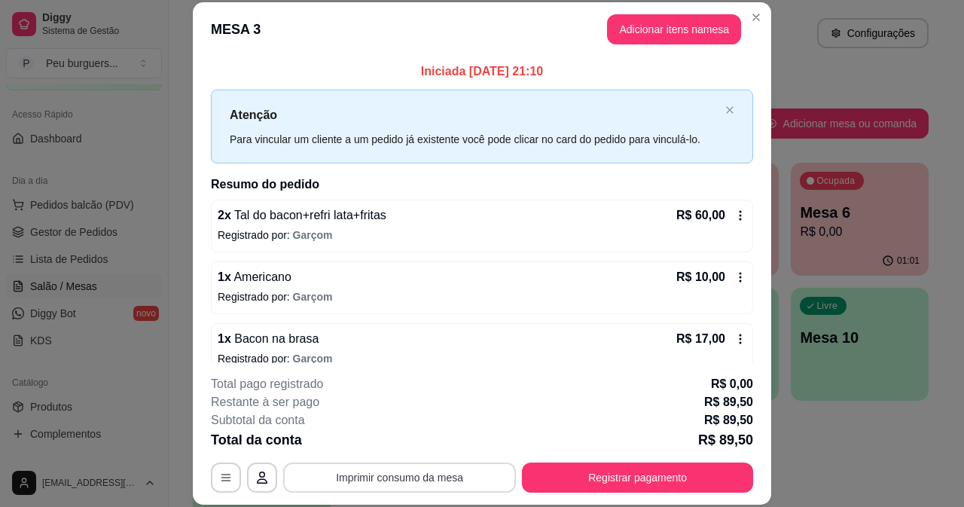
click at [378, 482] on button "Imprimir consumo da mesa" at bounding box center [399, 477] width 233 height 30
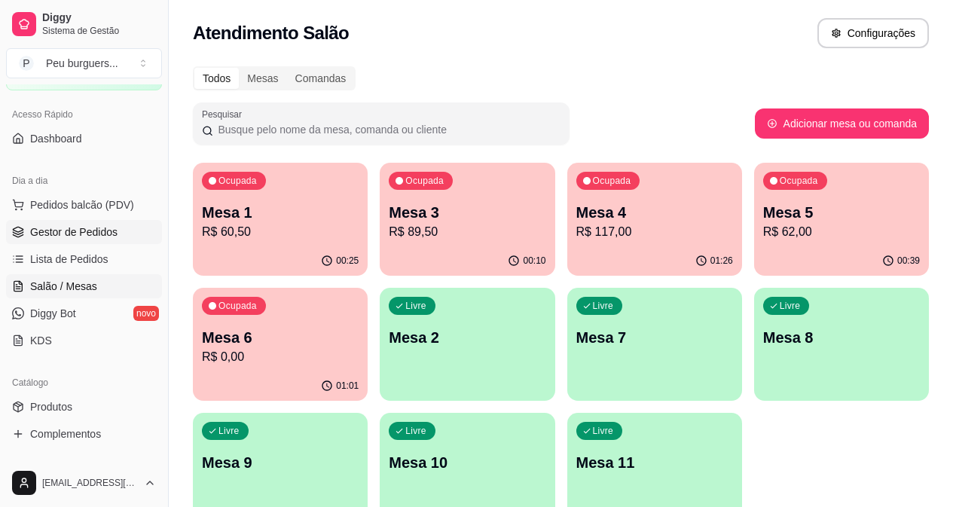
click at [86, 234] on span "Gestor de Pedidos" at bounding box center [73, 231] width 87 height 15
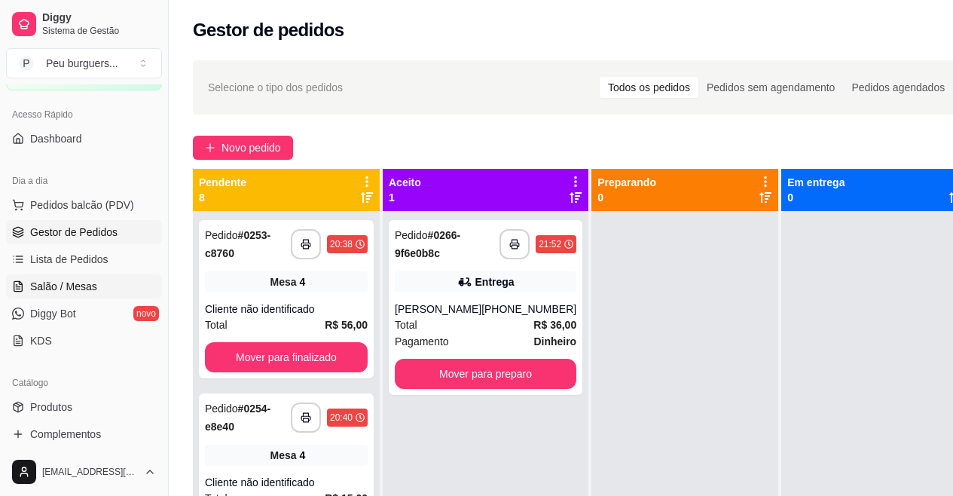
click at [86, 286] on span "Salão / Mesas" at bounding box center [63, 286] width 67 height 15
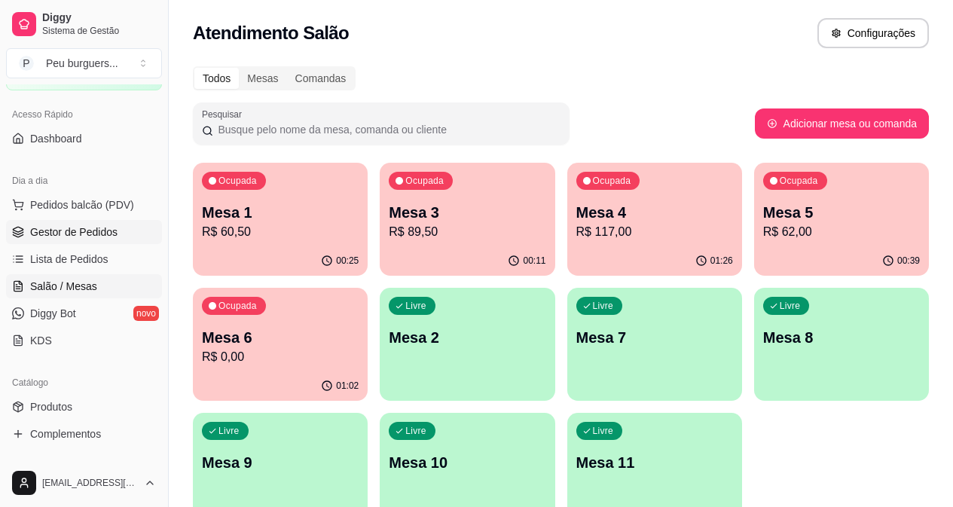
click at [108, 242] on link "Gestor de Pedidos" at bounding box center [84, 232] width 156 height 24
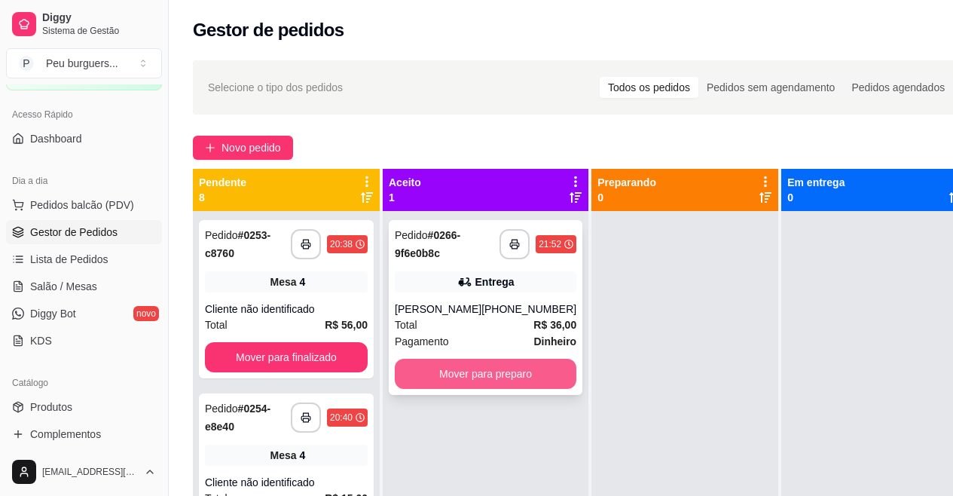
click at [461, 374] on button "Mover para preparo" at bounding box center [486, 374] width 182 height 30
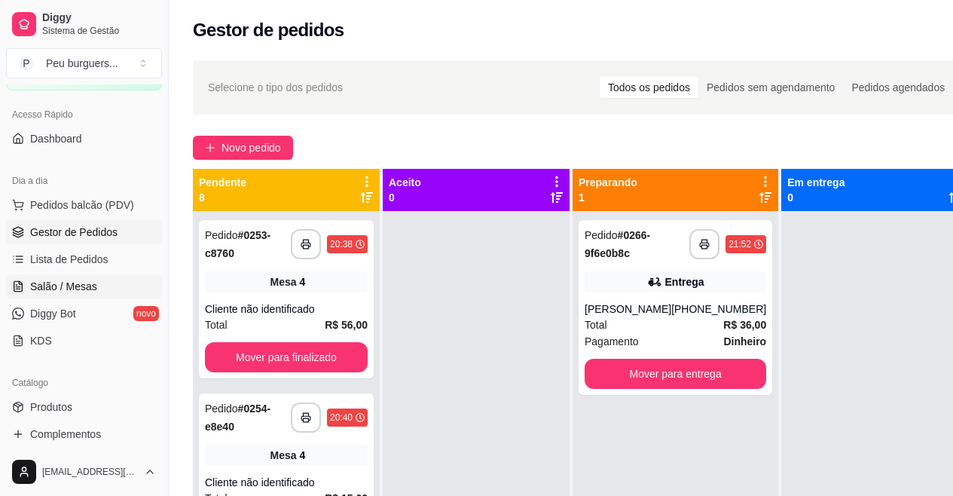
click at [94, 286] on span "Salão / Mesas" at bounding box center [63, 286] width 67 height 15
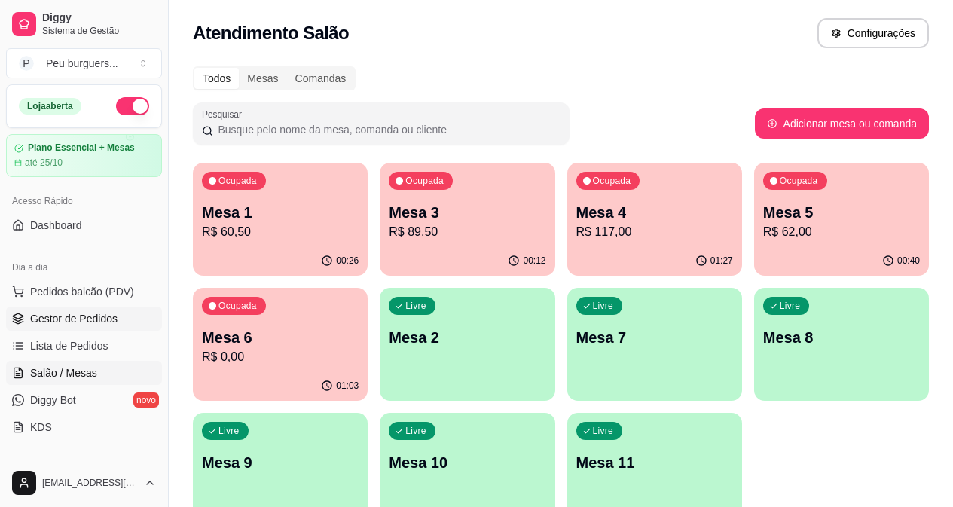
click at [94, 319] on span "Gestor de Pedidos" at bounding box center [73, 318] width 87 height 15
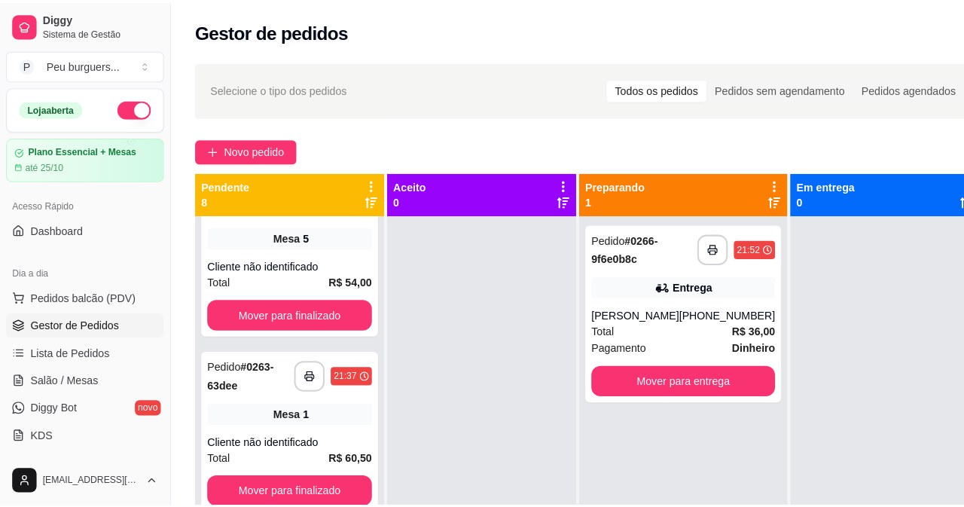
scroll to position [817, 0]
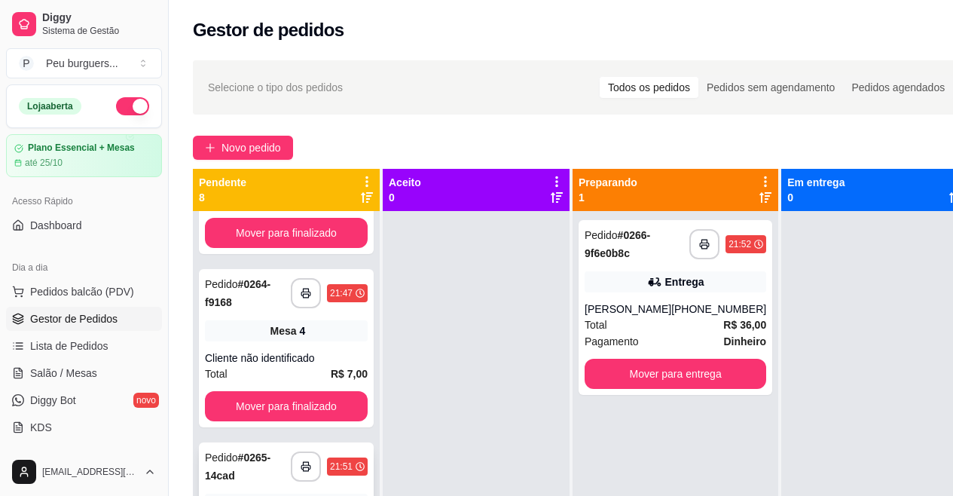
click at [246, 456] on strong "# 0265-14cad" at bounding box center [238, 466] width 66 height 30
click at [81, 318] on span "Gestor de Pedidos" at bounding box center [73, 318] width 87 height 15
click at [62, 383] on link "Salão / Mesas" at bounding box center [84, 373] width 156 height 24
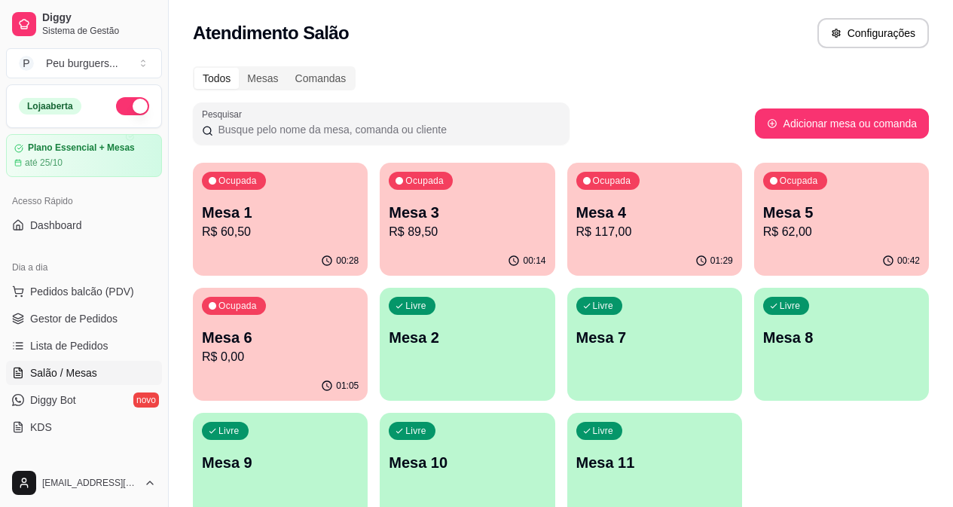
click at [75, 378] on span "Salão / Mesas" at bounding box center [63, 372] width 67 height 15
click at [273, 210] on p "Mesa 1" at bounding box center [280, 213] width 152 height 20
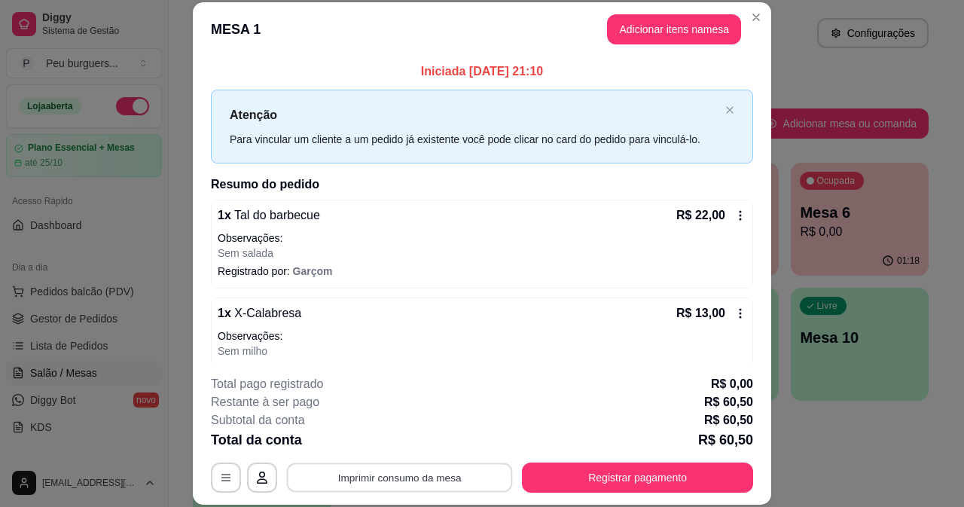
click at [388, 475] on button "Imprimir consumo da mesa" at bounding box center [400, 476] width 226 height 29
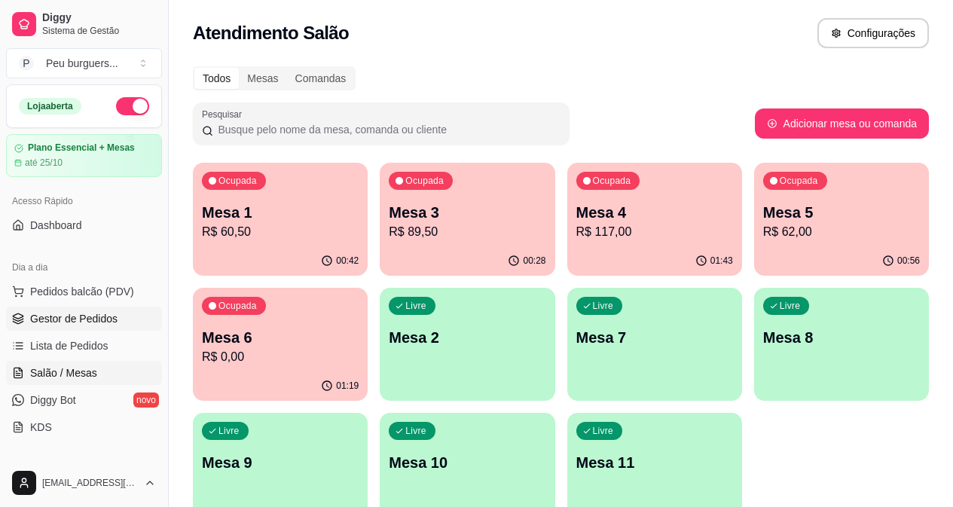
click at [84, 313] on span "Gestor de Pedidos" at bounding box center [73, 318] width 87 height 15
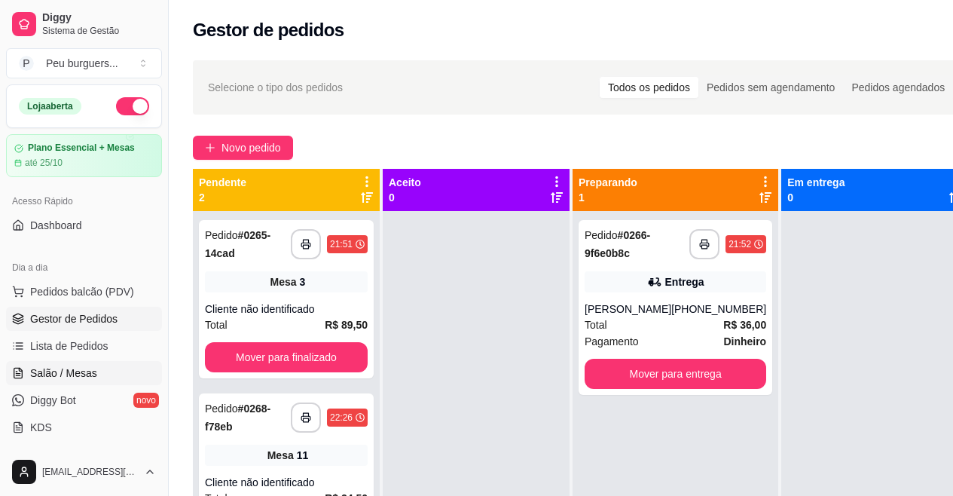
click at [87, 371] on span "Salão / Mesas" at bounding box center [63, 372] width 67 height 15
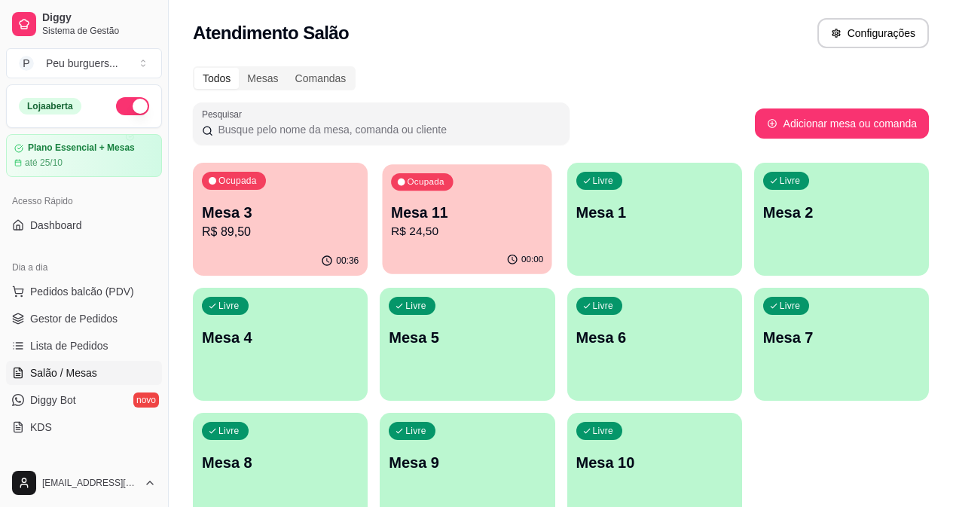
click at [392, 206] on p "Mesa 11" at bounding box center [467, 213] width 152 height 20
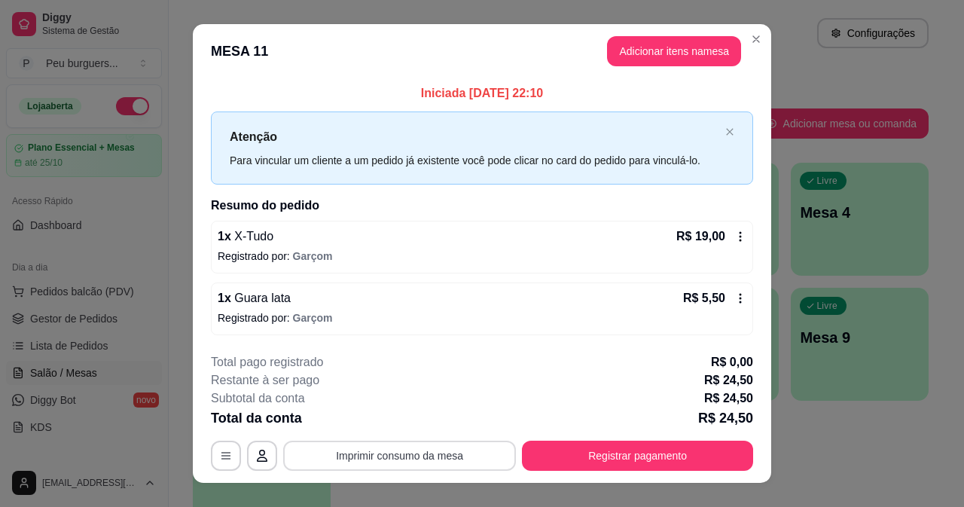
click at [402, 457] on button "Imprimir consumo da mesa" at bounding box center [399, 456] width 233 height 30
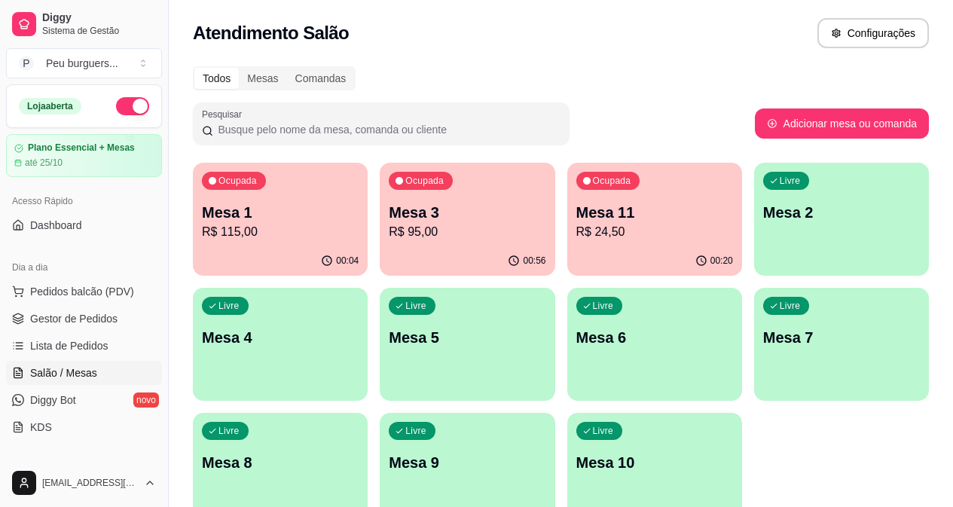
click at [252, 230] on p "R$ 115,00" at bounding box center [280, 232] width 157 height 18
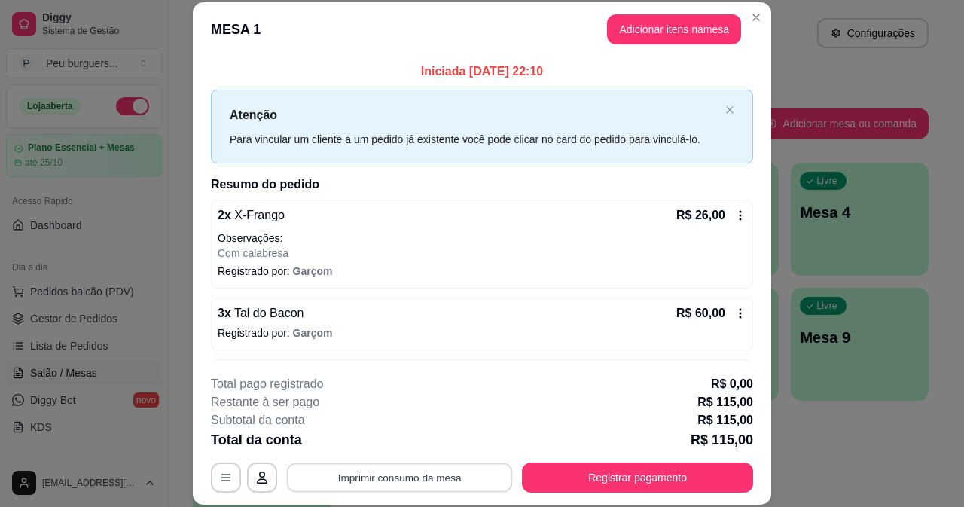
click at [350, 490] on button "Imprimir consumo da mesa" at bounding box center [400, 476] width 226 height 29
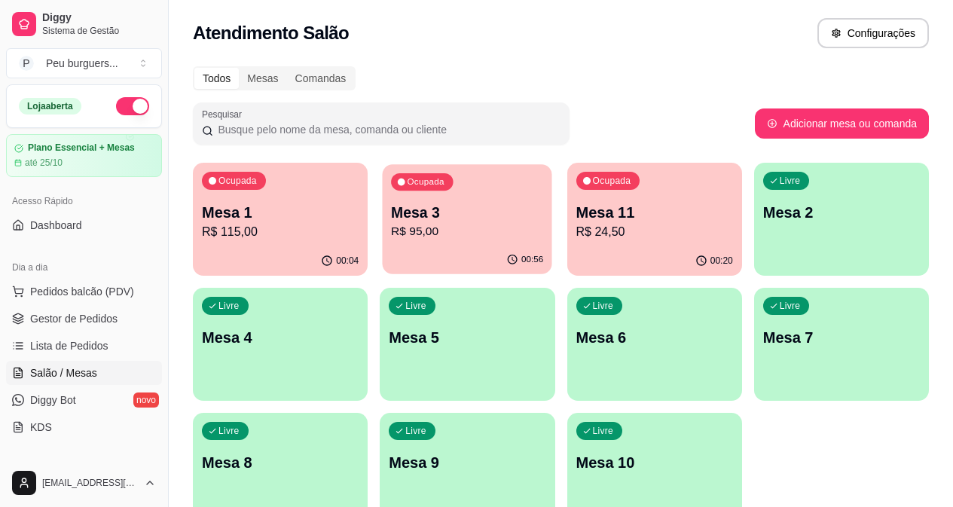
click at [452, 223] on p "R$ 95,00" at bounding box center [467, 231] width 152 height 17
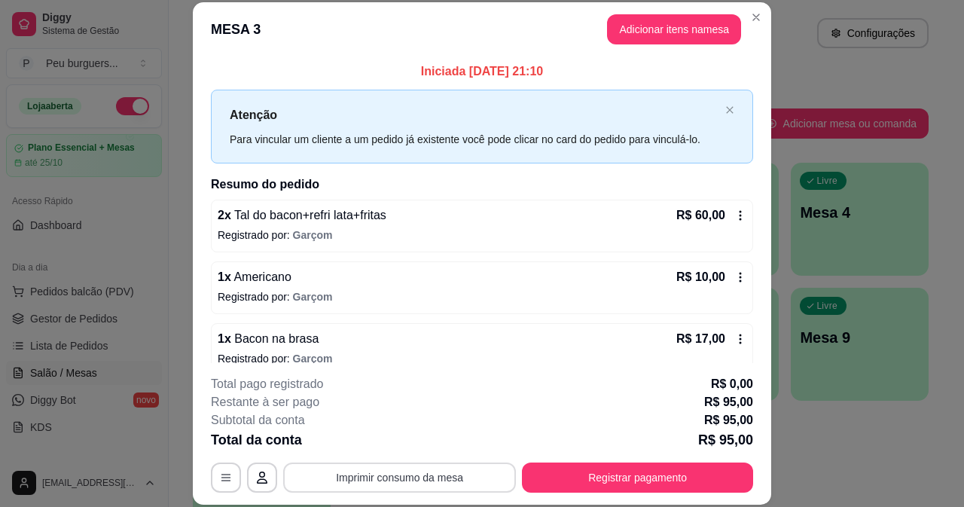
click at [426, 478] on button "Imprimir consumo da mesa" at bounding box center [399, 477] width 233 height 30
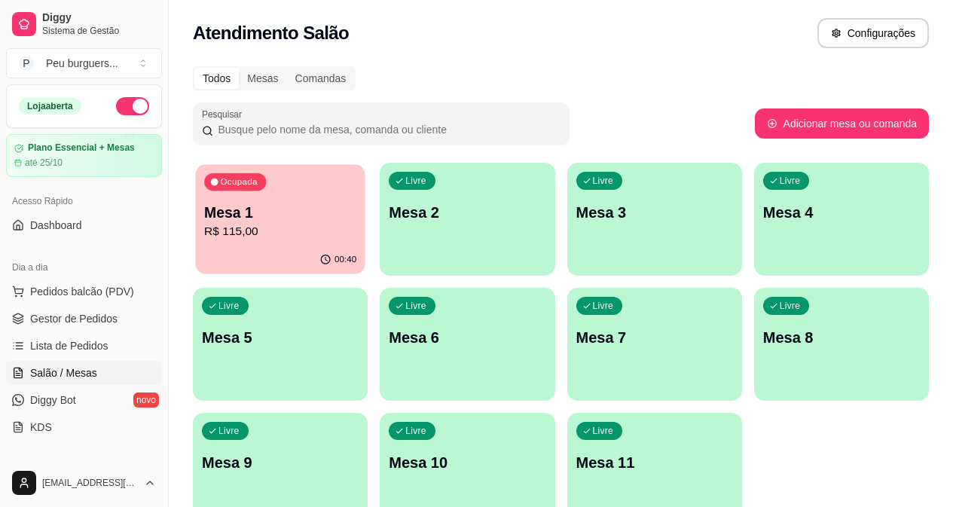
click at [294, 203] on p "Mesa 1" at bounding box center [280, 213] width 152 height 20
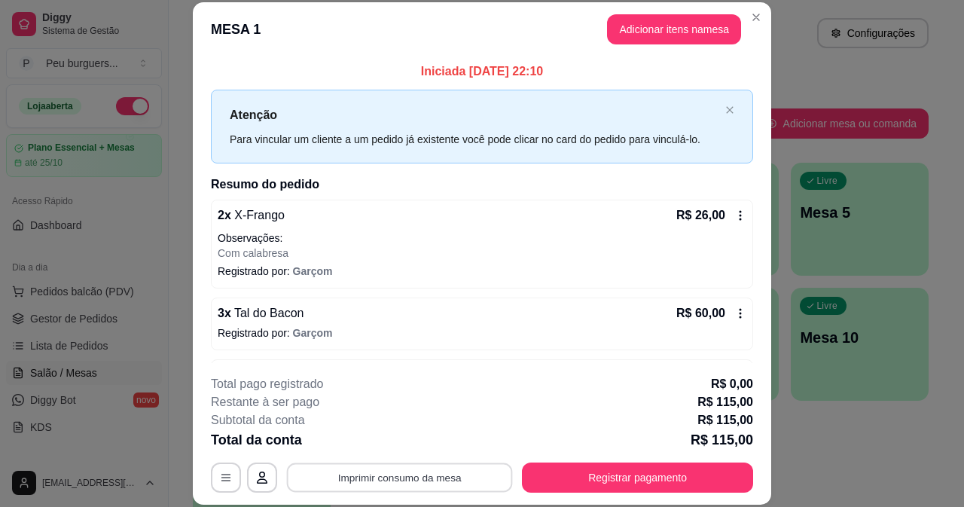
click at [407, 471] on button "Imprimir consumo da mesa" at bounding box center [400, 476] width 226 height 29
